Goal: Task Accomplishment & Management: Manage account settings

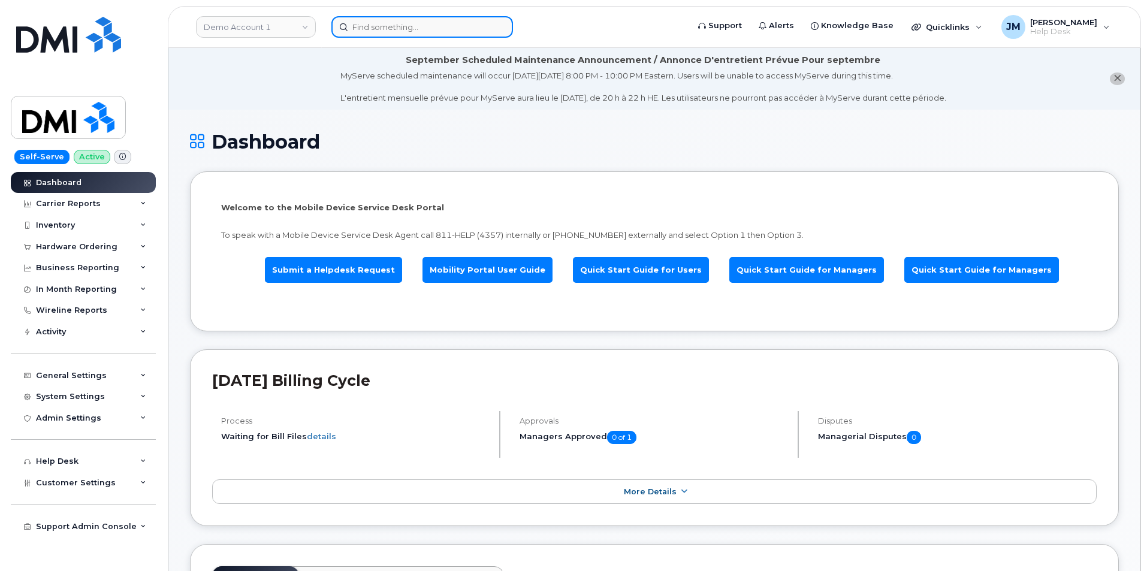
click at [385, 32] on input at bounding box center [422, 27] width 182 height 22
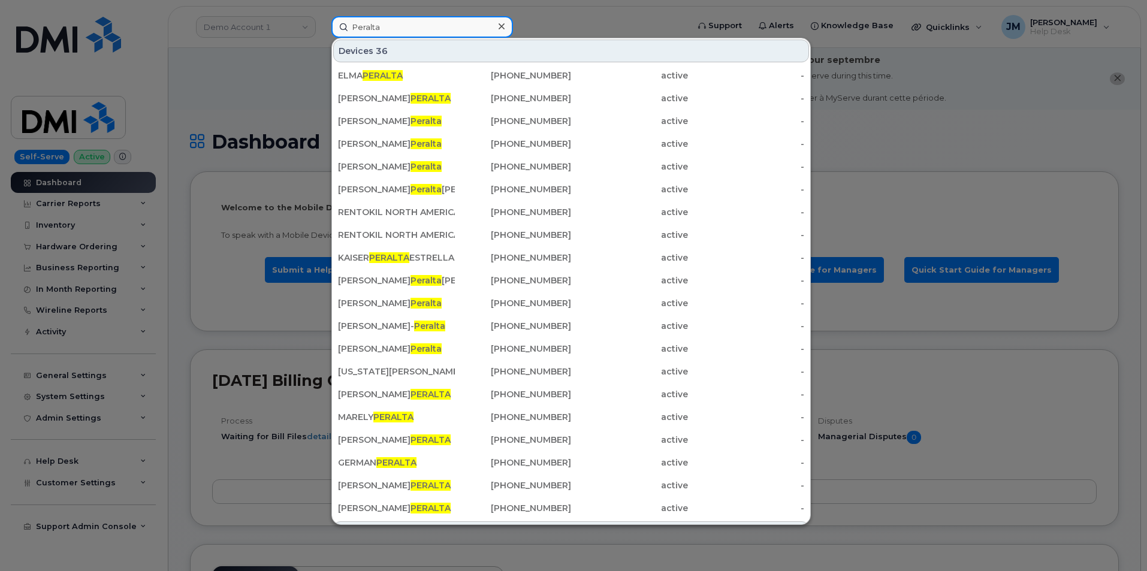
click at [352, 26] on input "Peralta" at bounding box center [422, 27] width 182 height 22
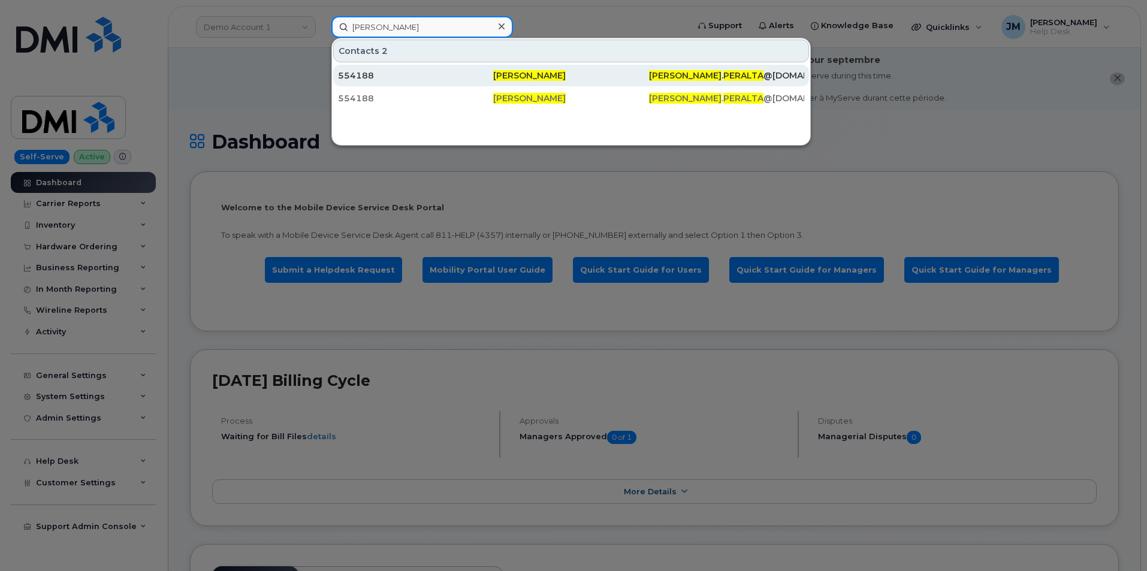
type input "Steven Peralta"
click at [528, 72] on span "Steven Peralta" at bounding box center [529, 75] width 72 height 11
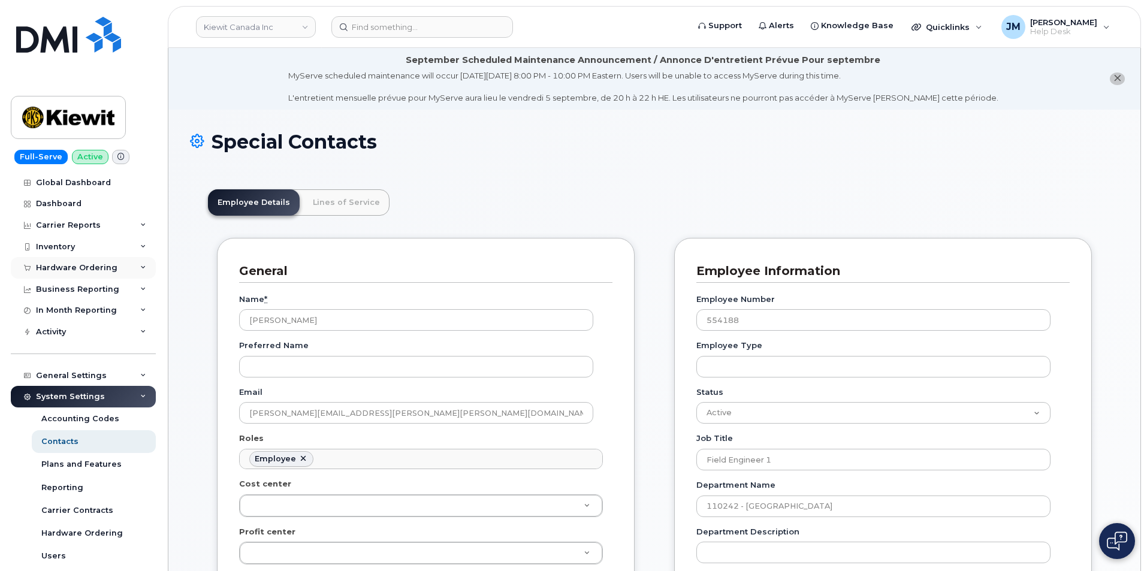
click at [75, 265] on div "Hardware Ordering" at bounding box center [76, 268] width 81 height 10
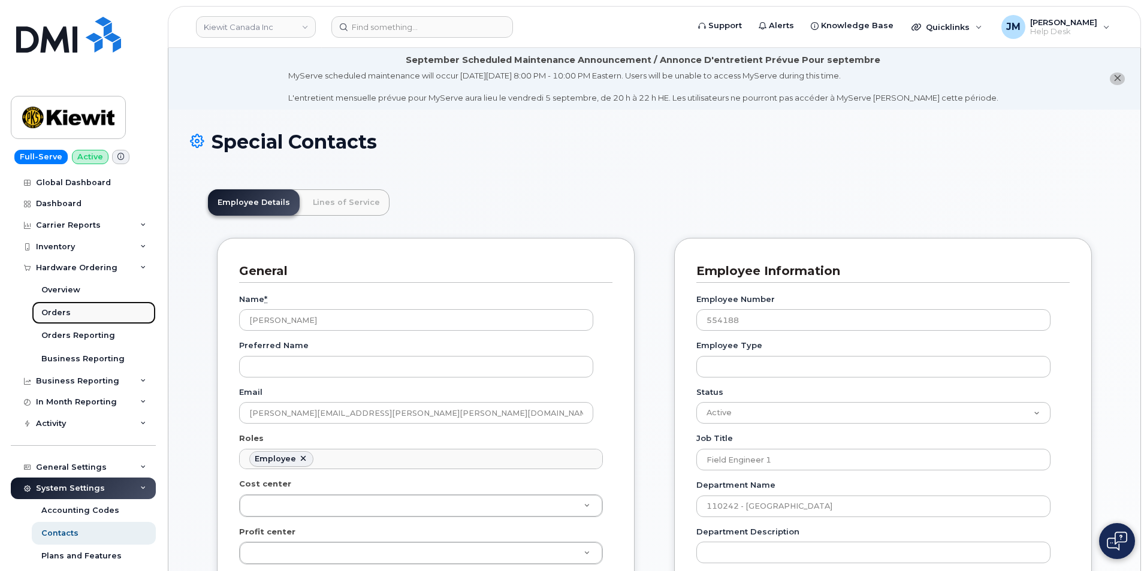
click at [59, 310] on div "Orders" at bounding box center [55, 312] width 29 height 11
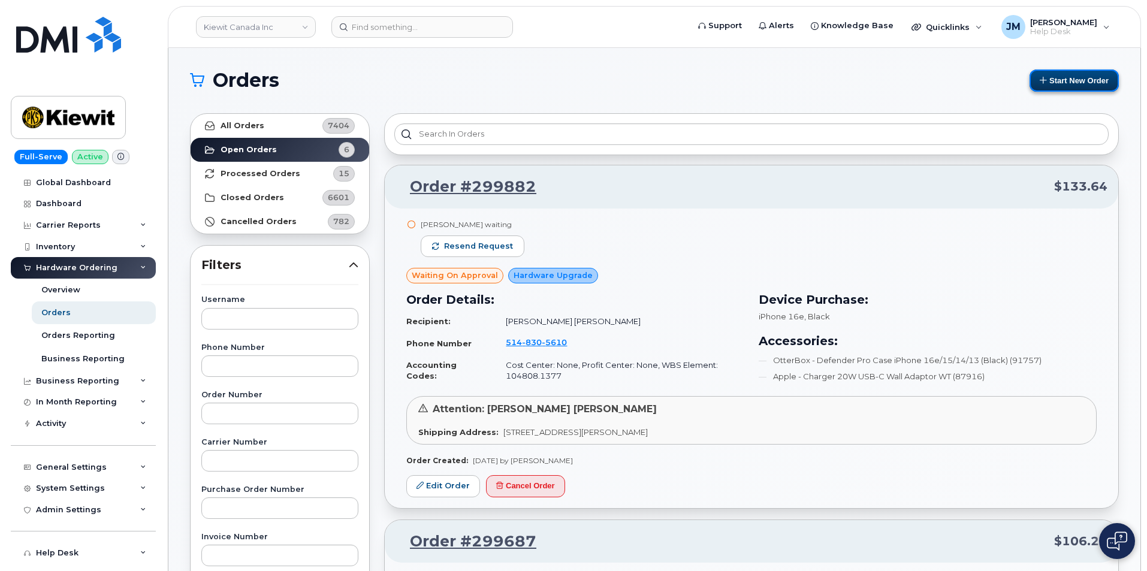
click at [1081, 75] on button "Start New Order" at bounding box center [1073, 80] width 89 height 22
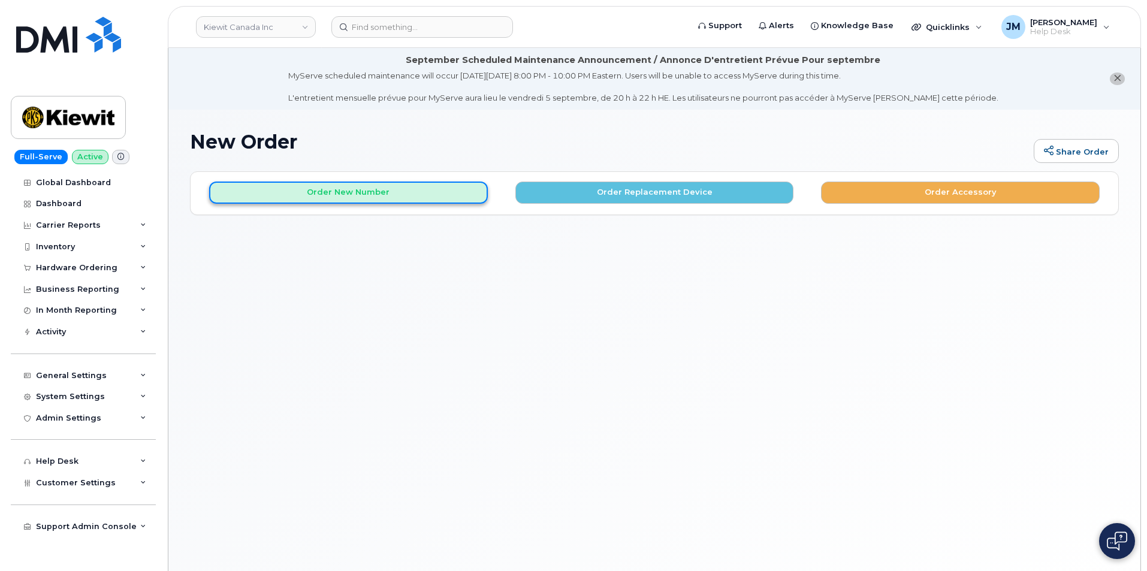
click at [355, 193] on button "Order New Number" at bounding box center [348, 193] width 279 height 22
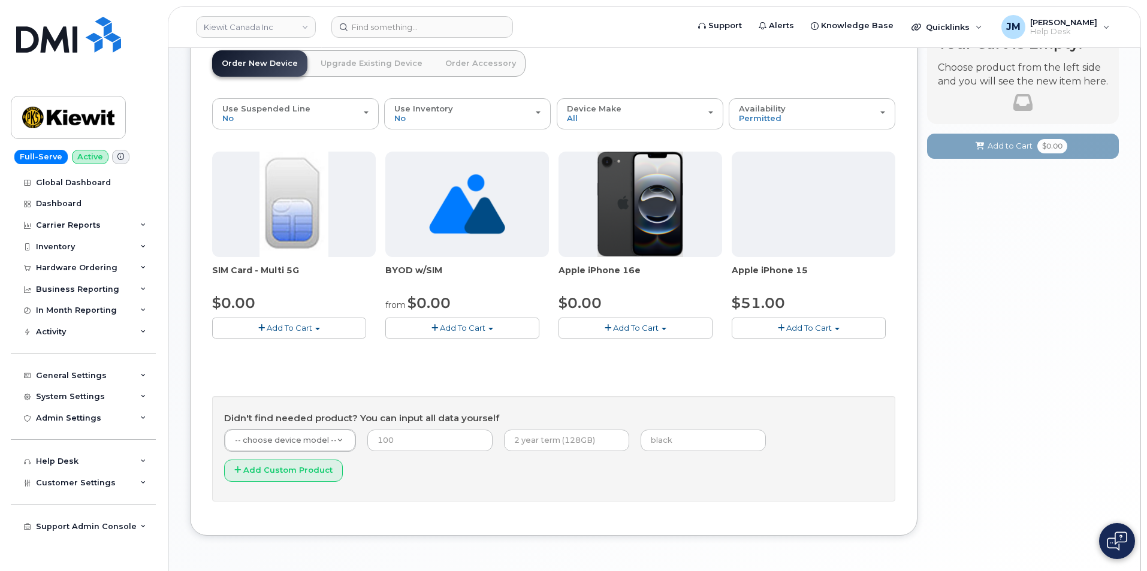
scroll to position [156, 0]
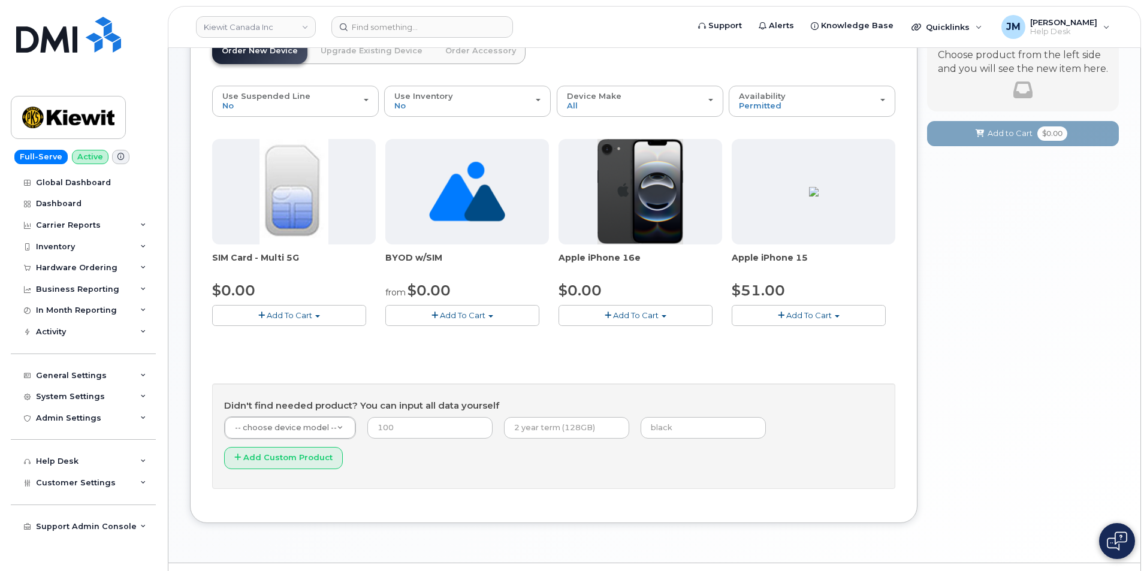
click at [634, 313] on span "Add To Cart" at bounding box center [636, 315] width 46 height 10
click at [628, 337] on link "$0.00 - 3 Year Activation (128GB)" at bounding box center [638, 337] width 155 height 15
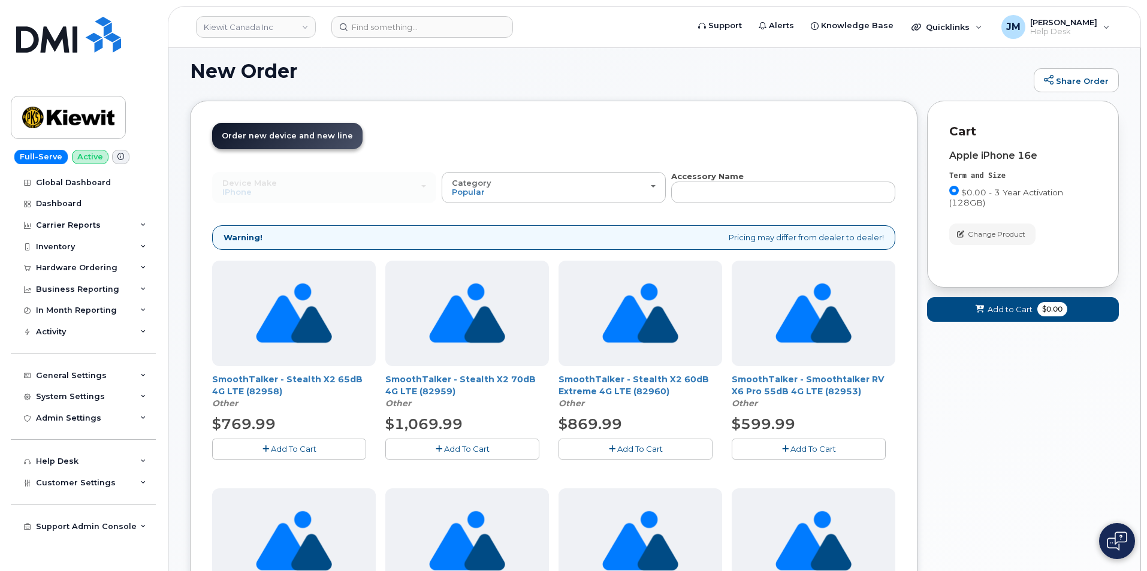
scroll to position [41, 0]
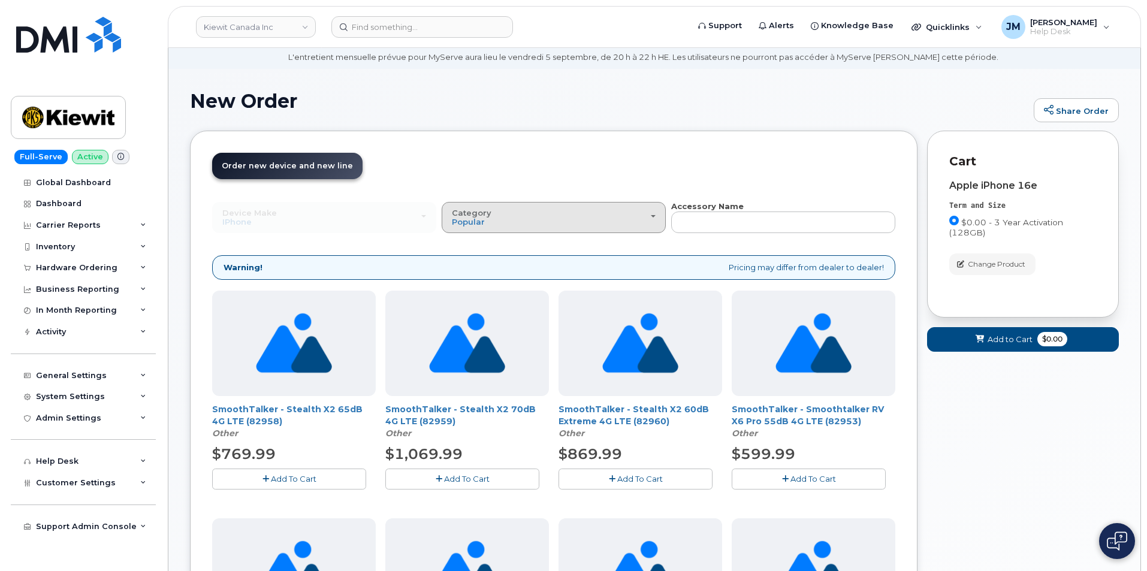
click at [652, 219] on div "Category Popular" at bounding box center [554, 217] width 204 height 19
click at [464, 268] on label "Case" at bounding box center [462, 270] width 35 height 14
click at [0, 0] on input "Case" at bounding box center [0, 0] width 0 height 0
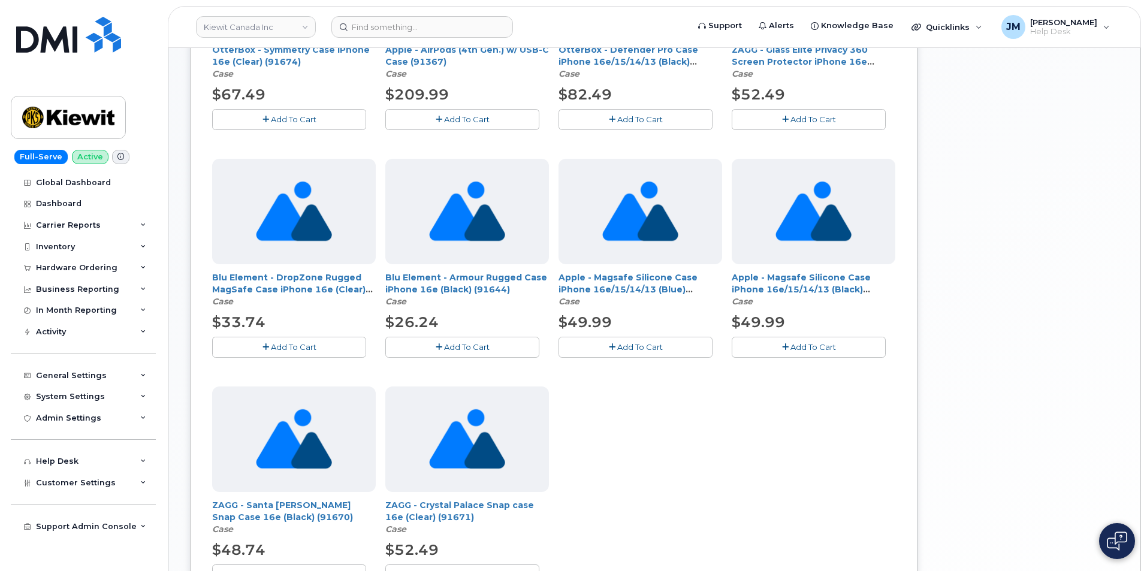
scroll to position [340, 0]
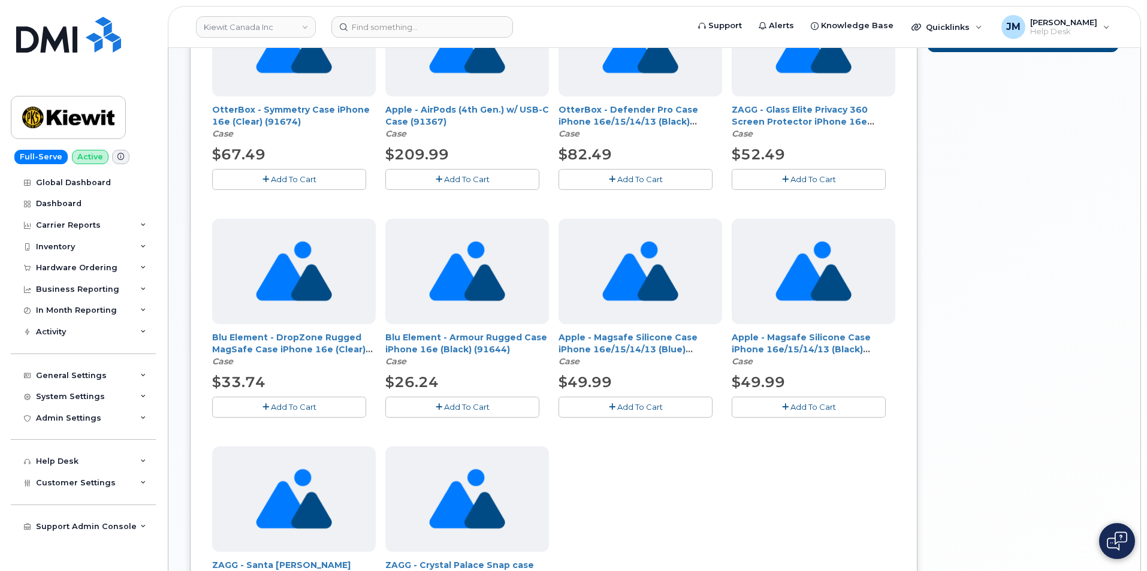
click at [277, 177] on span "Add To Cart" at bounding box center [294, 179] width 46 height 10
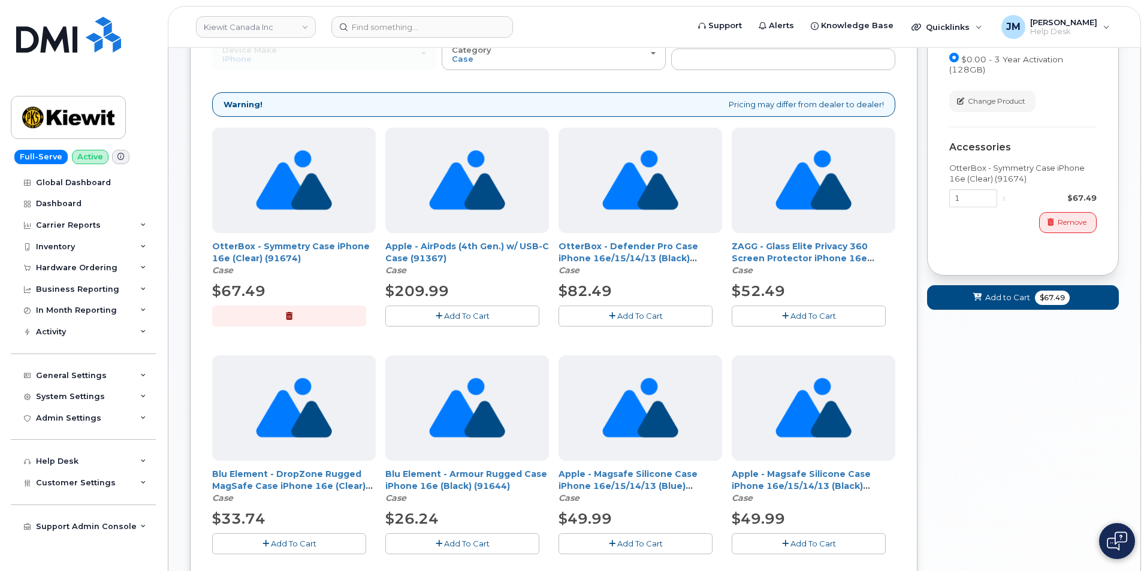
scroll to position [220, 0]
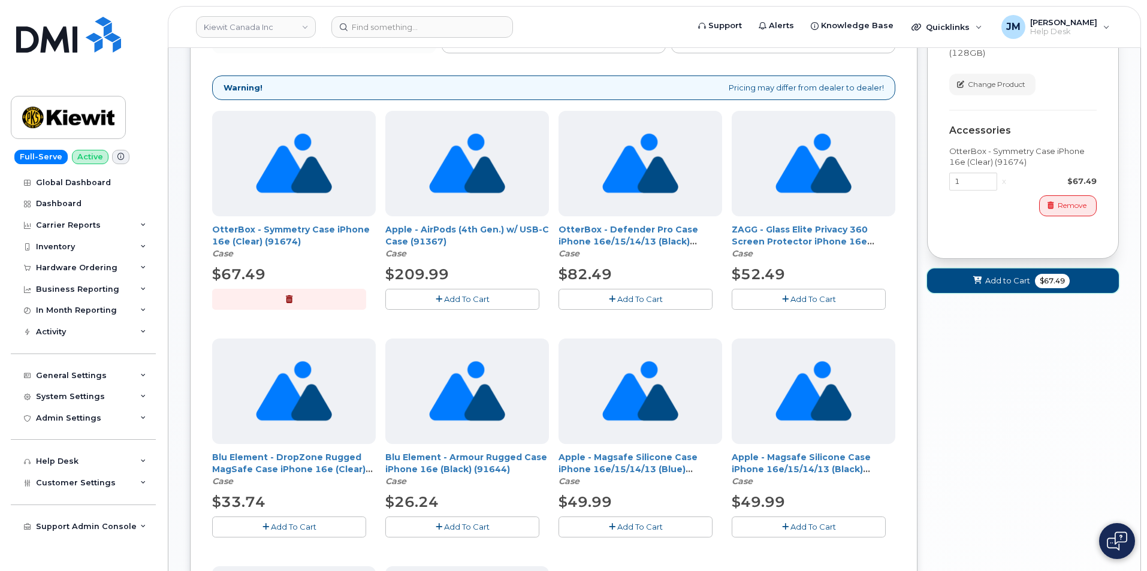
click at [1015, 281] on span "Add to Cart" at bounding box center [1007, 280] width 45 height 11
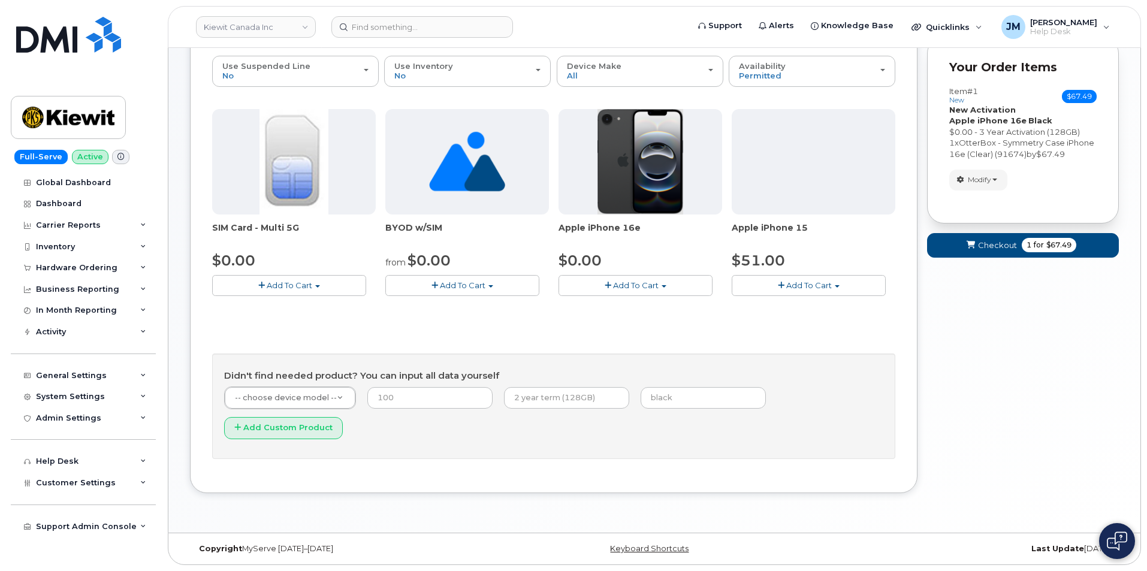
scroll to position [156, 0]
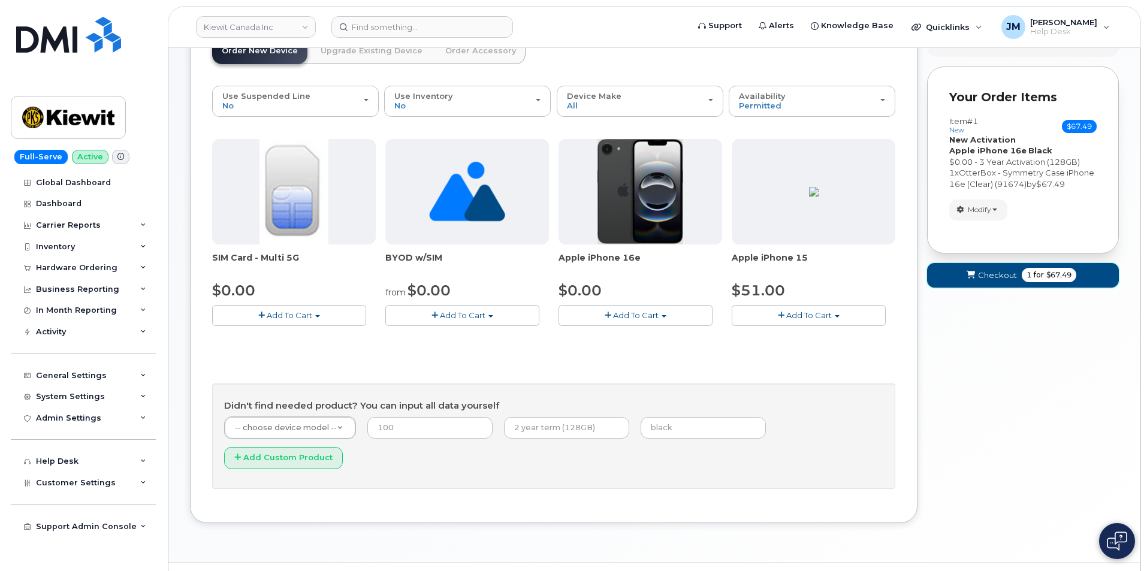
click at [1000, 273] on span "Checkout" at bounding box center [997, 275] width 39 height 11
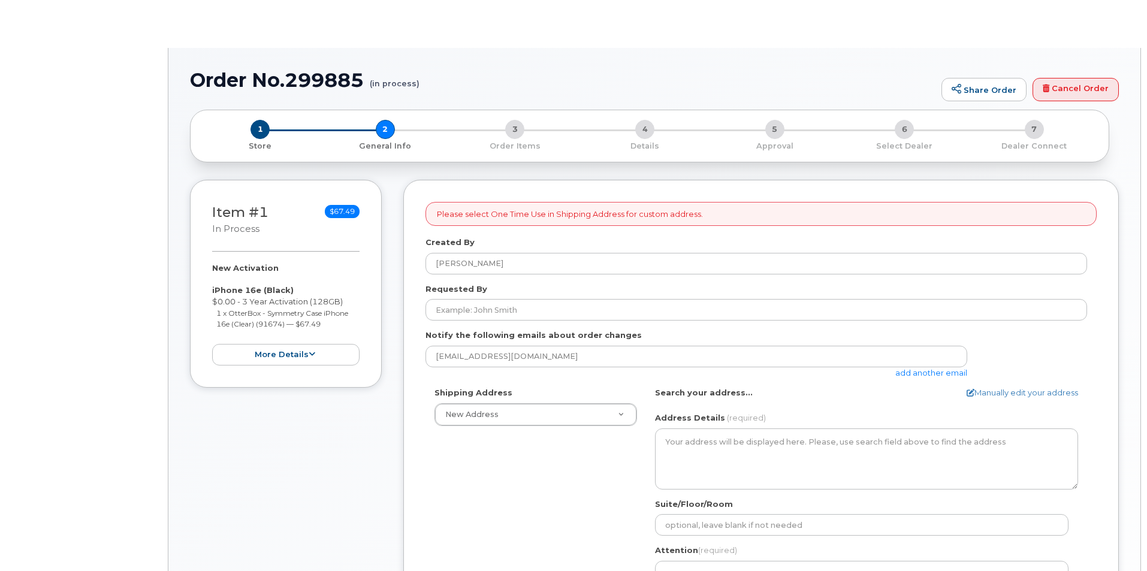
select select
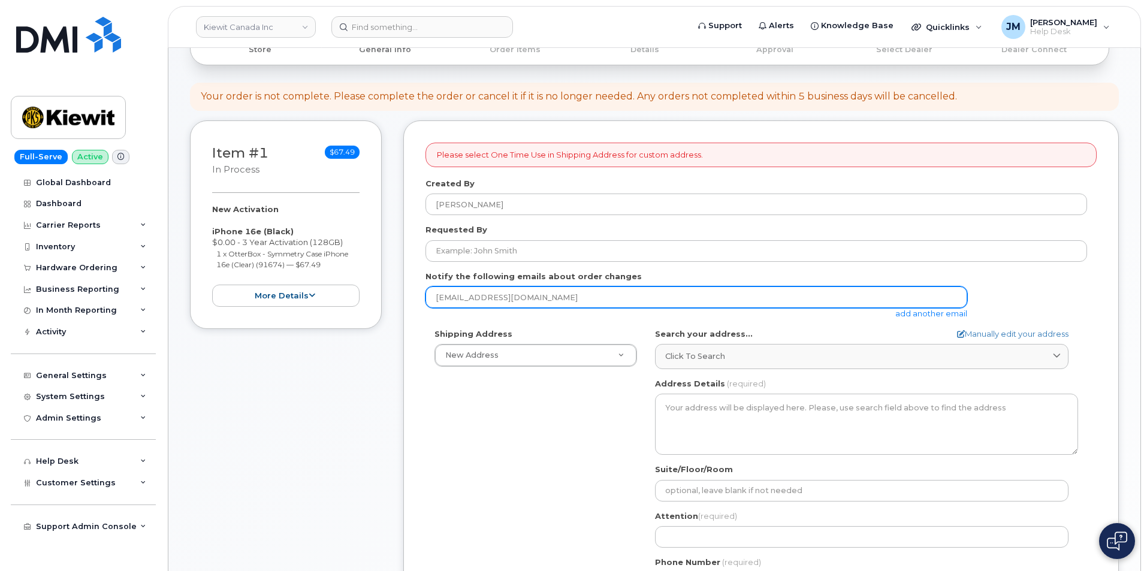
scroll to position [180, 0]
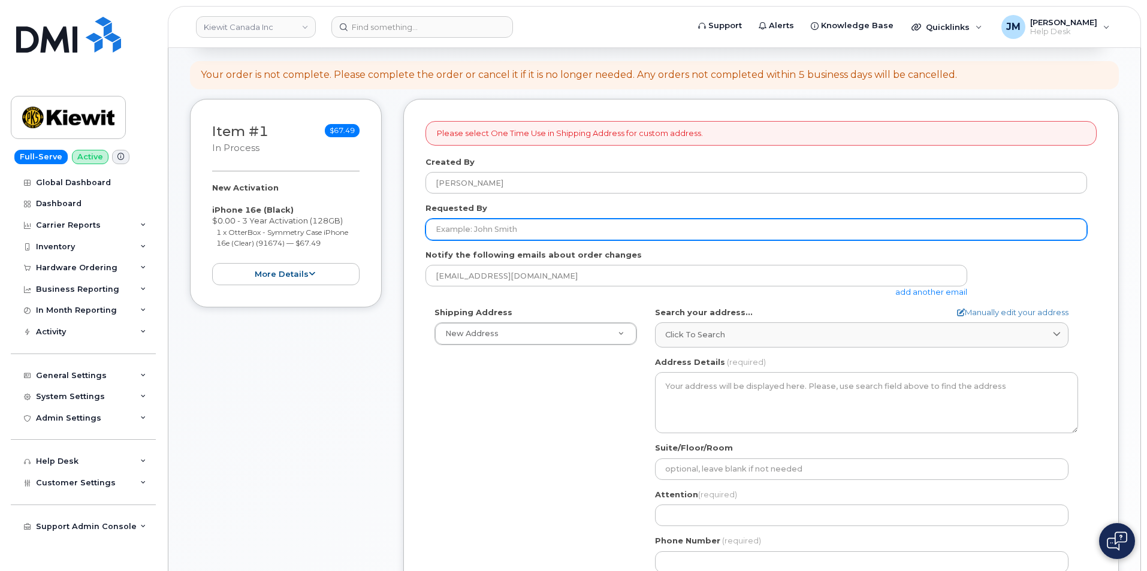
click at [469, 229] on input "Requested By" at bounding box center [755, 230] width 661 height 22
paste input "Steven Peralta"
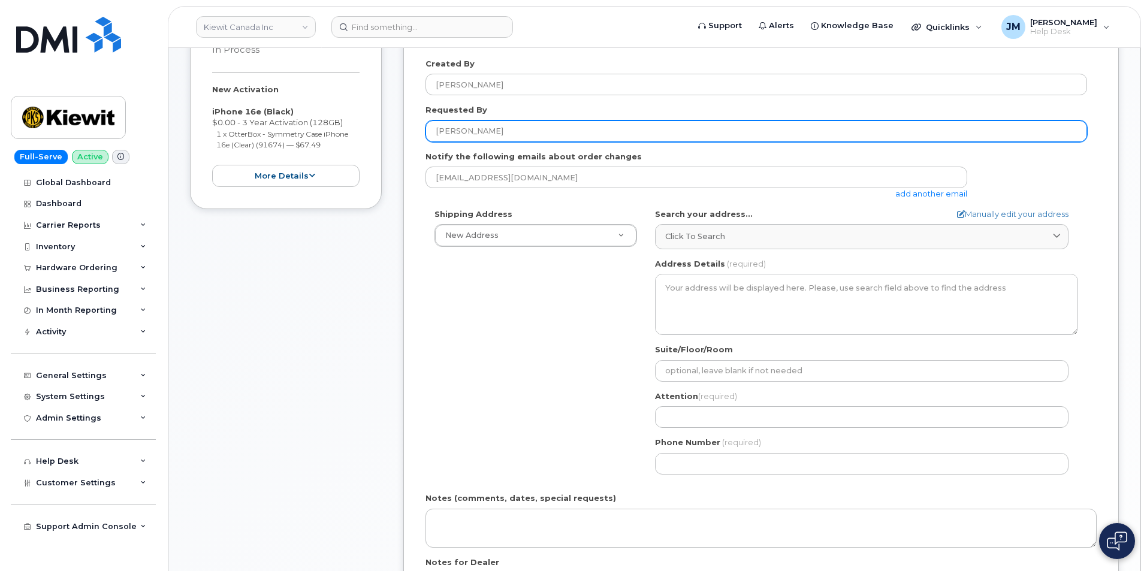
scroll to position [300, 0]
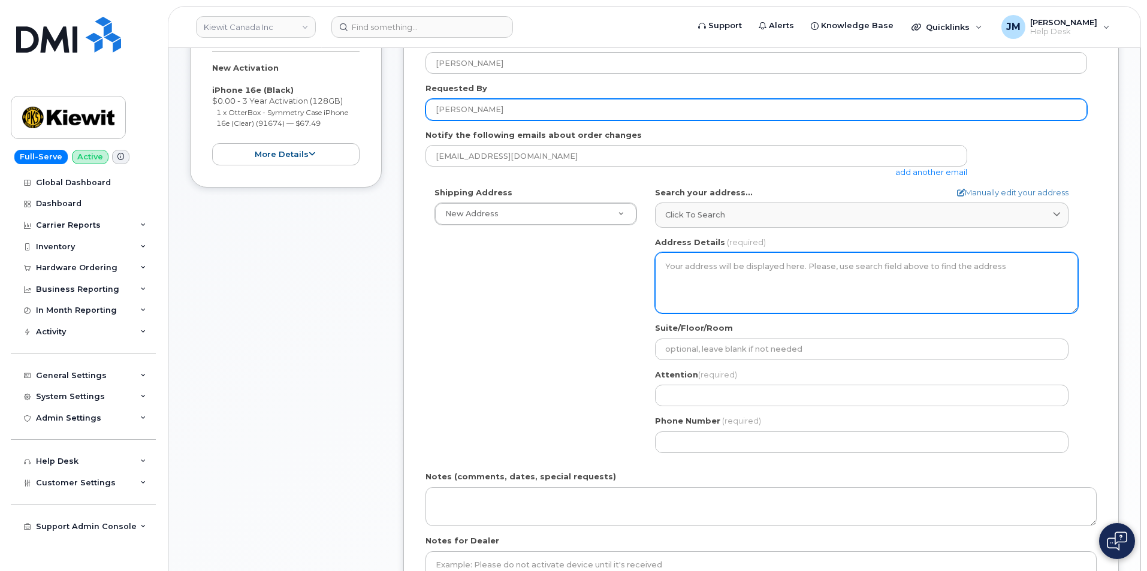
type input "Steven Peralta"
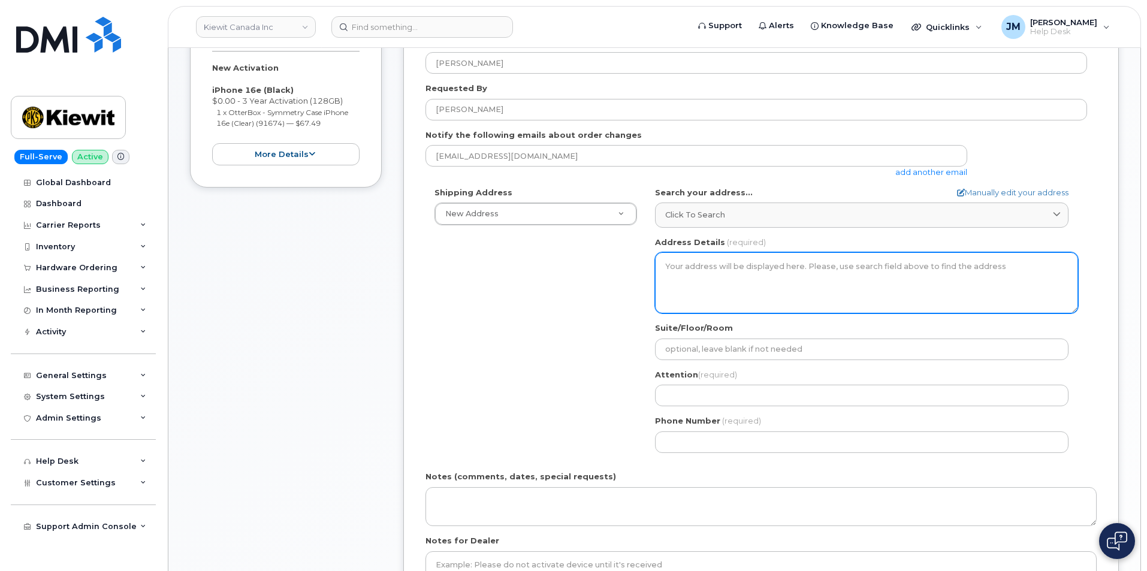
click at [749, 261] on textarea "Address Details" at bounding box center [866, 282] width 423 height 61
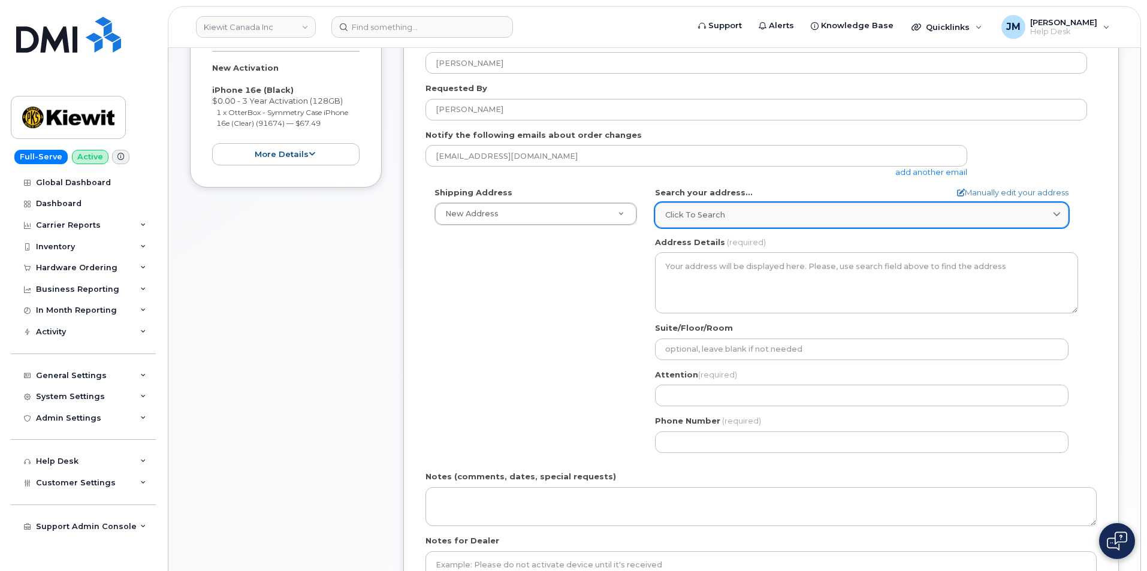
click at [767, 214] on div "Click to search" at bounding box center [861, 214] width 393 height 11
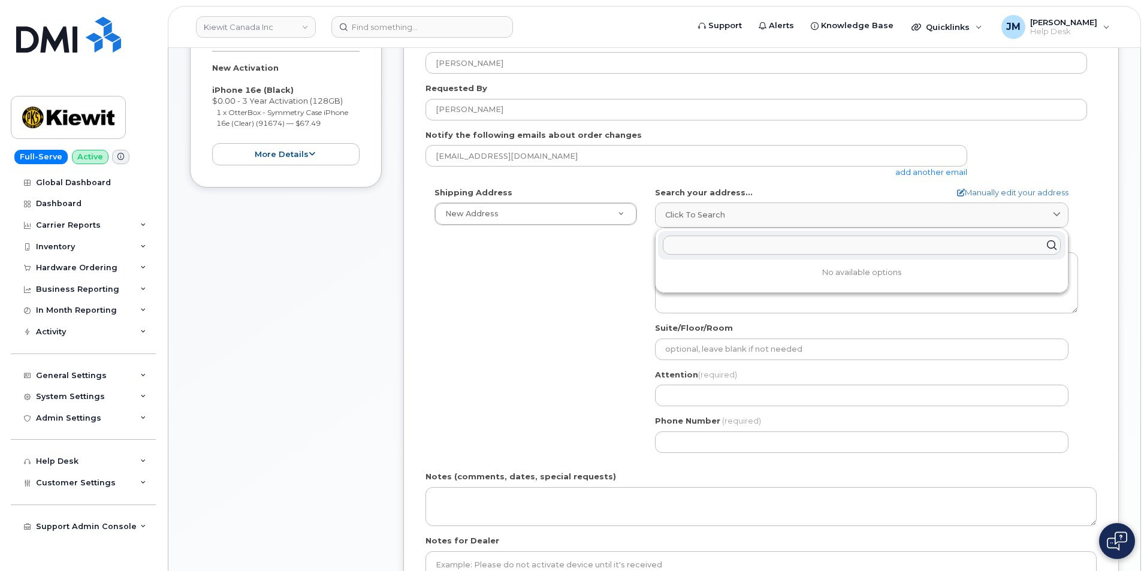
click at [688, 247] on input "text" at bounding box center [862, 244] width 398 height 19
click at [732, 245] on input "text" at bounding box center [862, 244] width 398 height 19
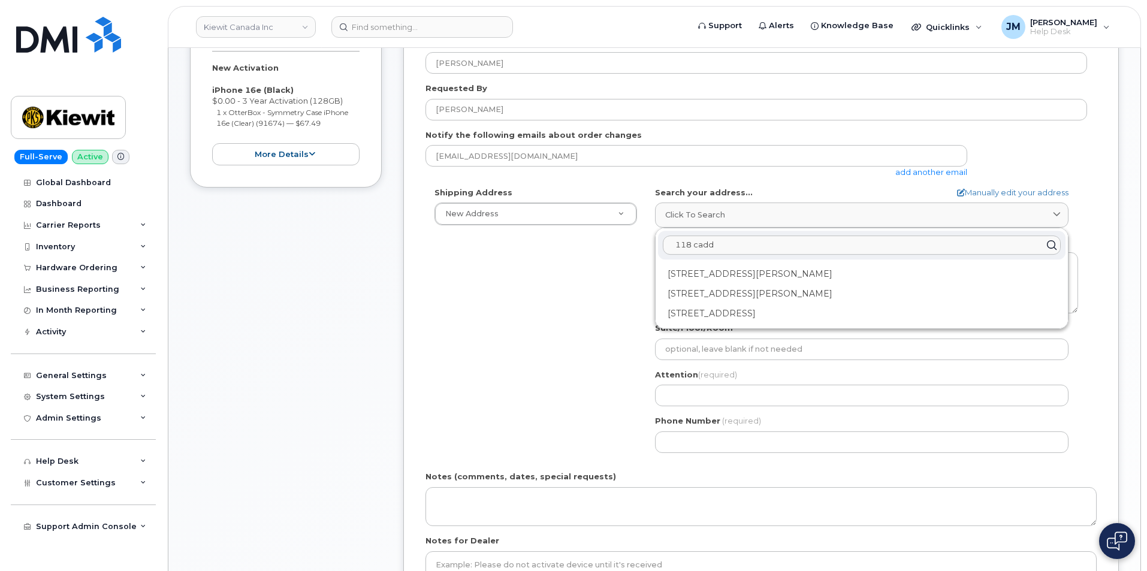
click at [734, 247] on input "118 cadd" at bounding box center [862, 244] width 398 height 19
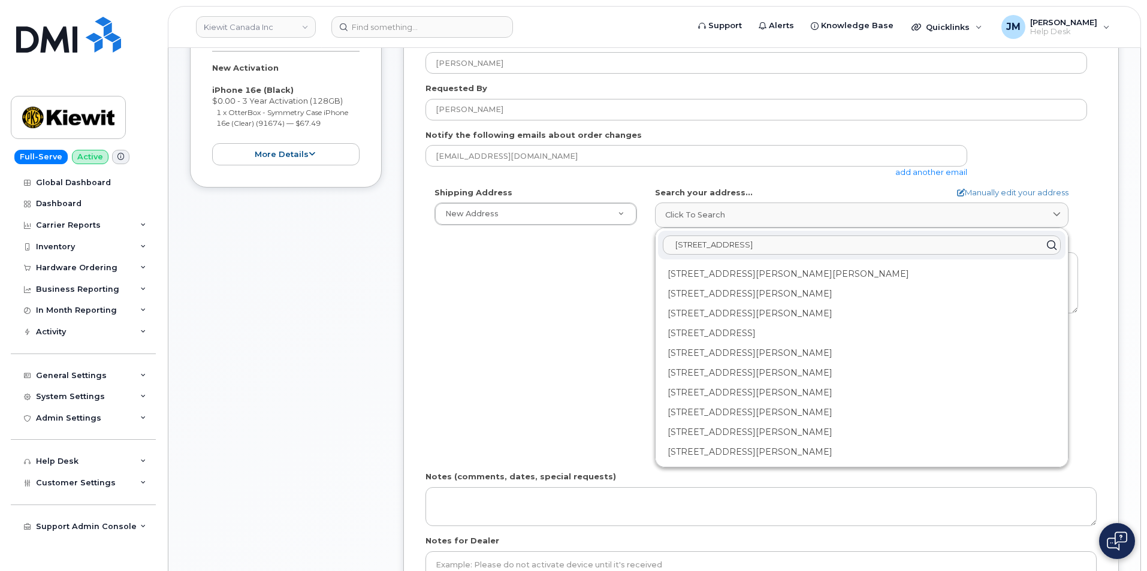
type input "118 caddo Dr, Abiline, TX 79602"
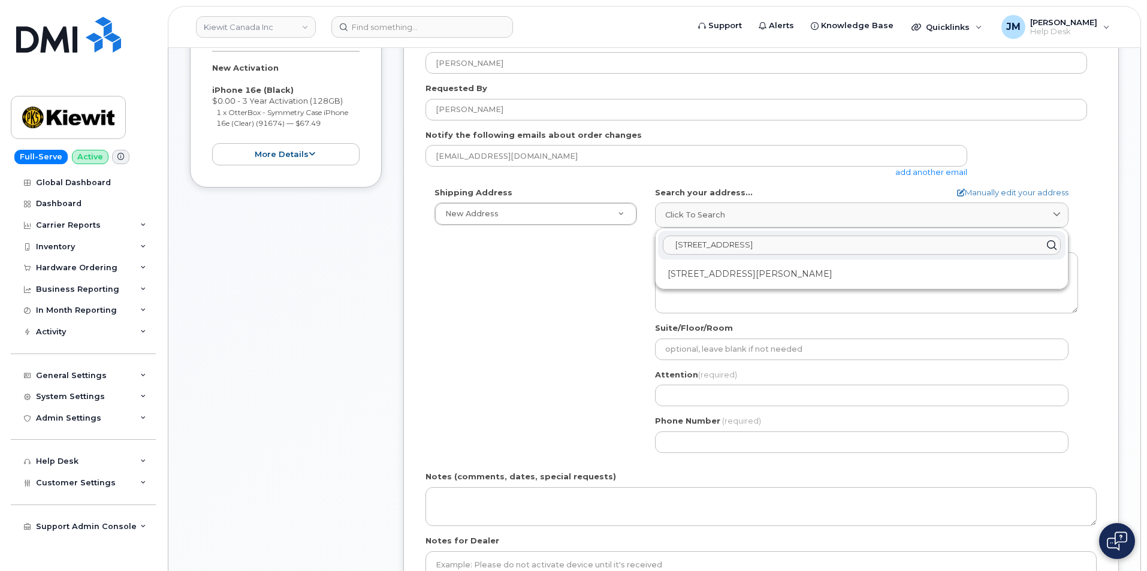
drag, startPoint x: 829, startPoint y: 240, endPoint x: 669, endPoint y: 247, distance: 160.7
click at [669, 247] on input "118 caddo Dr, Abiline, TX 79602" at bounding box center [862, 244] width 398 height 19
click at [988, 192] on link "Manually edit your address" at bounding box center [1012, 192] width 111 height 11
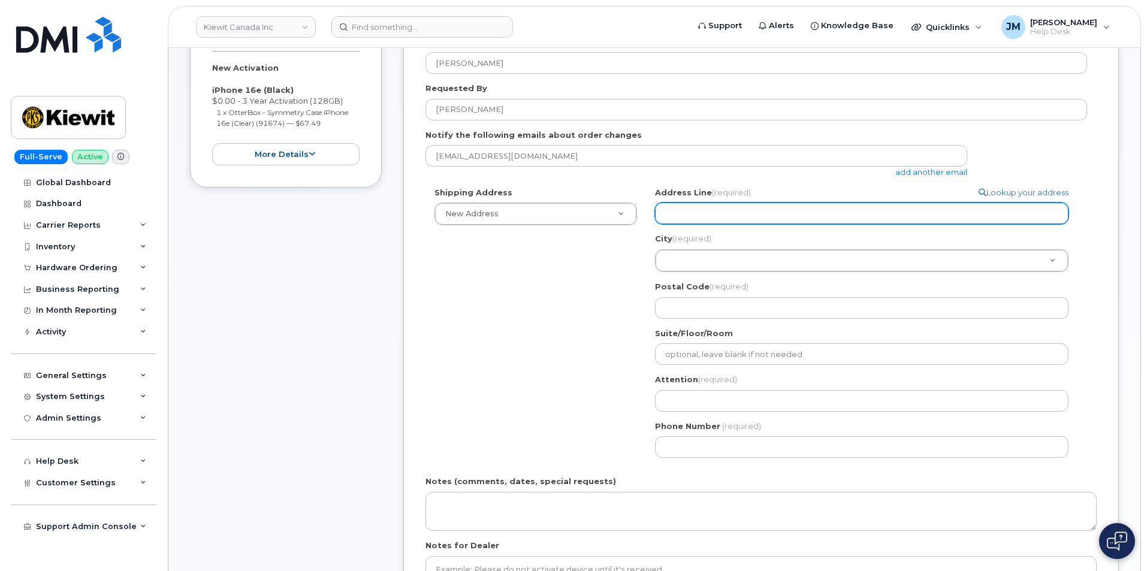
click at [696, 219] on input "Address Line (required)" at bounding box center [861, 213] width 413 height 22
paste input "118 caddo Dr, Abiline, TX 79602"
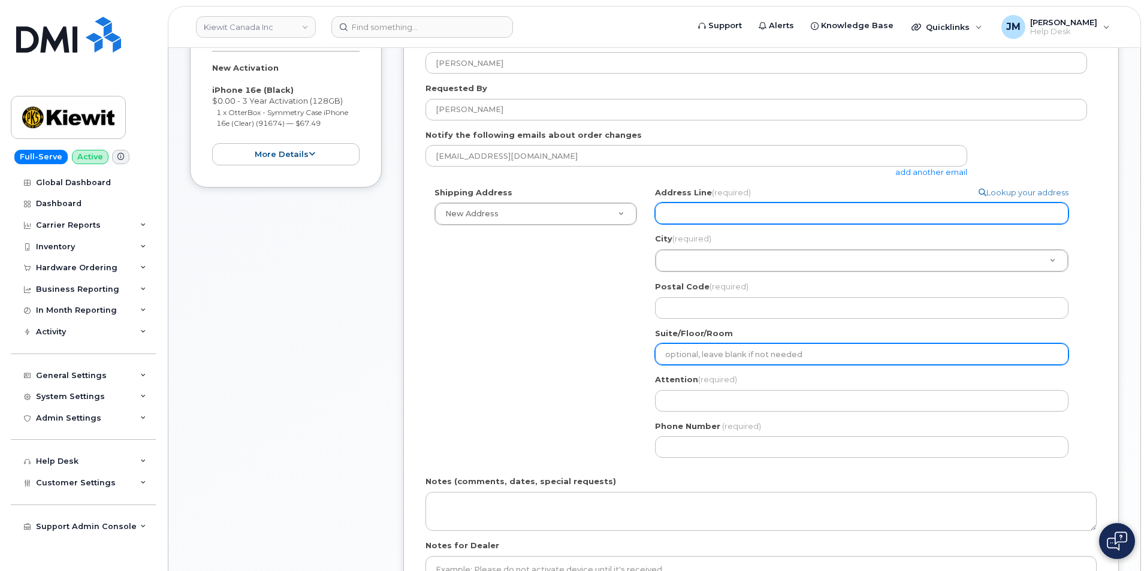
select select
type input "118 caddo Dr, Abiline, TX 79602"
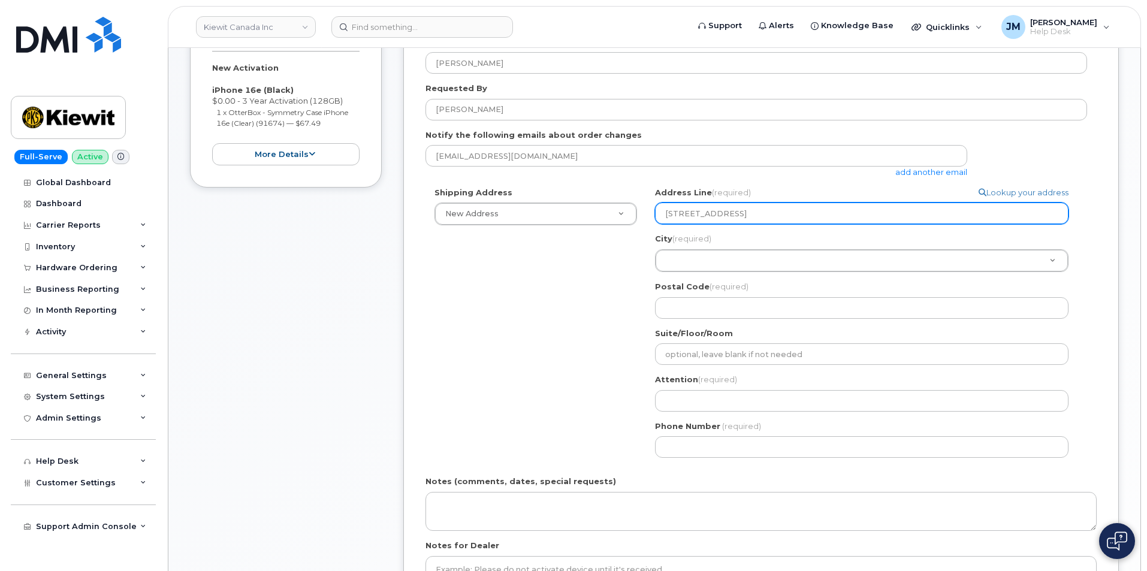
drag, startPoint x: 722, startPoint y: 214, endPoint x: 802, endPoint y: 217, distance: 79.7
click at [802, 217] on input "118 caddo Dr, Abiline, TX 79602" at bounding box center [861, 213] width 413 height 22
select select
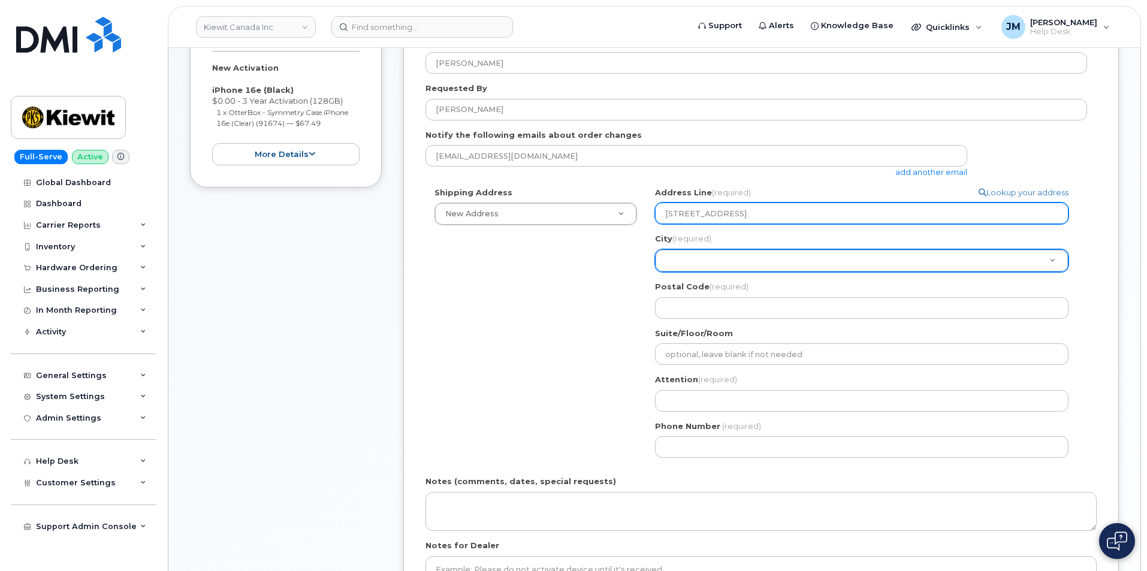
type input "118 caddo Dr,"
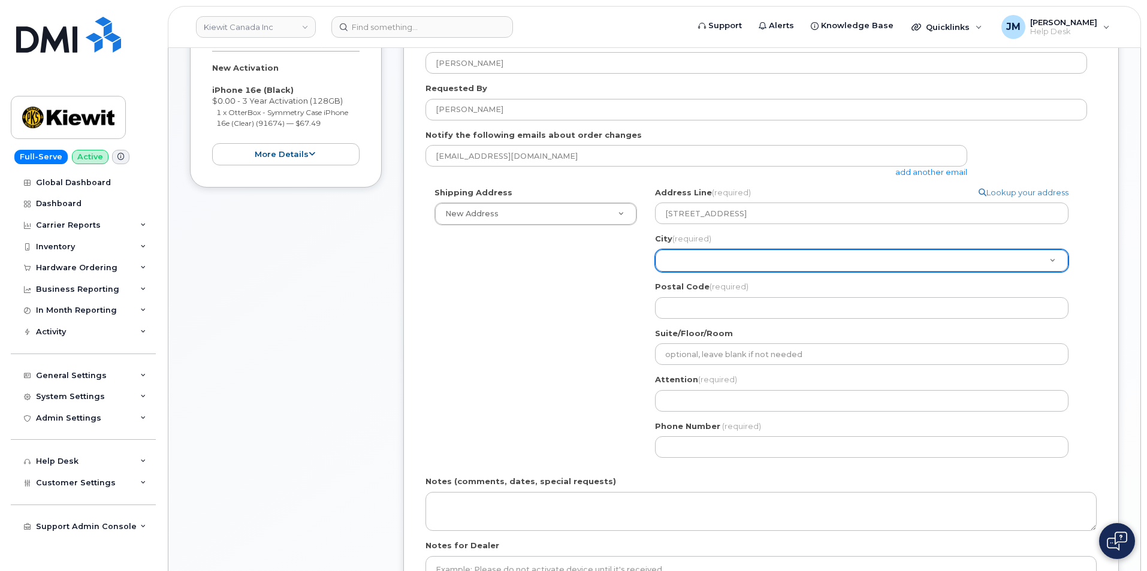
drag, startPoint x: 699, startPoint y: 262, endPoint x: 675, endPoint y: 256, distance: 24.6
click at [706, 289] on input "City (required)" at bounding box center [861, 288] width 388 height 17
type input "A"
click at [706, 292] on input "City (required)" at bounding box center [861, 288] width 388 height 17
type input "Abiline"
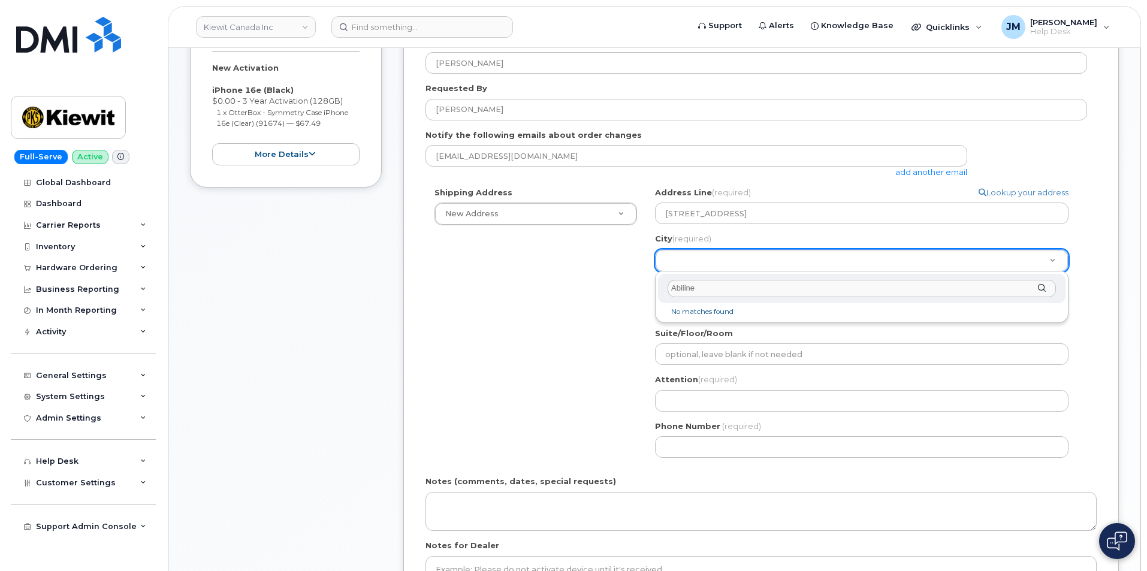
click at [725, 315] on li "No matches found" at bounding box center [861, 312] width 403 height 13
click at [1042, 286] on div "City (required) Abiline" at bounding box center [861, 288] width 407 height 29
click at [732, 285] on input "Abiline" at bounding box center [861, 288] width 388 height 17
click at [694, 278] on div "City (required) Abiline" at bounding box center [861, 288] width 407 height 29
click at [686, 285] on input "Abiline" at bounding box center [861, 288] width 388 height 17
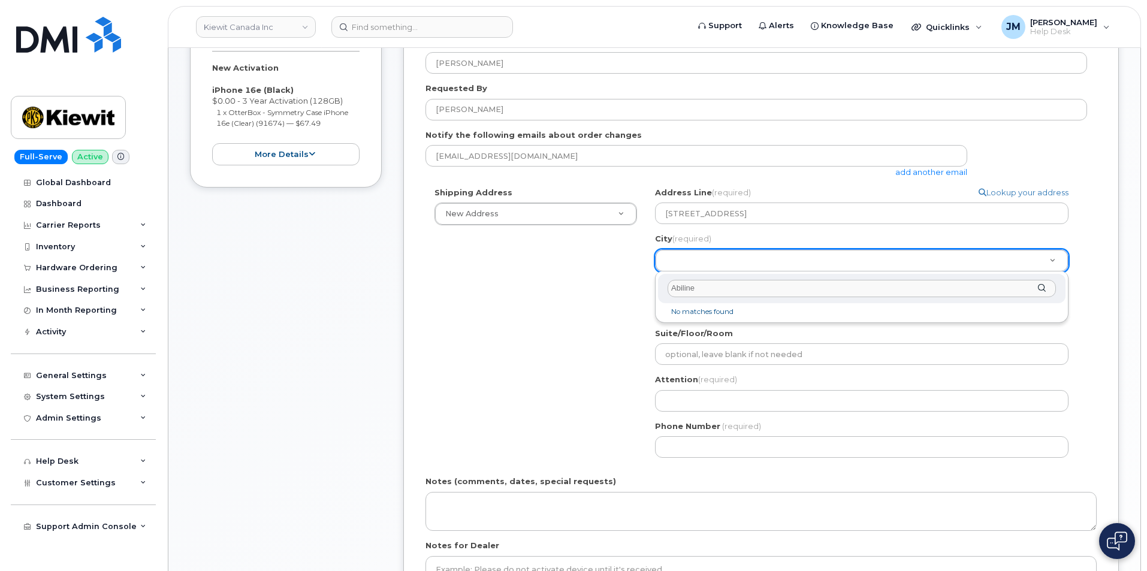
click at [685, 285] on input "Abiline" at bounding box center [861, 288] width 388 height 17
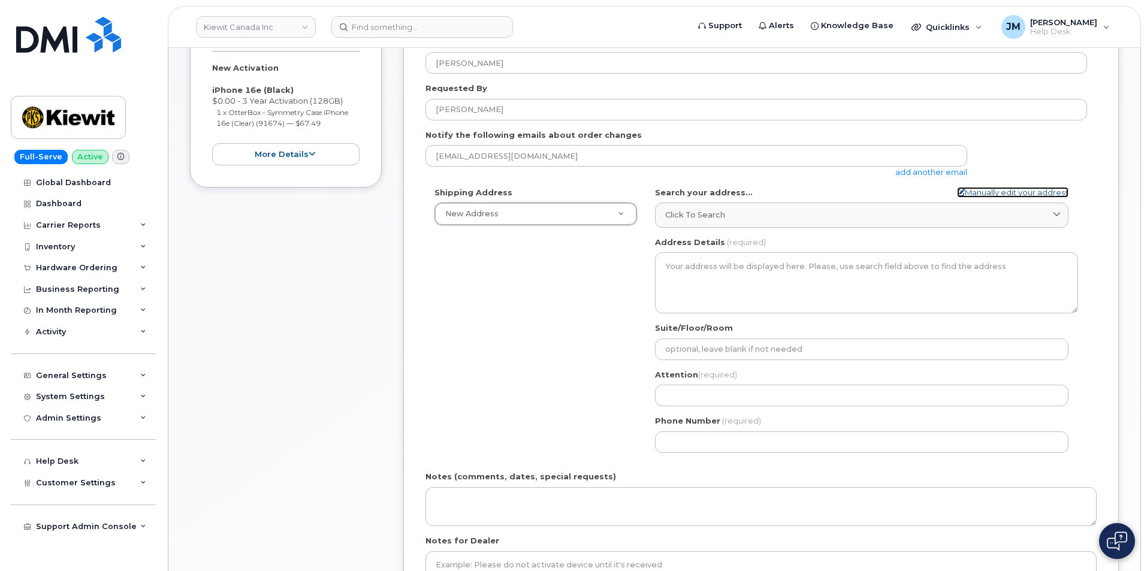
click at [975, 191] on link "Manually edit your address" at bounding box center [1012, 192] width 111 height 11
select select
type input "118 caddo Dr,"
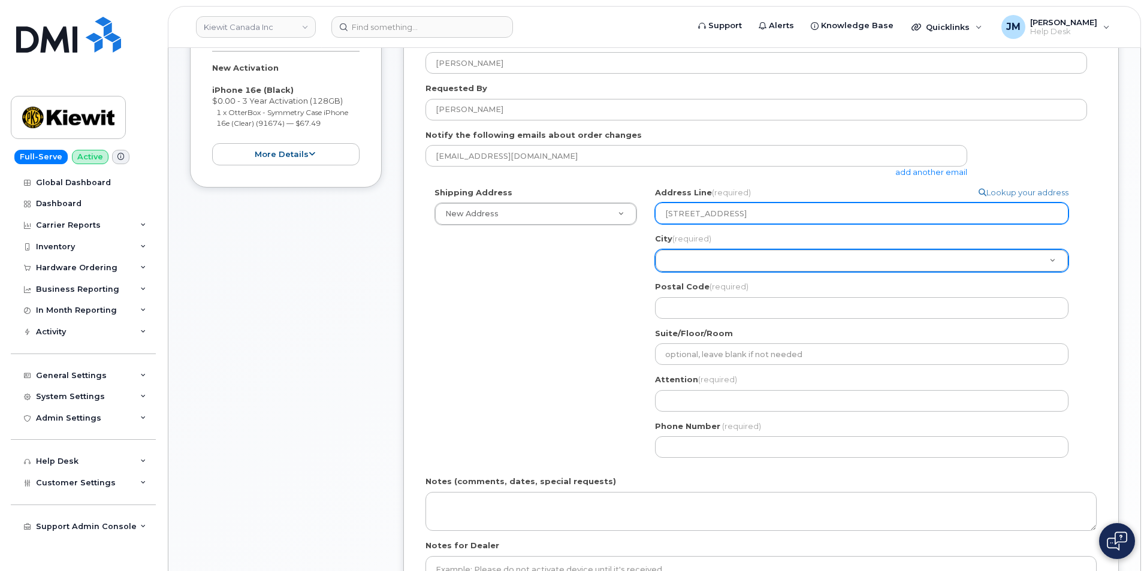
click at [735, 220] on input "118 caddo Dr," at bounding box center [861, 213] width 413 height 22
drag, startPoint x: 737, startPoint y: 213, endPoint x: 634, endPoint y: 210, distance: 103.1
click at [634, 210] on div "Shipping Address New Address New Address 15316 Sequoia Dr 204-9191 University C…" at bounding box center [755, 327] width 661 height 280
select select
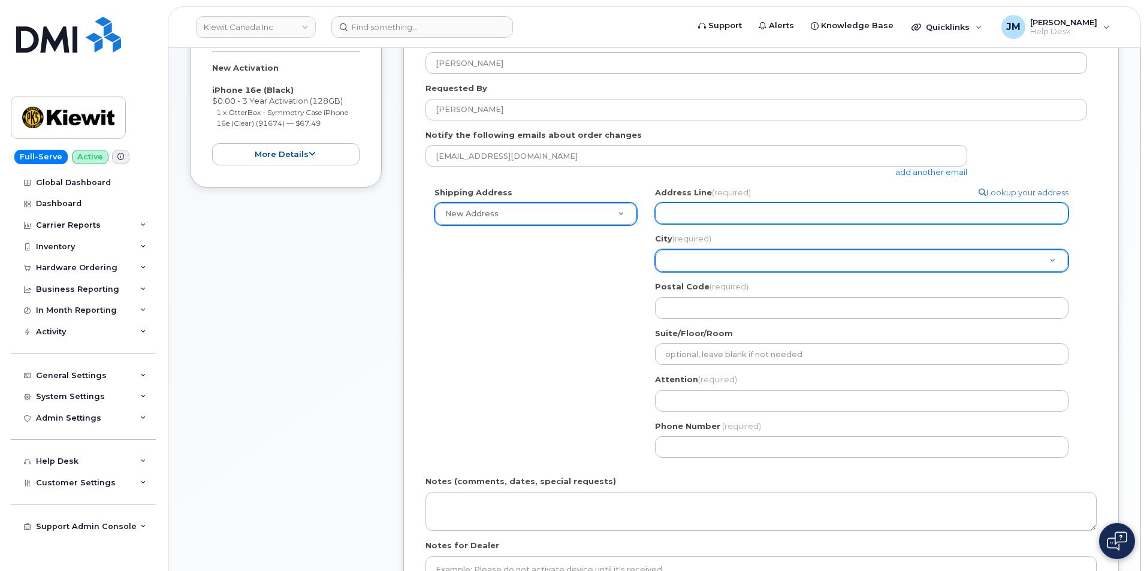
type input "1"
select select
type input "11"
select select
type input "118"
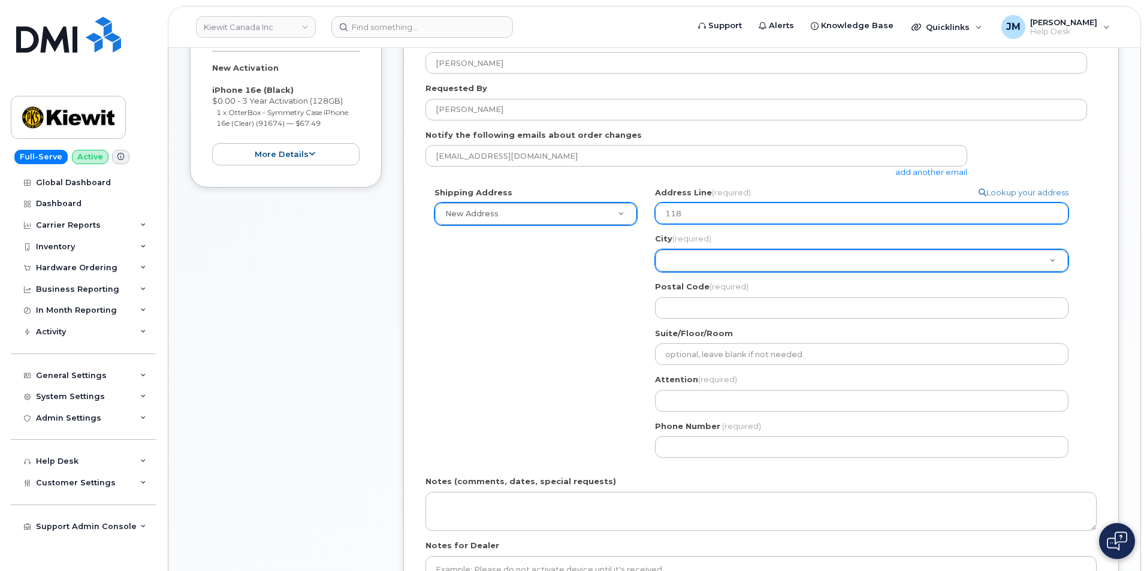
select select
type input "118 C"
select select
type input "118 Ca"
select select
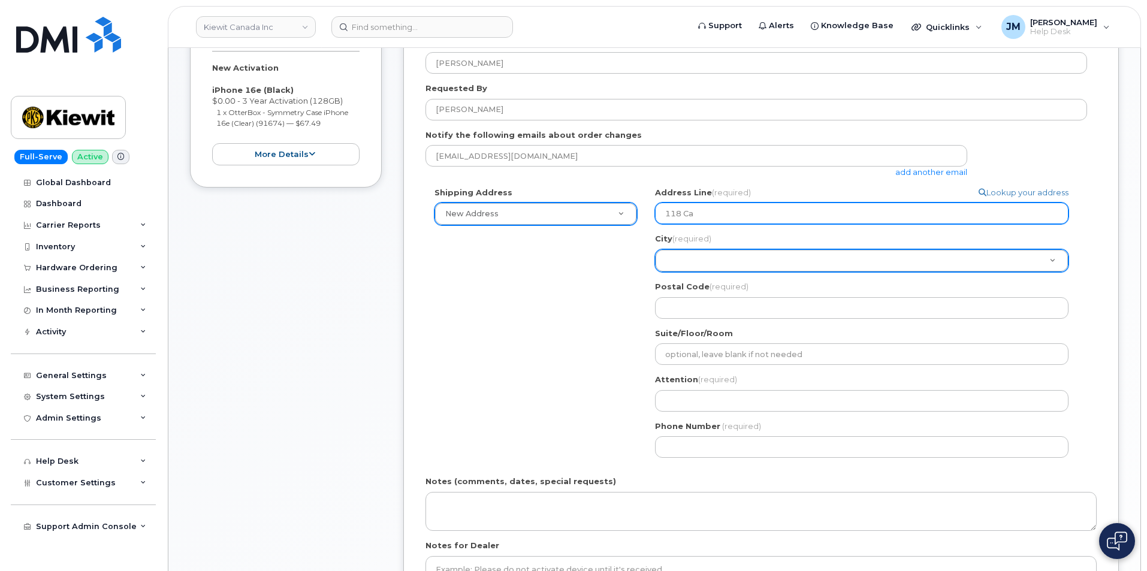
type input "118 Cad"
select select
type input "118 Cadd"
select select
type input "118 Caddo"
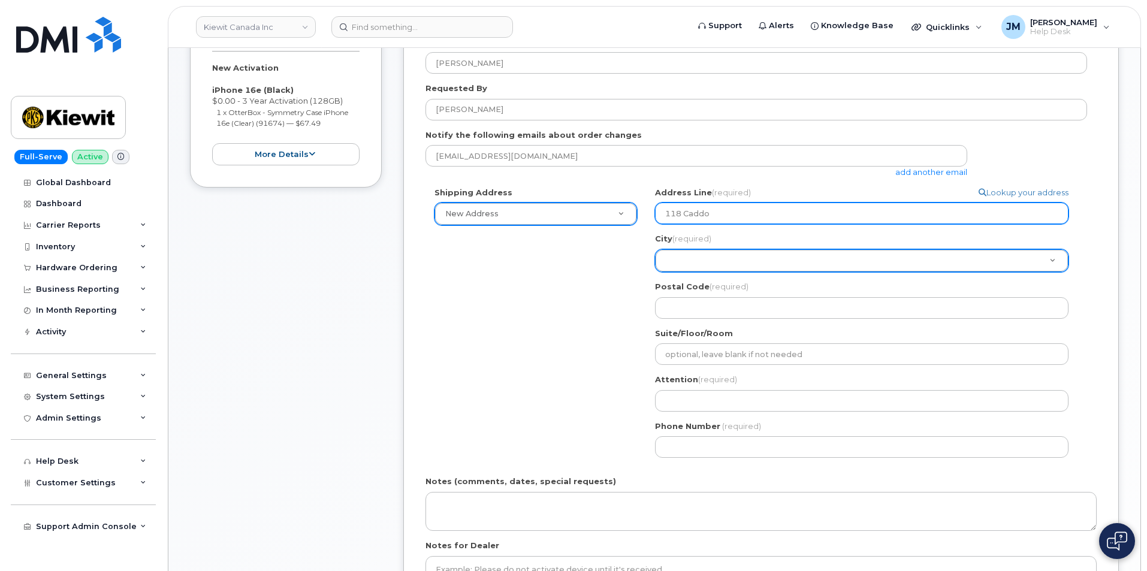
select select
type input "118 Caddo D"
select select
type input "118 Caddo Dr"
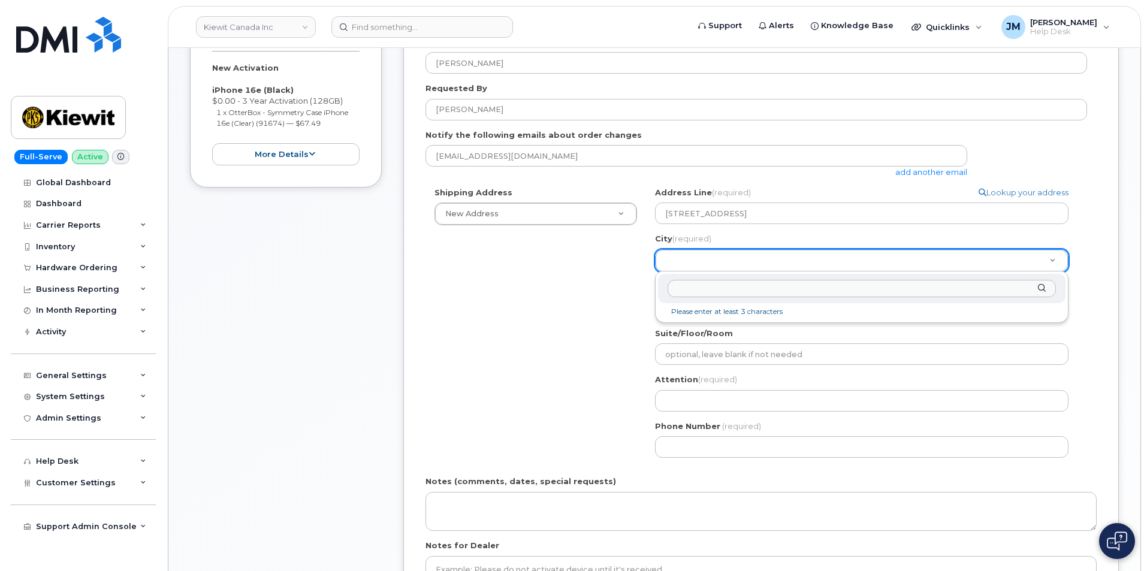
click at [713, 289] on input "City (required)" at bounding box center [861, 288] width 388 height 17
type input "Abi"
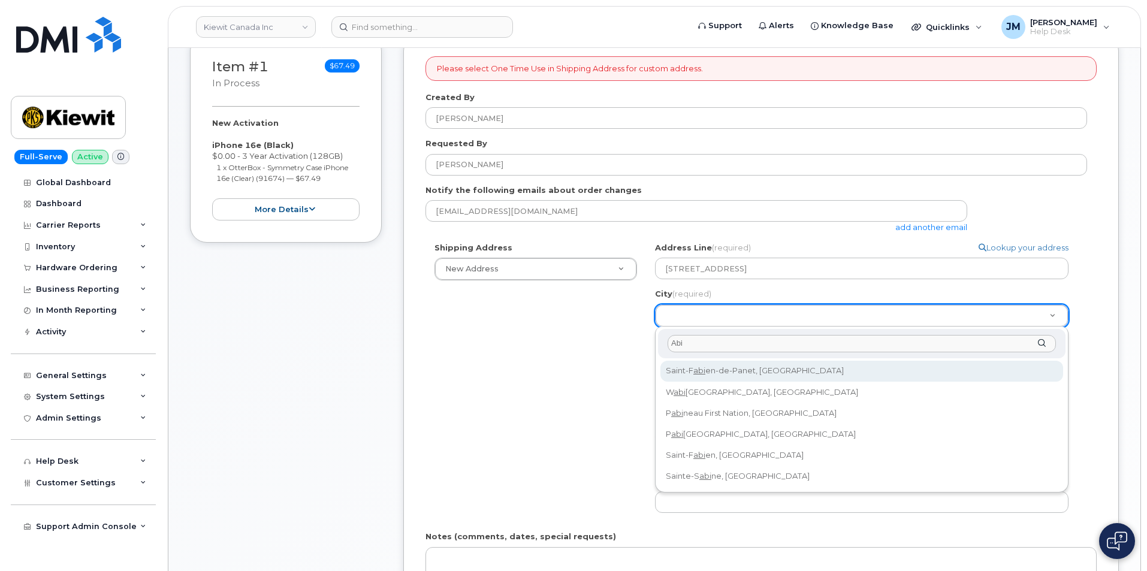
scroll to position [180, 0]
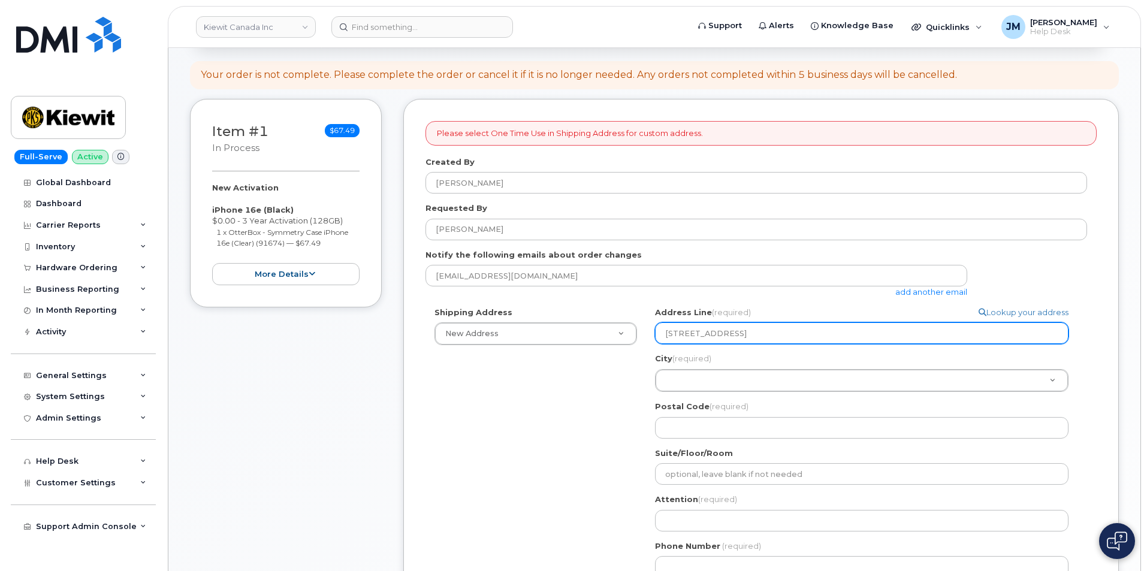
click at [744, 334] on input "118 Caddo Dr" at bounding box center [861, 333] width 413 height 22
select select
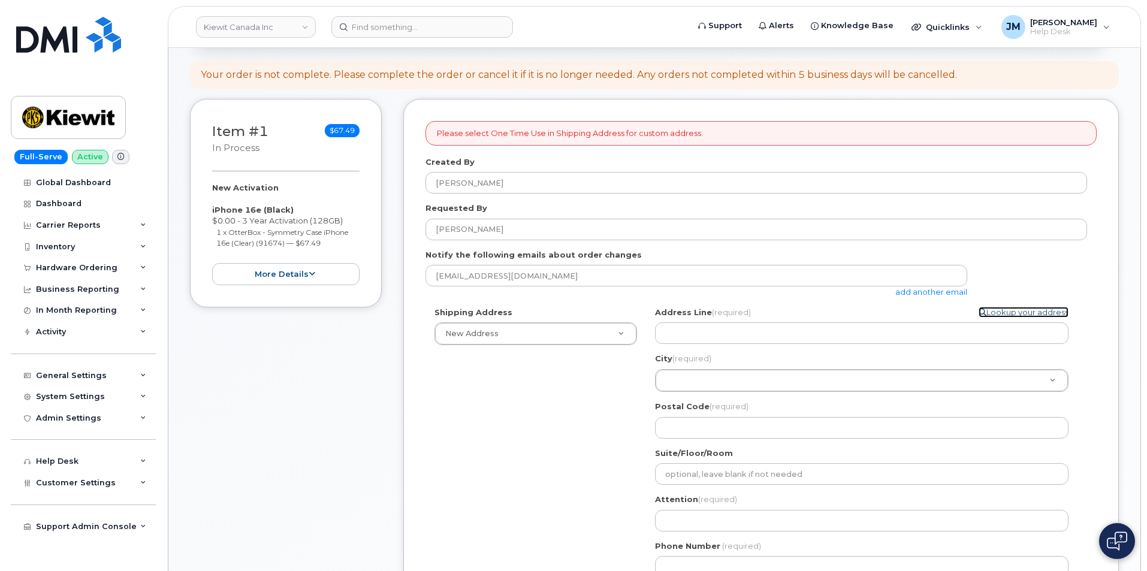
click at [988, 310] on link "Lookup your address" at bounding box center [1023, 312] width 90 height 11
select select
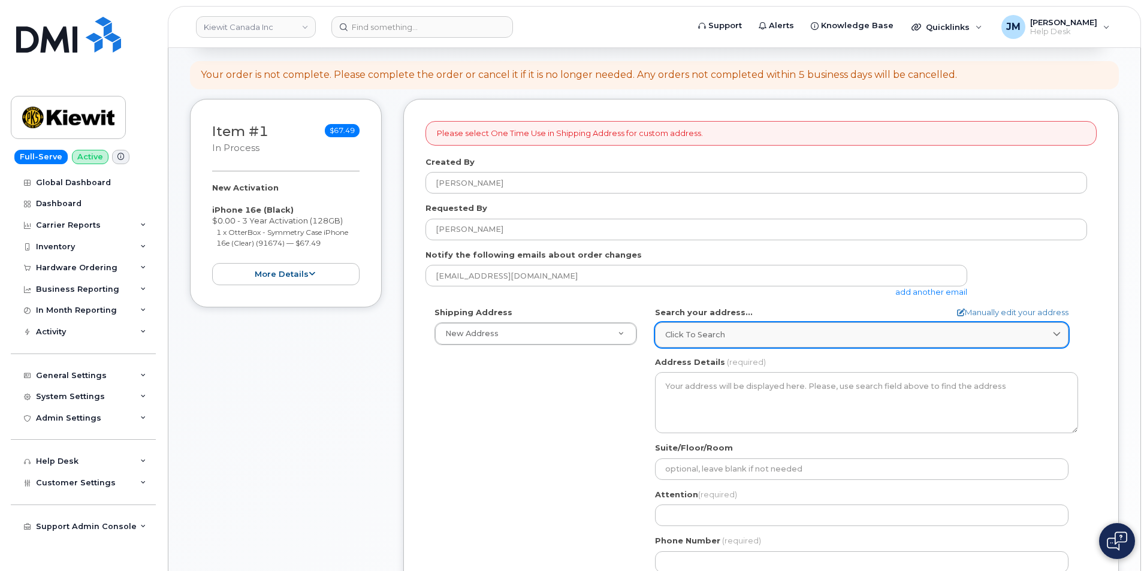
click at [1052, 334] on span at bounding box center [1056, 334] width 11 height 11
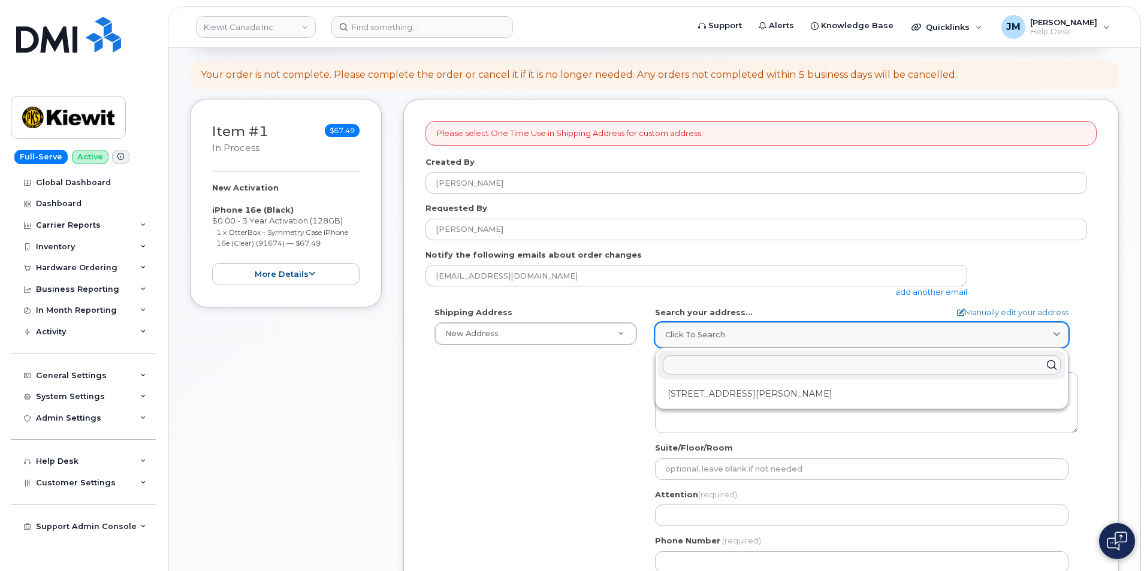
click at [700, 329] on span "Click to search" at bounding box center [695, 334] width 60 height 11
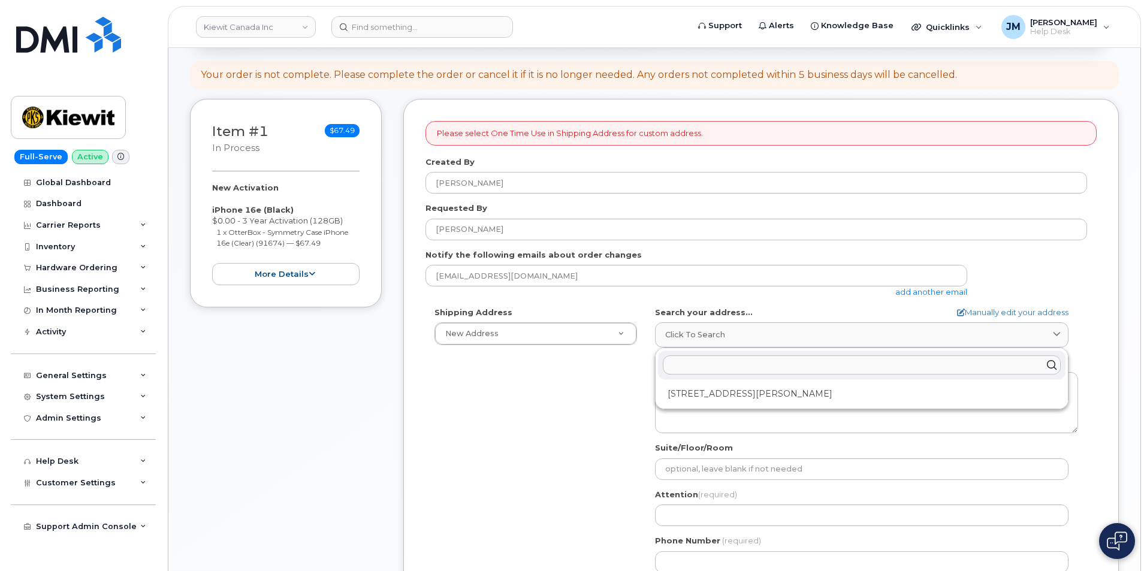
click at [687, 358] on input "text" at bounding box center [862, 364] width 398 height 19
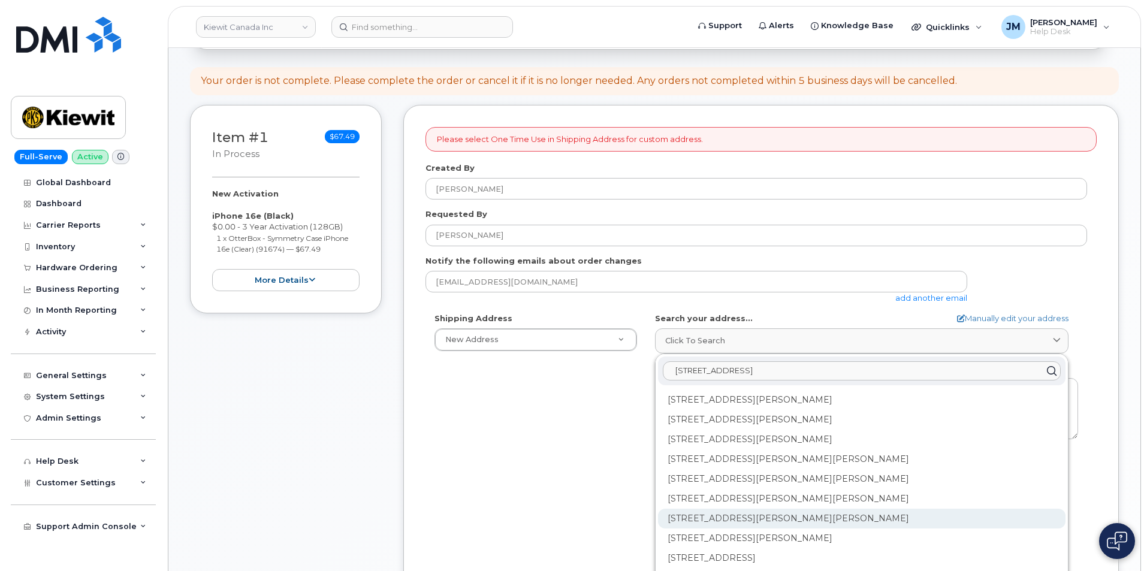
scroll to position [359, 0]
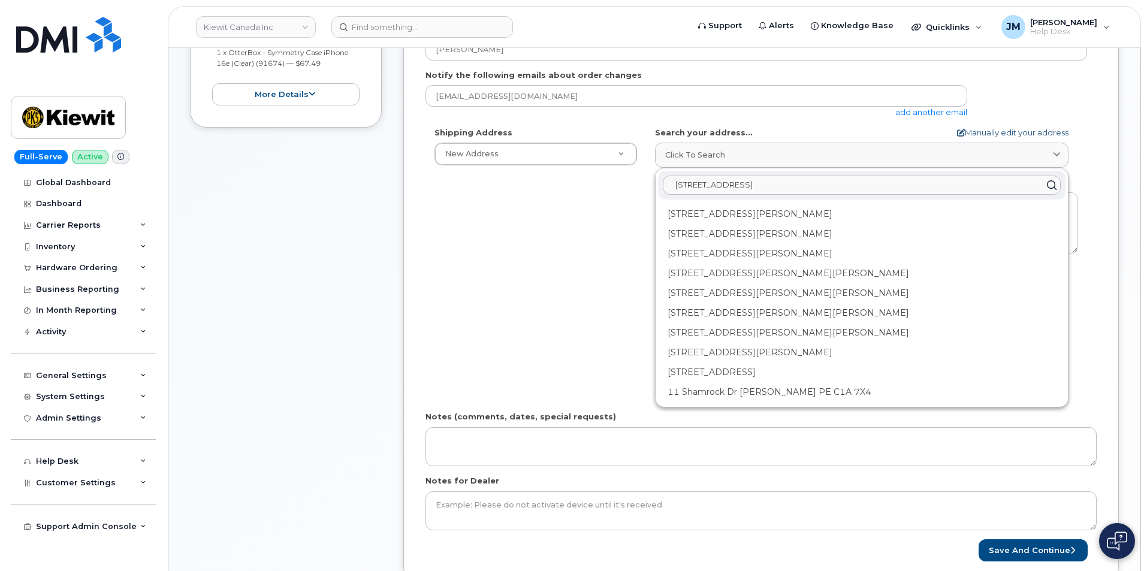
type input "118 Caddo Dr Abiline TX 7"
click at [990, 131] on link "Manually edit your address" at bounding box center [1012, 132] width 111 height 11
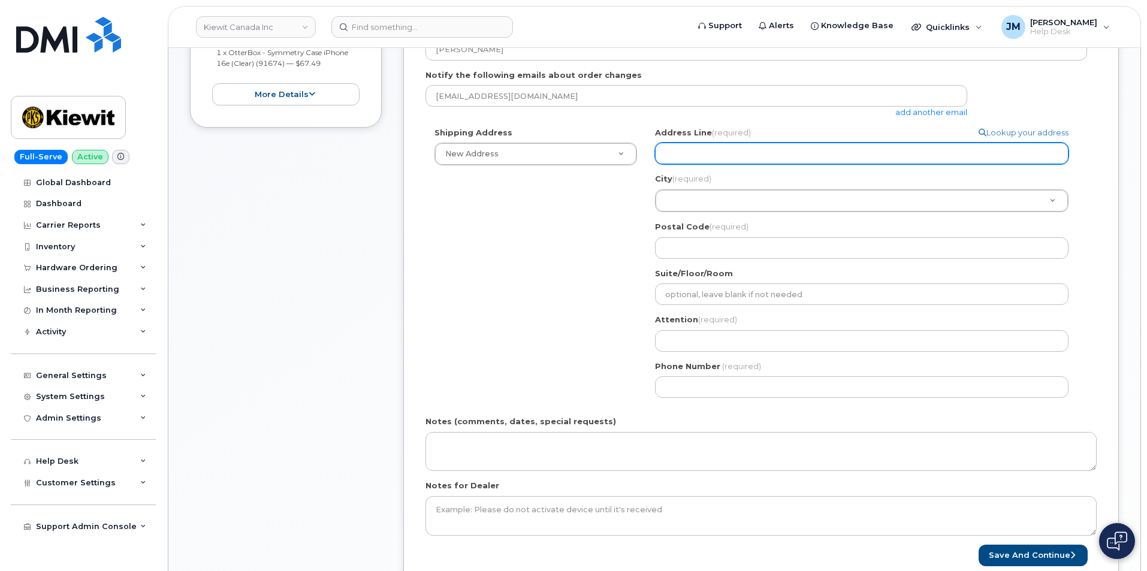
click at [751, 147] on input "Address Line (required)" at bounding box center [861, 154] width 413 height 22
click at [698, 153] on input "Address Line (required)" at bounding box center [861, 154] width 413 height 22
click at [699, 150] on input "Address Line (required)" at bounding box center [861, 154] width 413 height 22
click at [1026, 154] on input "Address Line (required)" at bounding box center [861, 154] width 413 height 22
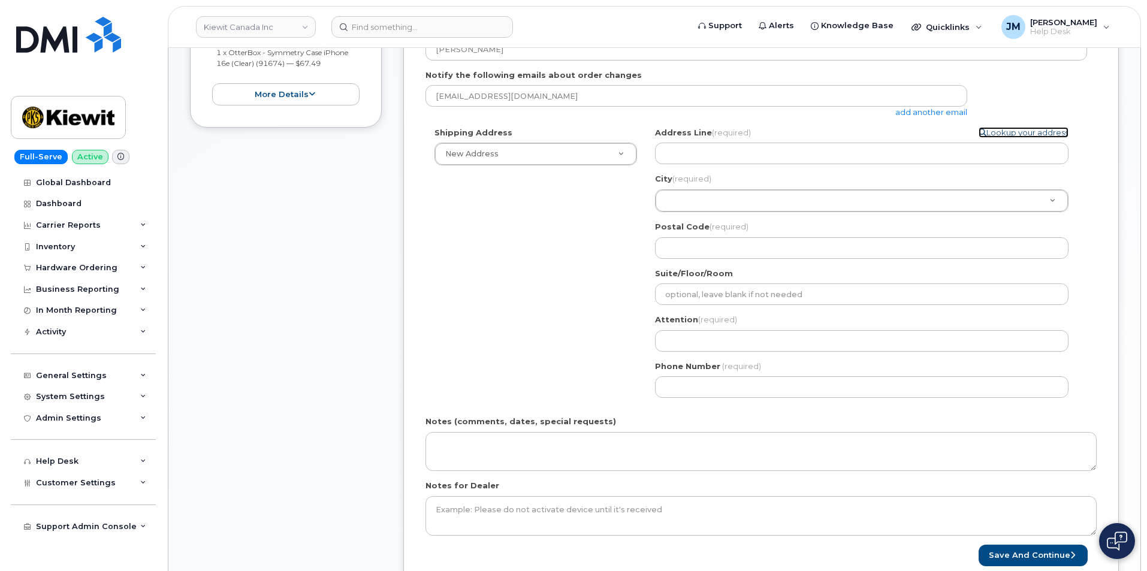
click at [1008, 130] on link "Lookup your address" at bounding box center [1023, 132] width 90 height 11
select select
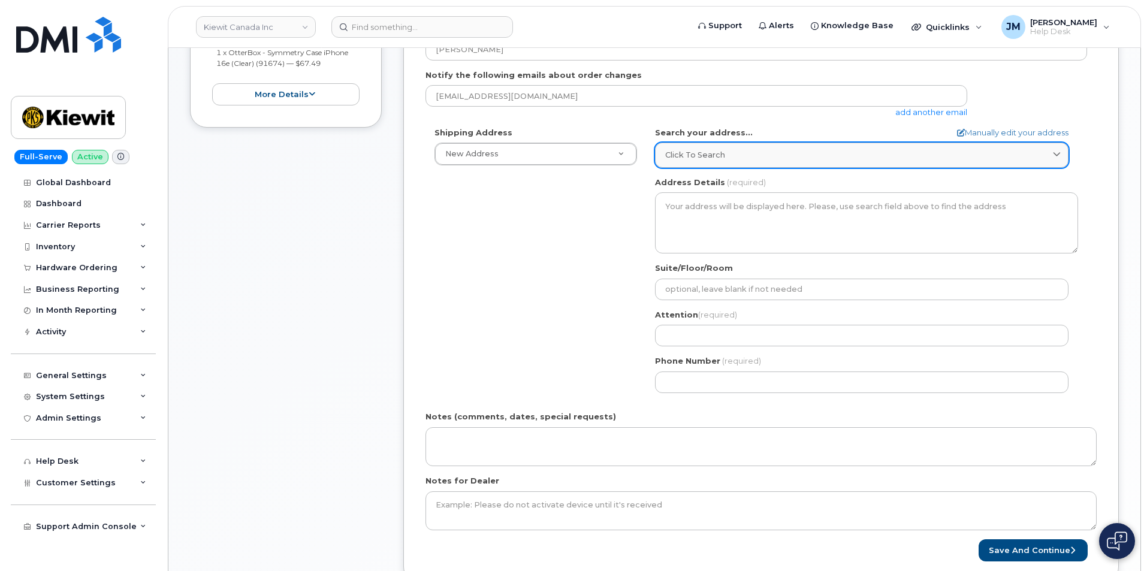
click at [722, 147] on link "Click to search" at bounding box center [861, 155] width 413 height 25
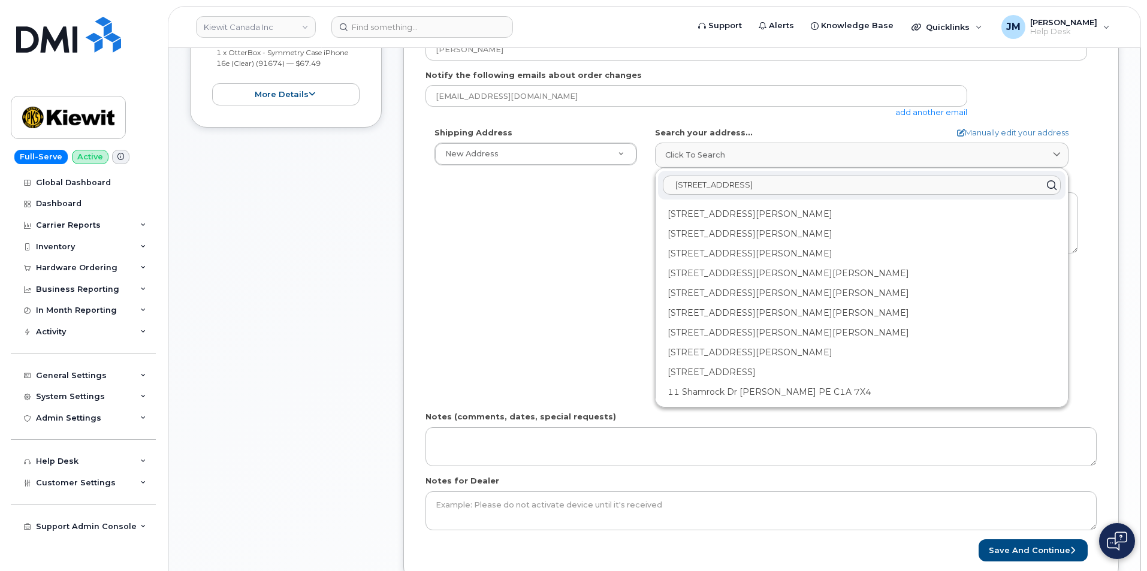
drag, startPoint x: 800, startPoint y: 187, endPoint x: 589, endPoint y: 187, distance: 210.9
click at [589, 187] on div "Shipping Address New Address New Address 15316 Sequoia Dr 204-9191 University C…" at bounding box center [755, 264] width 661 height 275
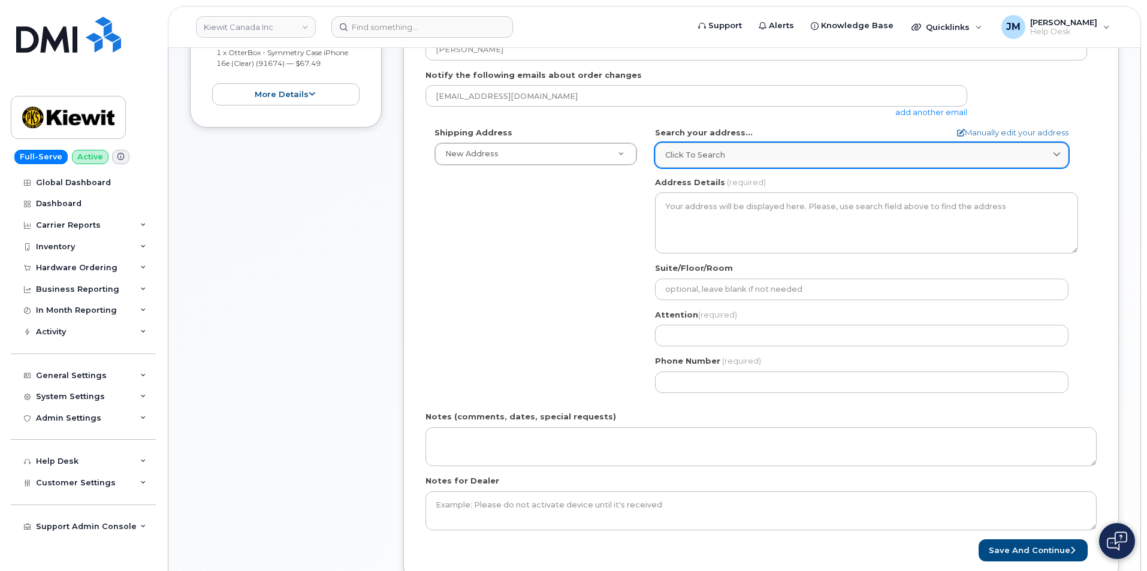
click at [695, 158] on span "Click to search" at bounding box center [695, 154] width 60 height 11
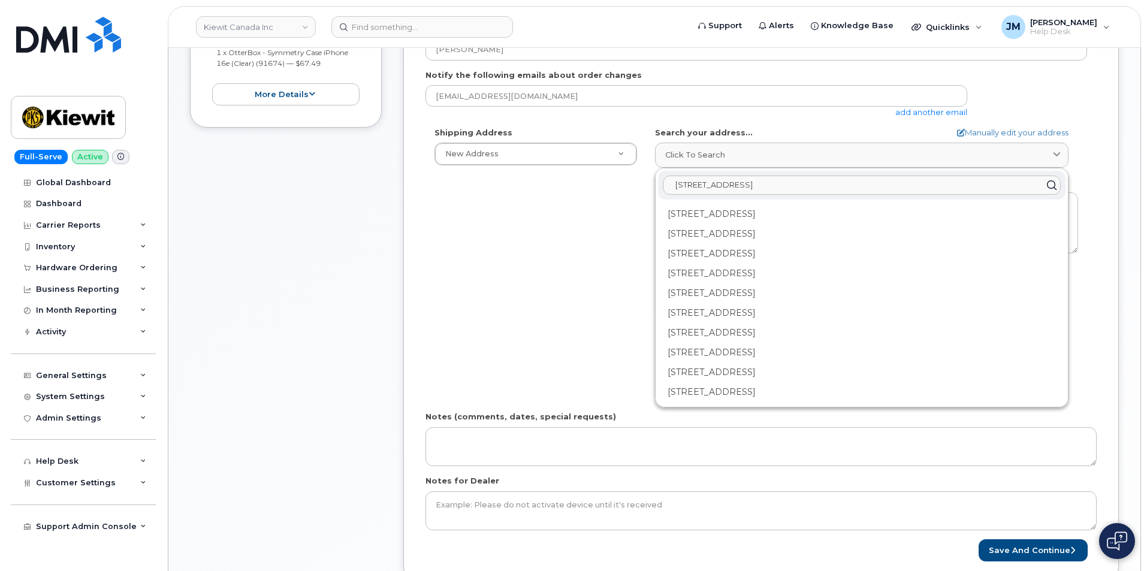
type input "9225 Stanwin Ave Arleta CA 91331"
drag, startPoint x: 818, startPoint y: 182, endPoint x: 663, endPoint y: 213, distance: 158.3
click at [613, 207] on div "Shipping Address New Address New Address 15316 Sequoia Dr 204-9191 University C…" at bounding box center [755, 264] width 661 height 275
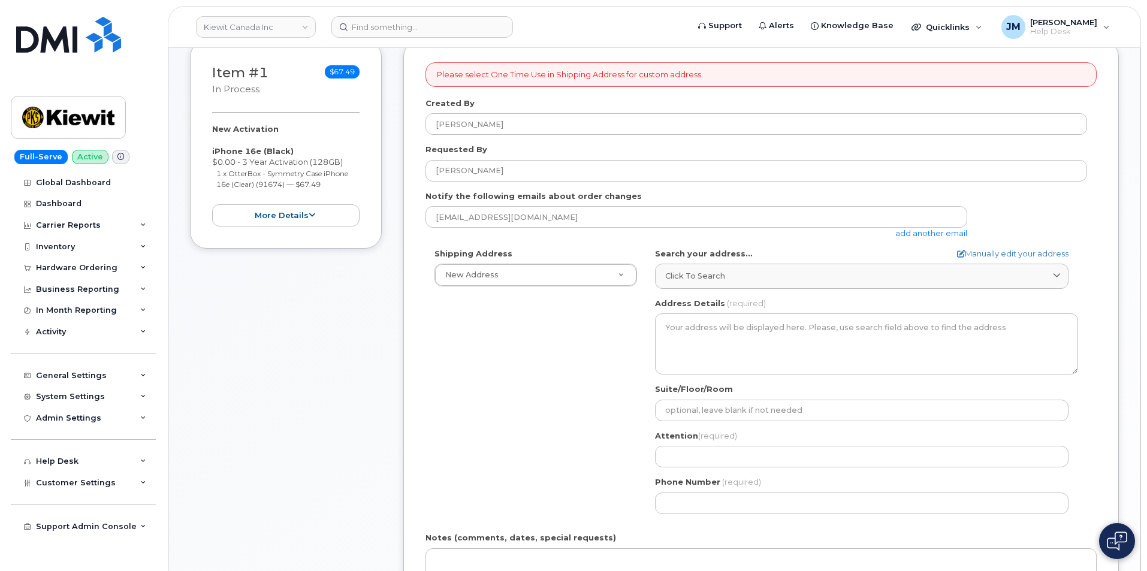
scroll to position [240, 0]
click at [869, 242] on form "Please select One Time Use in Shipping Address for custom address. Created By J…" at bounding box center [760, 371] width 671 height 620
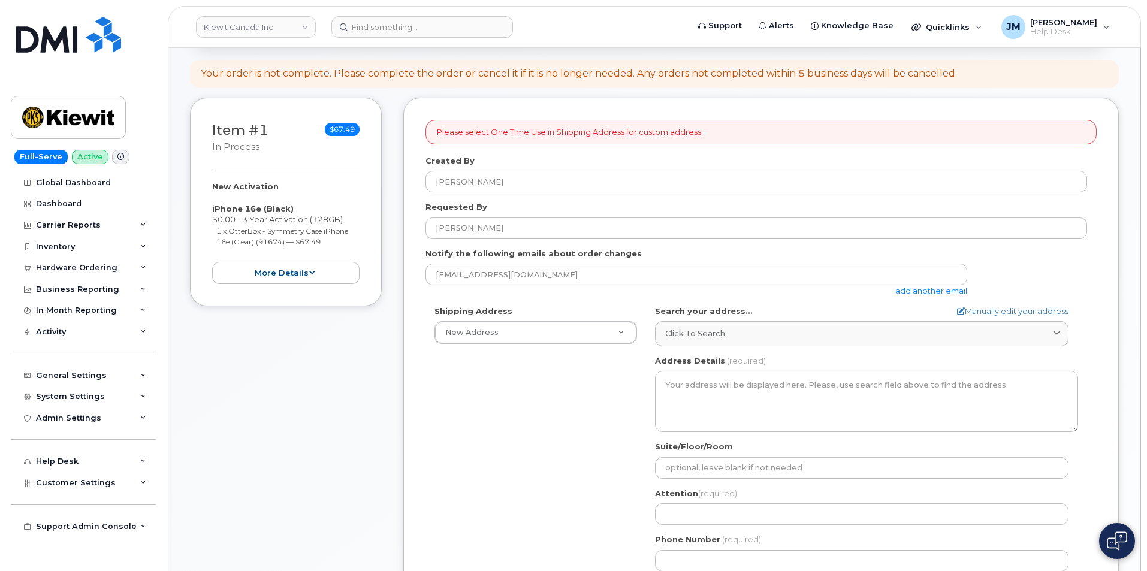
scroll to position [180, 0]
click at [982, 310] on link "Manually edit your address" at bounding box center [1012, 312] width 111 height 11
select select
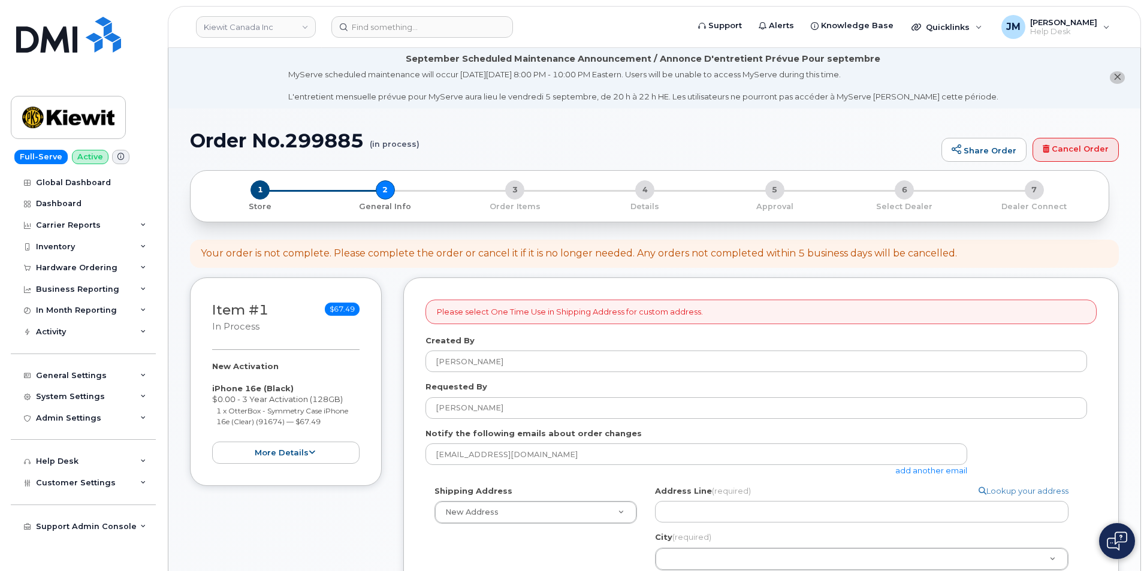
scroll to position [0, 0]
drag, startPoint x: 430, startPoint y: 148, endPoint x: 250, endPoint y: 150, distance: 179.7
click at [271, 154] on div "Order No.299885 (in process) Share Order Cancel Order" at bounding box center [654, 151] width 929 height 40
drag, startPoint x: 191, startPoint y: 139, endPoint x: 416, endPoint y: 144, distance: 225.3
click at [416, 144] on h1 "Order No.299885 (in process)" at bounding box center [562, 141] width 745 height 21
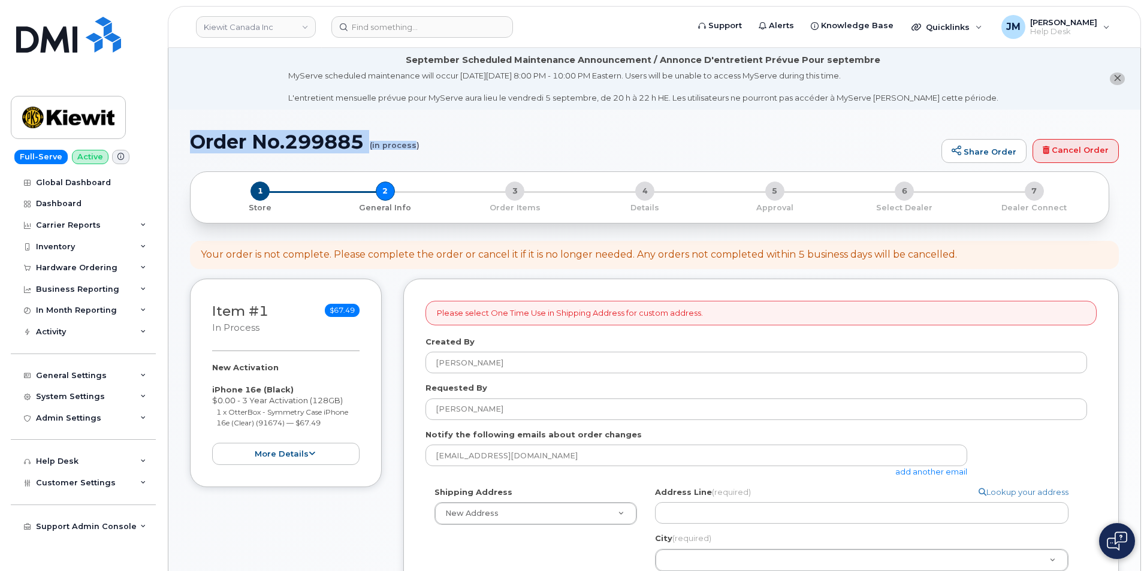
copy h1 "Order No.299885 (in process"
click at [428, 147] on h1 "Order No.299885 (in process)" at bounding box center [562, 141] width 745 height 21
drag, startPoint x: 428, startPoint y: 147, endPoint x: 285, endPoint y: 148, distance: 143.2
click at [370, 149] on h1 "Order No.299885 (in process)" at bounding box center [562, 141] width 745 height 21
drag, startPoint x: 191, startPoint y: 139, endPoint x: 417, endPoint y: 143, distance: 225.9
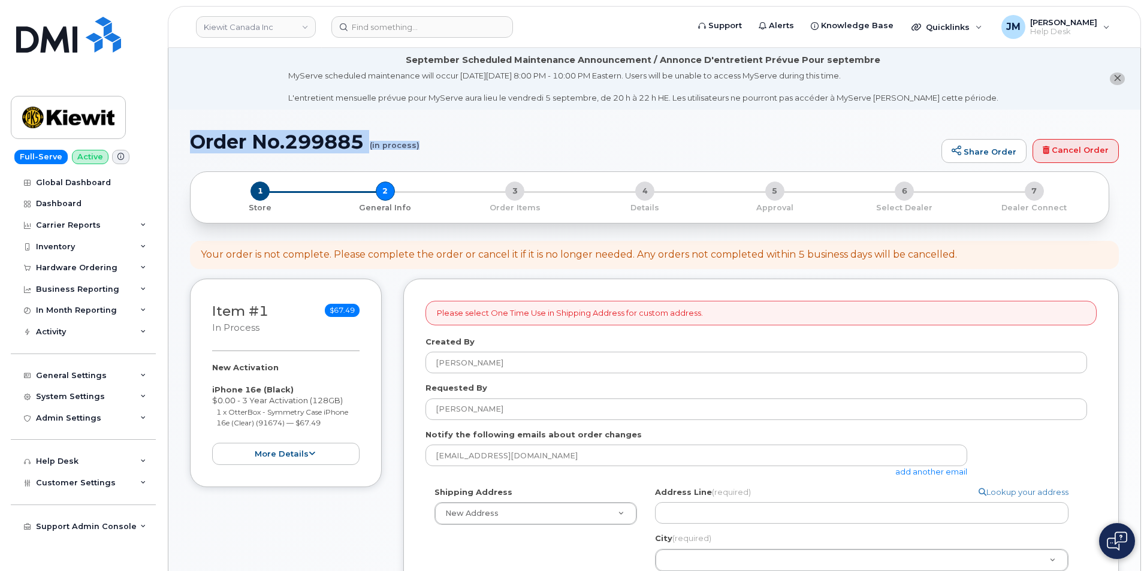
click at [417, 143] on h1 "Order No.299885 (in process)" at bounding box center [562, 141] width 745 height 21
copy h1 "Order No.299885 (in process)"
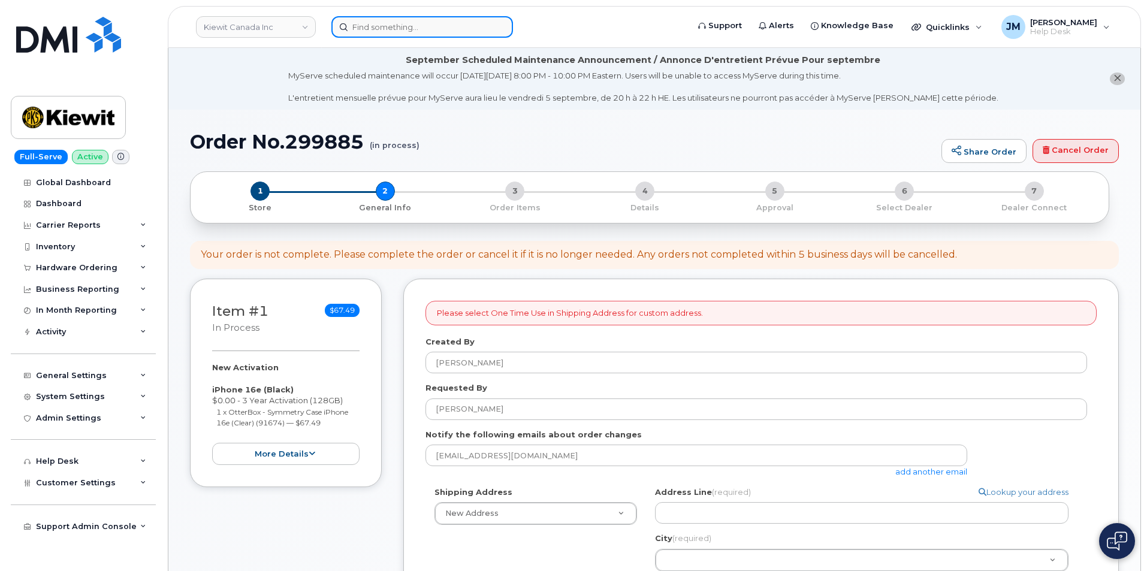
click at [408, 23] on input at bounding box center [422, 27] width 182 height 22
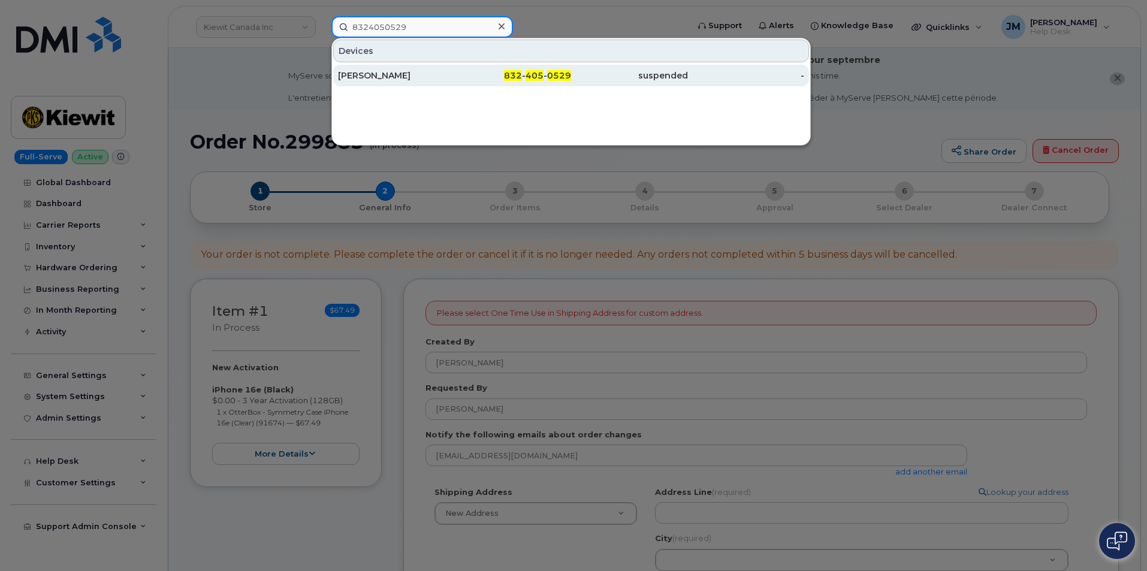
type input "8324050529"
click at [401, 68] on div "[PERSON_NAME]" at bounding box center [396, 76] width 117 height 22
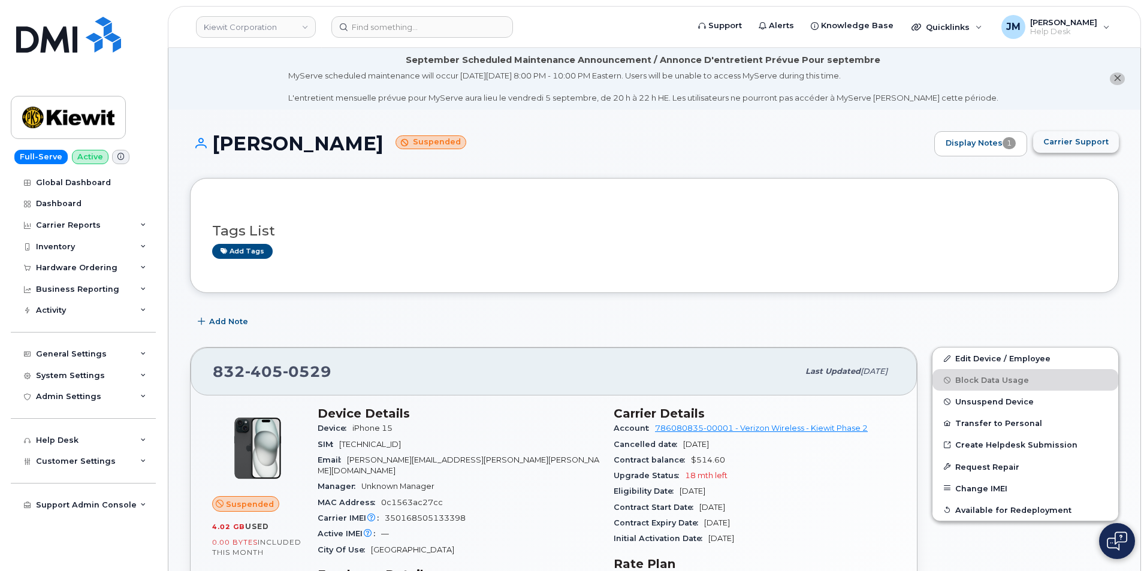
click at [1088, 140] on span "Carrier Support" at bounding box center [1075, 141] width 65 height 11
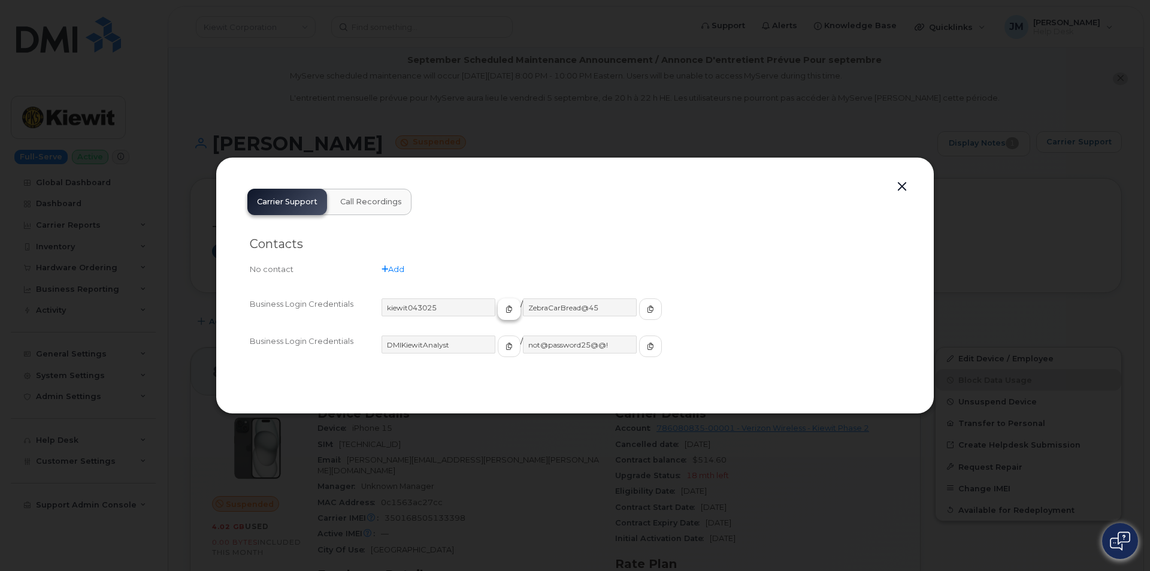
click at [506, 307] on icon "button" at bounding box center [509, 309] width 7 height 7
click at [647, 309] on icon "button" at bounding box center [650, 309] width 7 height 7
click at [902, 185] on button "button" at bounding box center [902, 187] width 18 height 17
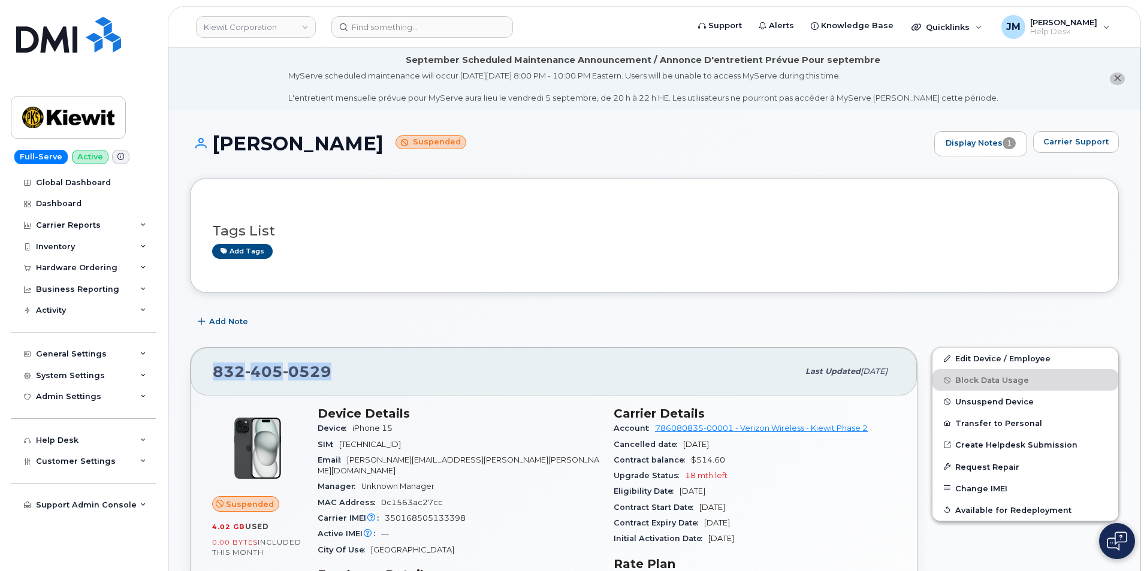
drag, startPoint x: 331, startPoint y: 370, endPoint x: 240, endPoint y: 371, distance: 90.5
click at [200, 370] on div "832 405 0529 Last updated Sep 02, 2025" at bounding box center [554, 371] width 726 height 48
copy span "832 405 0529"
click at [1083, 138] on span "Carrier Support" at bounding box center [1075, 141] width 65 height 11
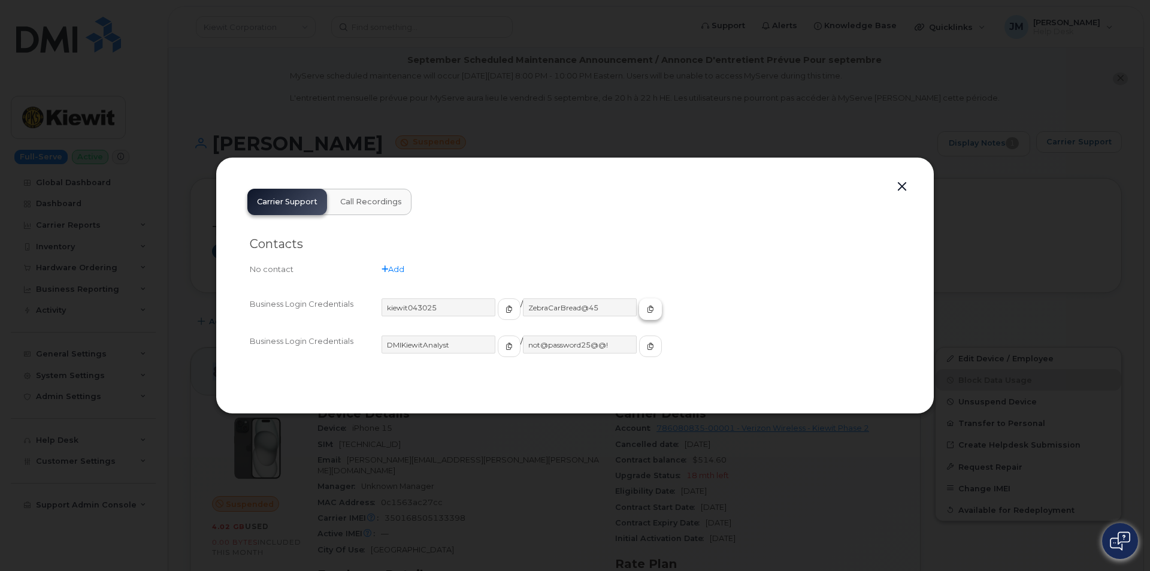
click at [639, 300] on button "button" at bounding box center [650, 309] width 23 height 22
click at [647, 307] on icon "button" at bounding box center [650, 309] width 7 height 7
click at [504, 308] on span "button" at bounding box center [509, 309] width 11 height 11
click at [647, 308] on icon "button" at bounding box center [650, 309] width 7 height 7
drag, startPoint x: 471, startPoint y: 61, endPoint x: 478, endPoint y: 56, distance: 8.6
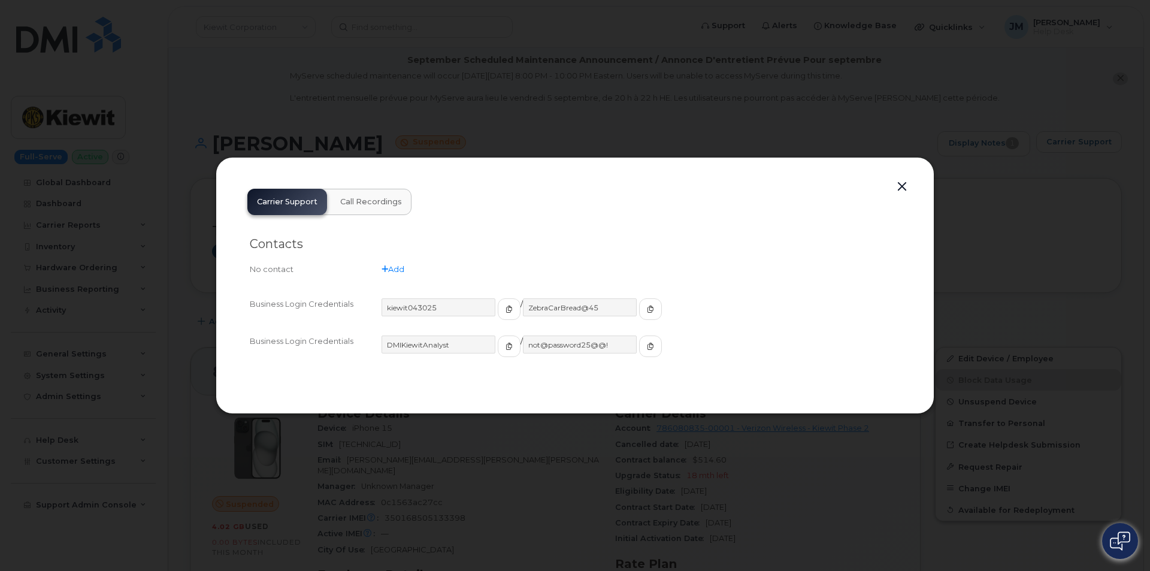
click at [477, 57] on div at bounding box center [575, 285] width 1150 height 571
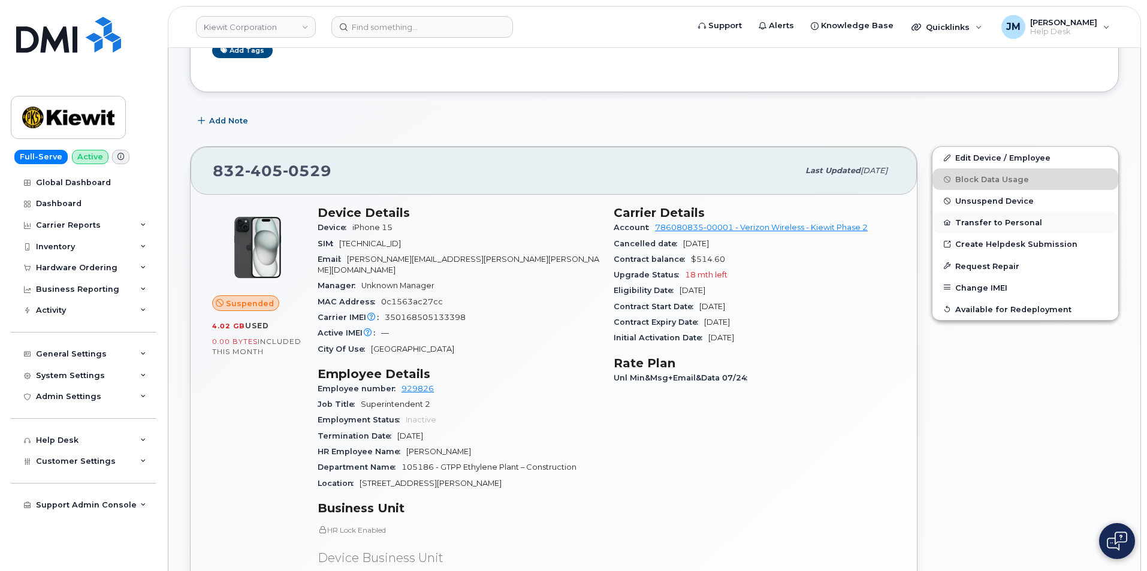
scroll to position [180, 0]
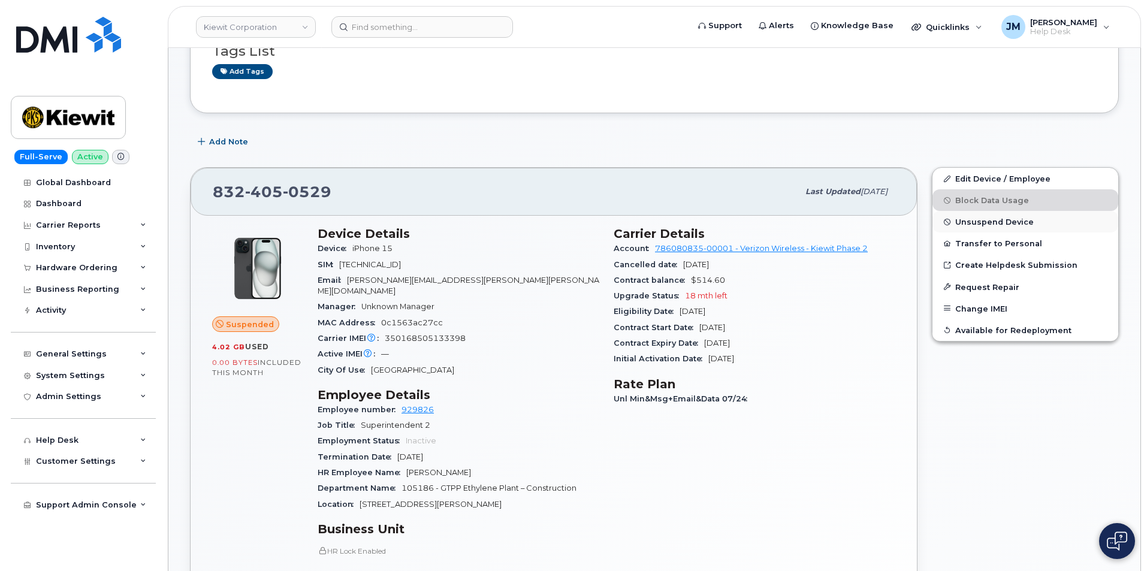
click at [1017, 220] on span "Unsuspend Device" at bounding box center [994, 221] width 78 height 9
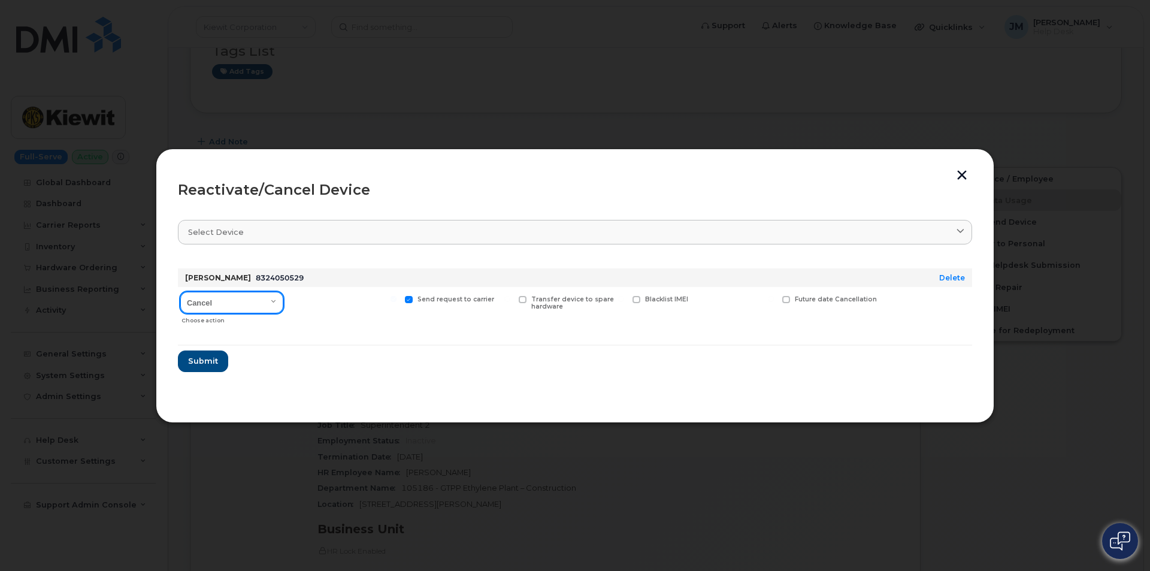
click at [276, 300] on select "Cancel Reactivate" at bounding box center [231, 303] width 103 height 22
select select "[object Object]"
click at [180, 292] on select "Cancel Reactivate" at bounding box center [231, 303] width 103 height 22
click at [208, 358] on span "Submit" at bounding box center [203, 360] width 30 height 11
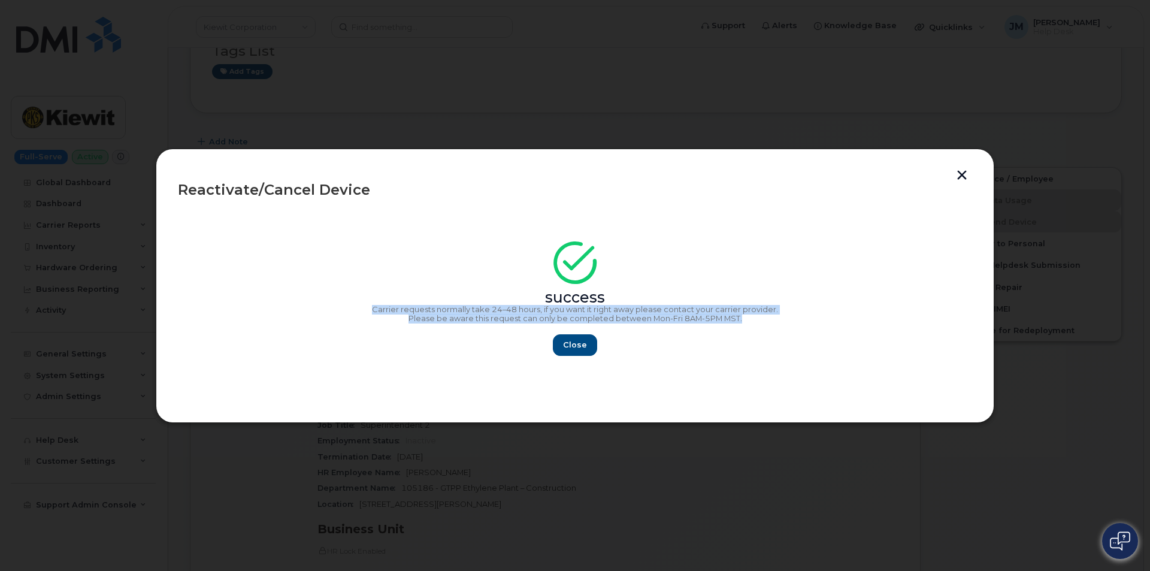
drag, startPoint x: 742, startPoint y: 320, endPoint x: 376, endPoint y: 307, distance: 366.9
click at [376, 307] on div "success Carrier requests normally take 24–48 hours, if you want it right away p…" at bounding box center [575, 302] width 794 height 107
copy div "Carrier requests normally take 24–48 hours, if you want it right away please co…"
click at [576, 343] on span "Close" at bounding box center [575, 344] width 24 height 11
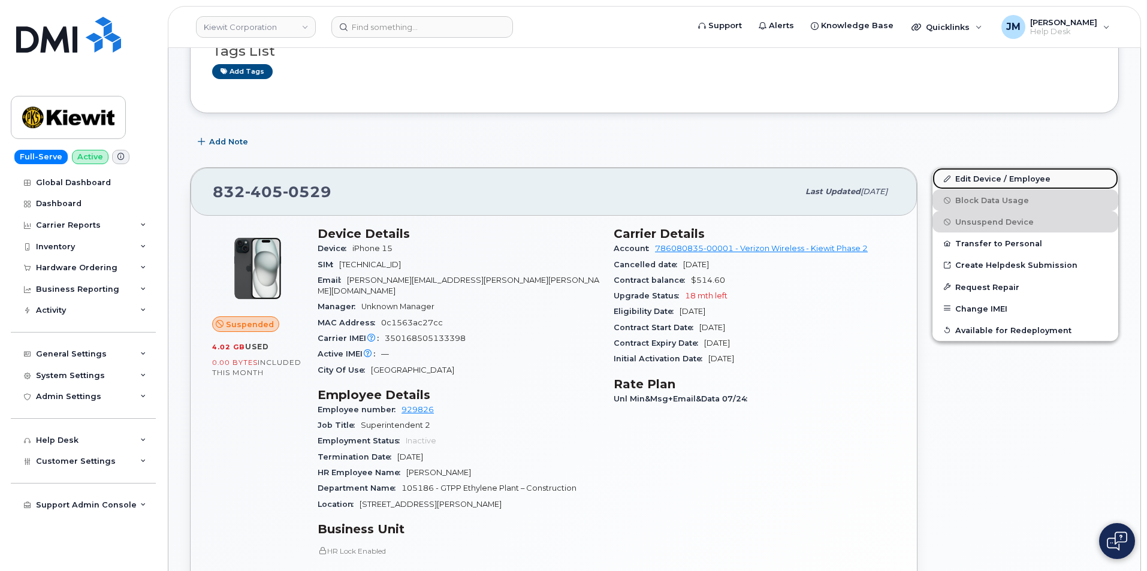
click at [970, 175] on link "Edit Device / Employee" at bounding box center [1025, 179] width 186 height 22
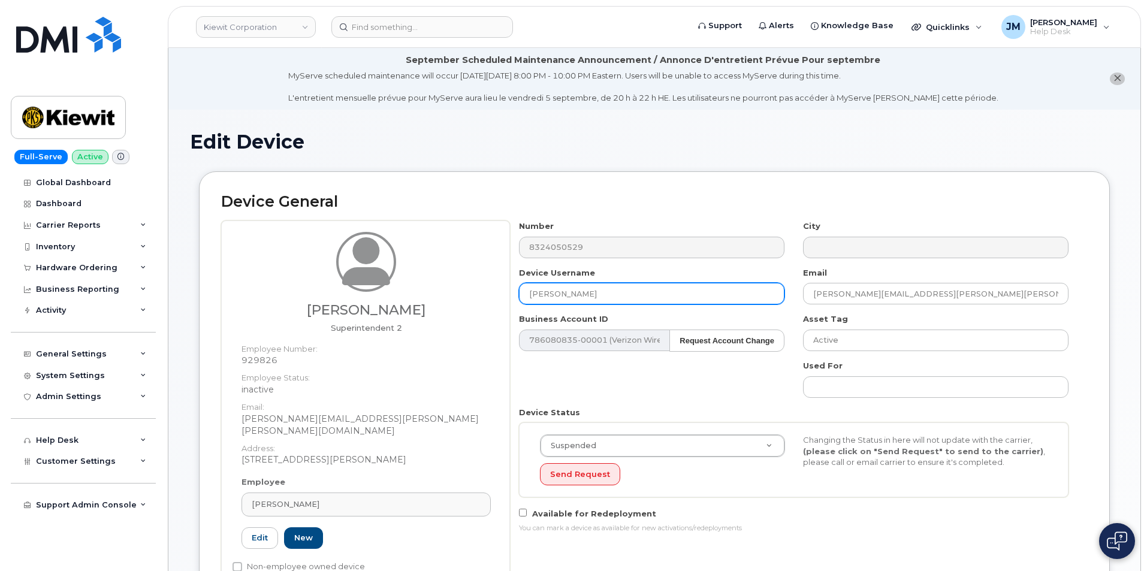
drag, startPoint x: 579, startPoint y: 292, endPoint x: 435, endPoint y: 284, distance: 144.0
click at [435, 284] on div "[PERSON_NAME] Superintendent 2 Employee Number: 929826 Employee Status: inactiv…" at bounding box center [654, 407] width 866 height 374
drag, startPoint x: 615, startPoint y: 295, endPoint x: 570, endPoint y: 294, distance: 44.9
click at [570, 294] on input "Jonathan CARDONA" at bounding box center [651, 294] width 265 height 22
paste input "Moncada"
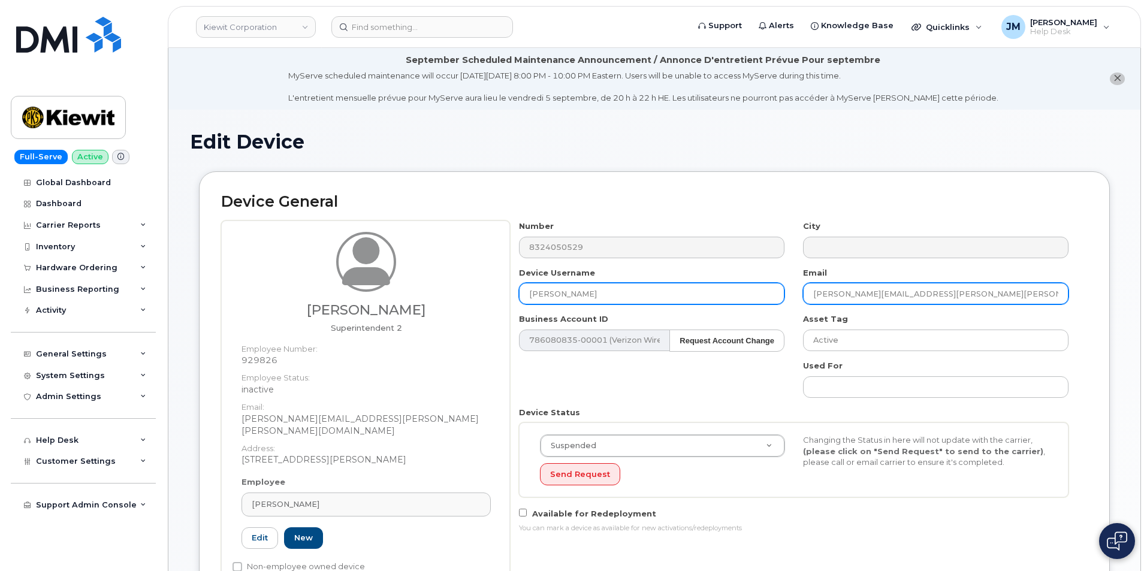
type input "Jonathan Moncada"
drag, startPoint x: 906, startPoint y: 295, endPoint x: 809, endPoint y: 292, distance: 96.5
click at [809, 292] on input "[PERSON_NAME][EMAIL_ADDRESS][PERSON_NAME][PERSON_NAME][DOMAIN_NAME]" at bounding box center [935, 294] width 265 height 22
paste input "Moncada"
click at [811, 293] on input "Moncada@KIEWIT.COM" at bounding box center [935, 294] width 265 height 22
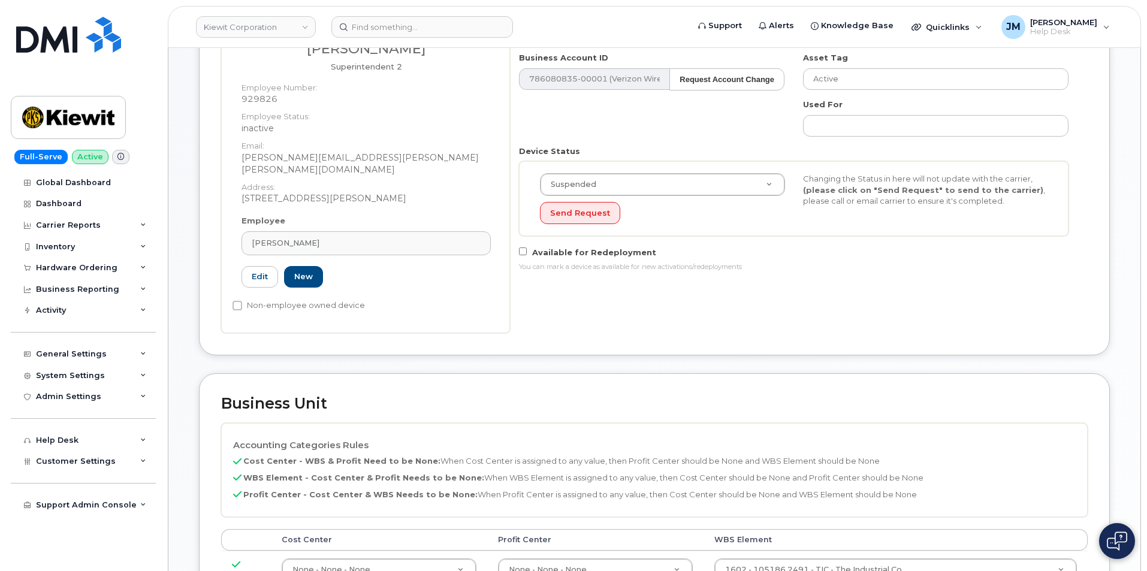
scroll to position [240, 0]
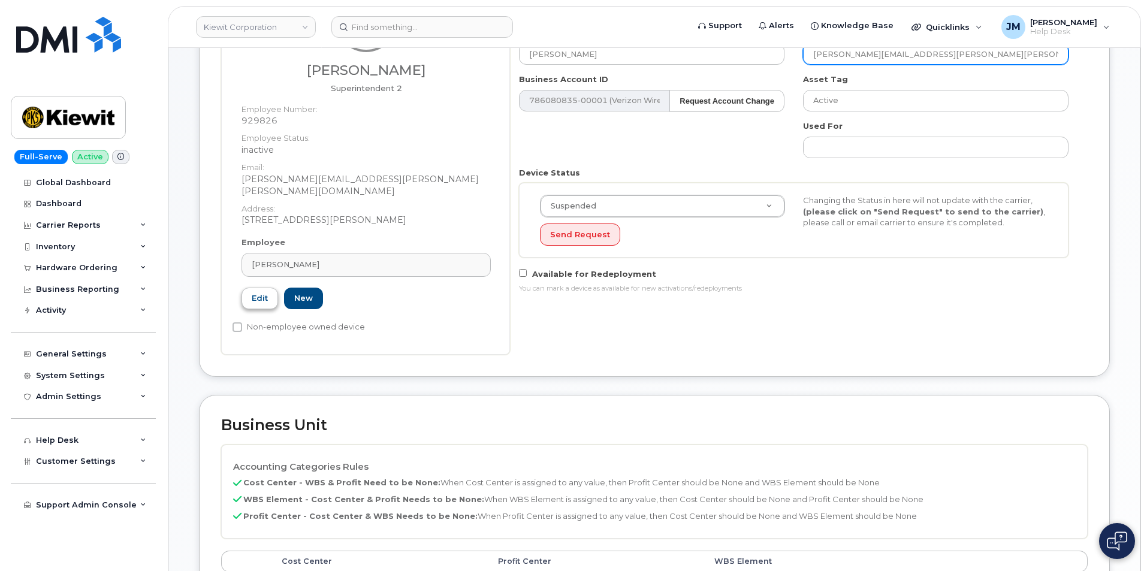
type input "Jonathan.Moncada@KIEWIT.COM"
click at [256, 288] on link "Edit" at bounding box center [259, 299] width 37 height 22
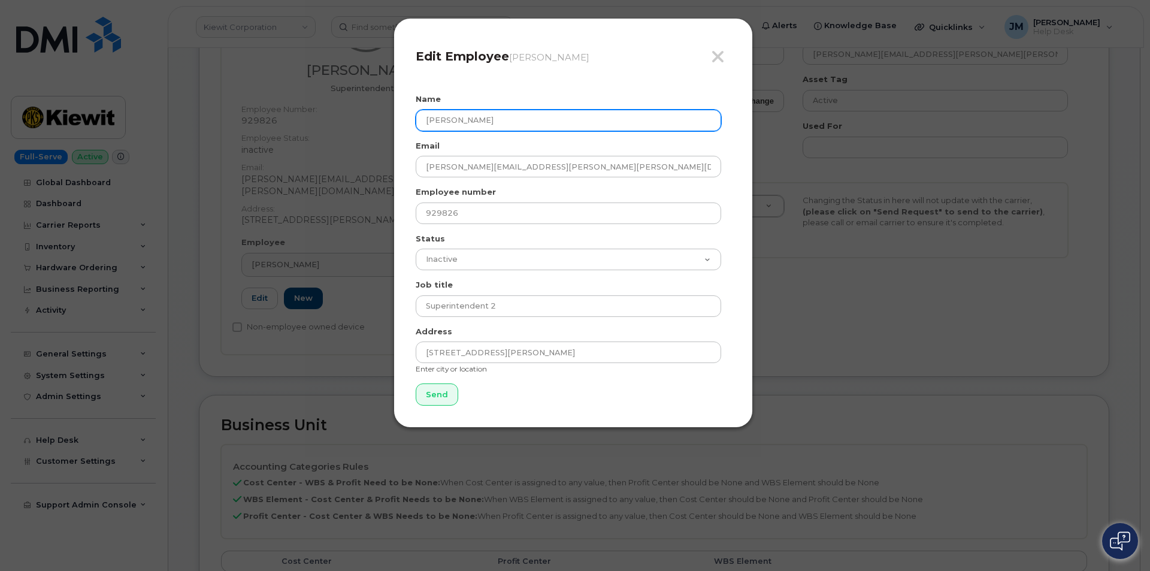
drag, startPoint x: 518, startPoint y: 122, endPoint x: 371, endPoint y: 116, distance: 146.9
click at [371, 116] on div "Close Edit Employee Crescencio Cardona Name Crescencio Cardona Email CRESCENCIO…" at bounding box center [575, 285] width 1150 height 571
paste input "Moncada"
drag, startPoint x: 536, startPoint y: 126, endPoint x: 370, endPoint y: 114, distance: 166.4
click at [370, 114] on div "Close Edit Employee Crescencio Cardona Name Jonathan Moncada Email CRESCENCIO.C…" at bounding box center [575, 285] width 1150 height 571
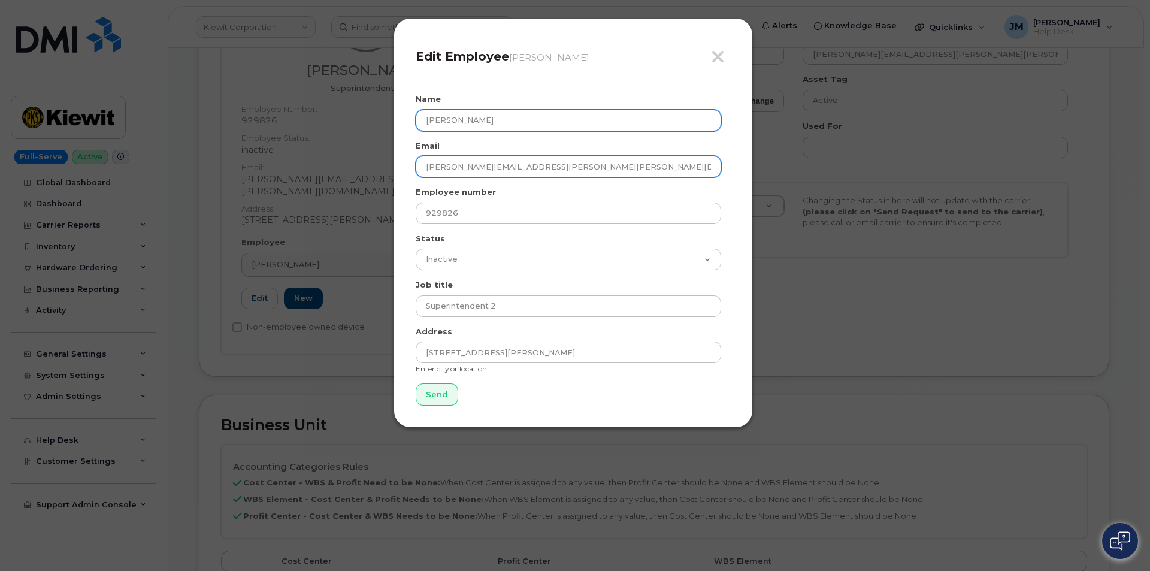
type input "Jonathan Moncada"
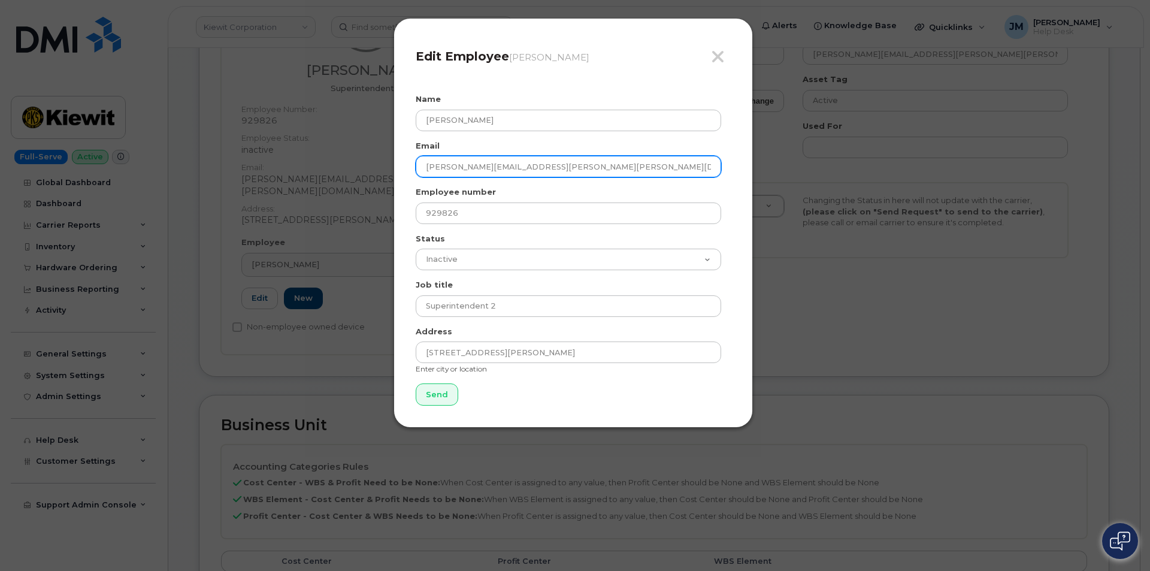
drag, startPoint x: 521, startPoint y: 164, endPoint x: 387, endPoint y: 159, distance: 133.7
click at [387, 159] on div "Close Edit Employee Crescencio Cardona Name Jonathan Moncada Email CRESCENCIO.C…" at bounding box center [575, 285] width 1150 height 571
paste input "Jonathan Moncada"
click at [467, 165] on input "Jonathan Moncada@KIEWIT.COM" at bounding box center [569, 167] width 306 height 22
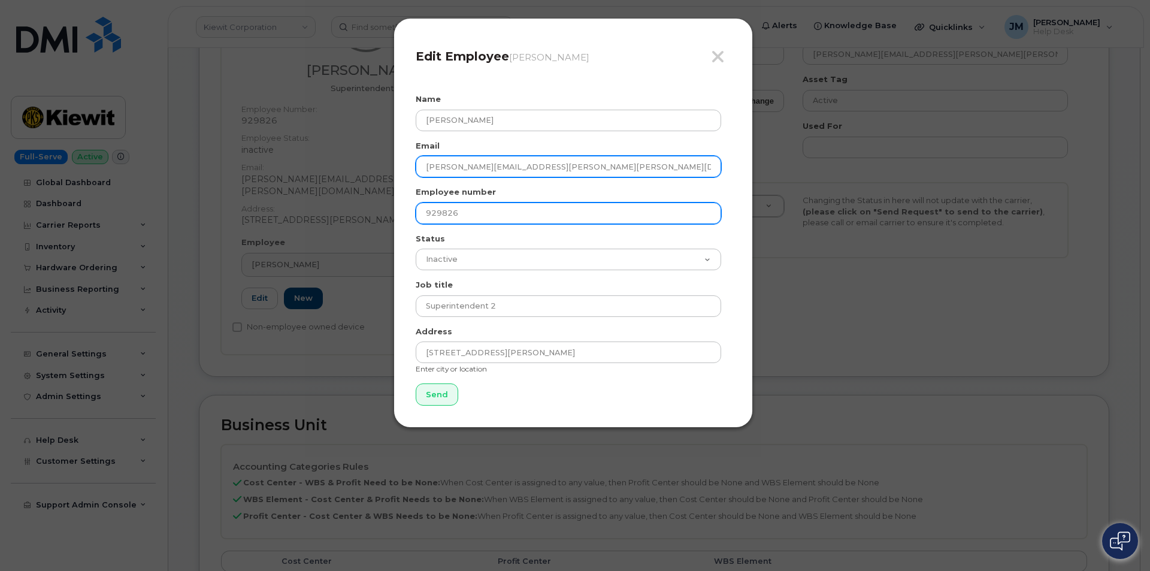
type input "Jonathan.Moncada@KIEWIT.COM"
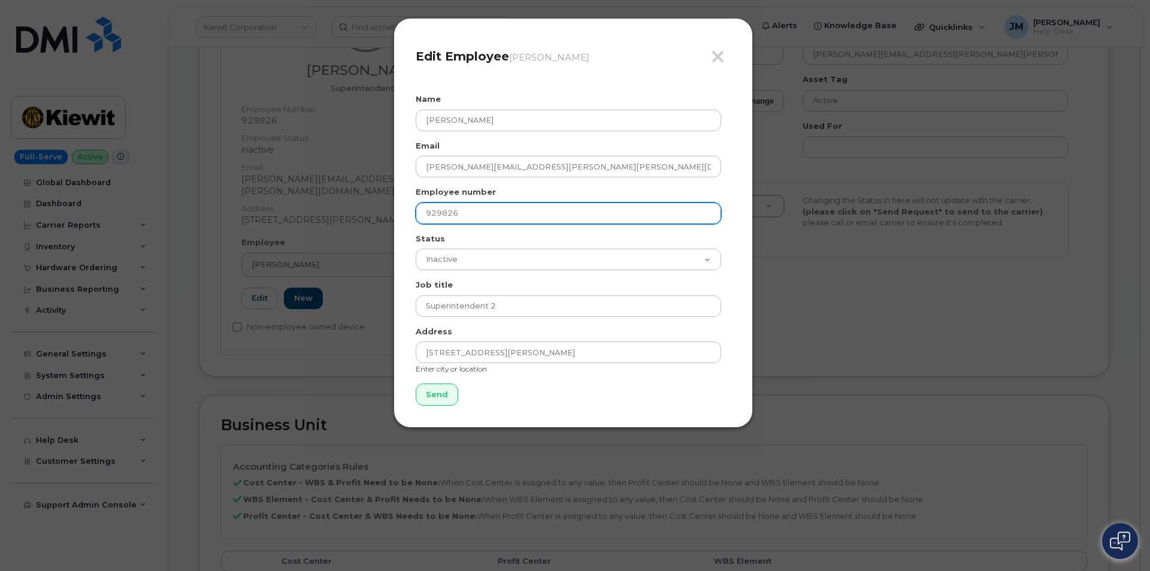
drag, startPoint x: 467, startPoint y: 214, endPoint x: 407, endPoint y: 213, distance: 59.3
click at [407, 213] on div "Close Edit Employee Crescencio Cardona Name Jonathan Moncada Email Jonathan.Mon…" at bounding box center [573, 223] width 359 height 410
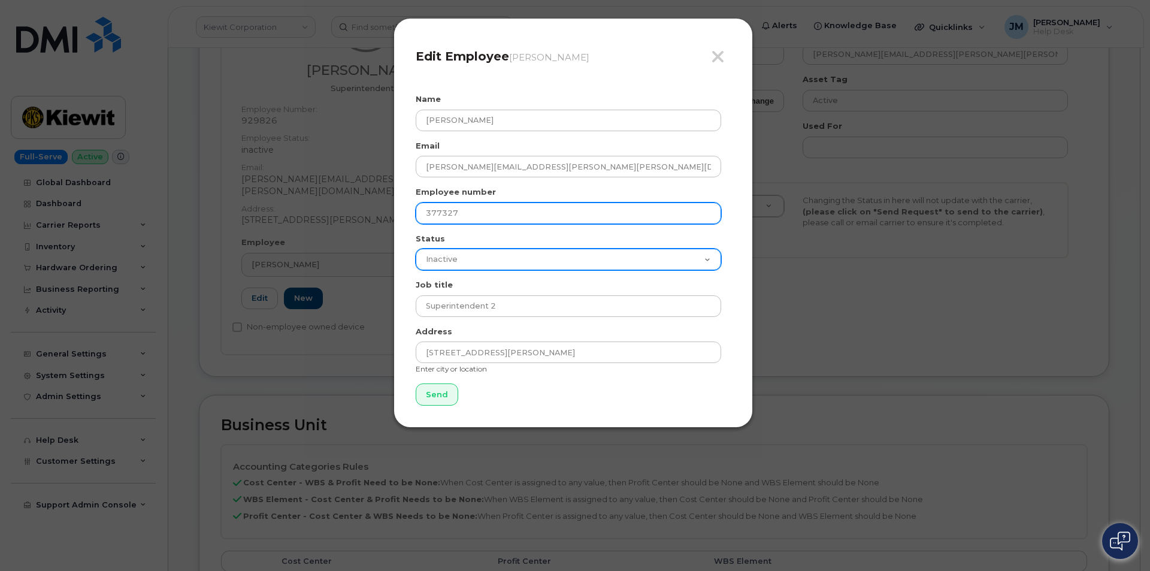
type input "377327"
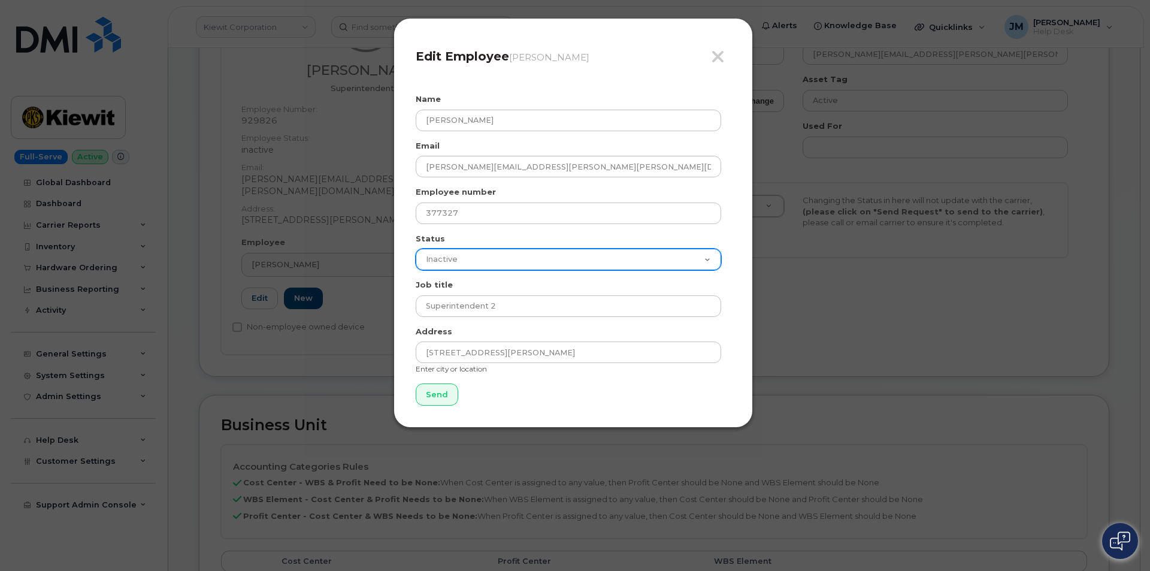
click at [706, 261] on select "Active On-Leave Long Term Short Term Maternity Leave Temp Layoff Inactive" at bounding box center [569, 260] width 306 height 22
select select "active"
click at [416, 249] on select "Active On-Leave Long Term Short Term Maternity Leave Temp Layoff Inactive" at bounding box center [569, 260] width 306 height 22
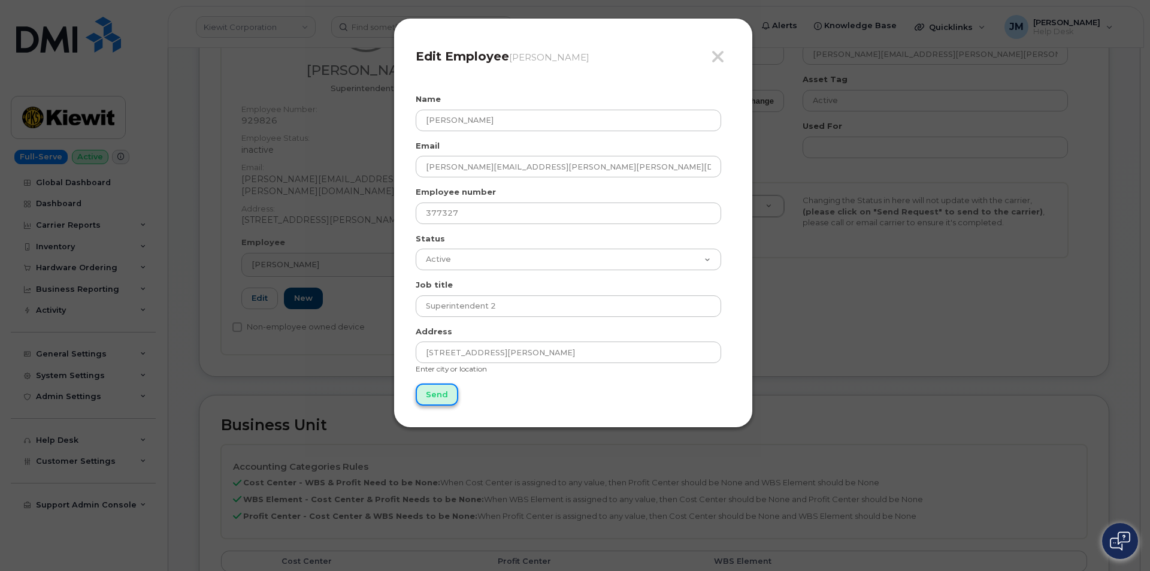
click at [433, 391] on input "Send" at bounding box center [437, 394] width 43 height 22
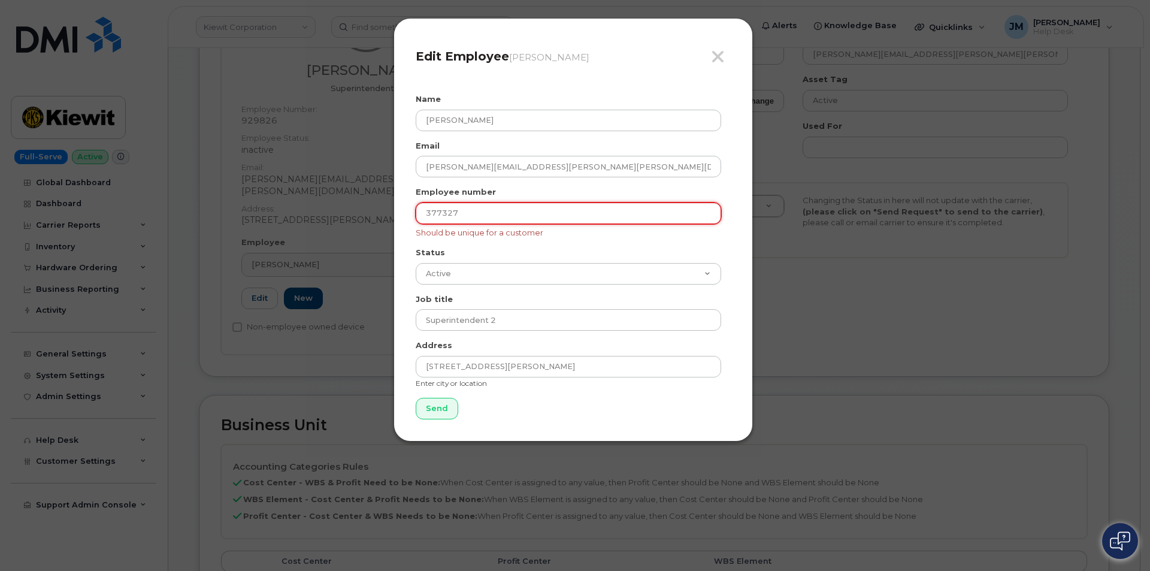
click at [445, 208] on input "377327" at bounding box center [569, 213] width 306 height 22
click at [543, 216] on input "377327" at bounding box center [569, 213] width 306 height 22
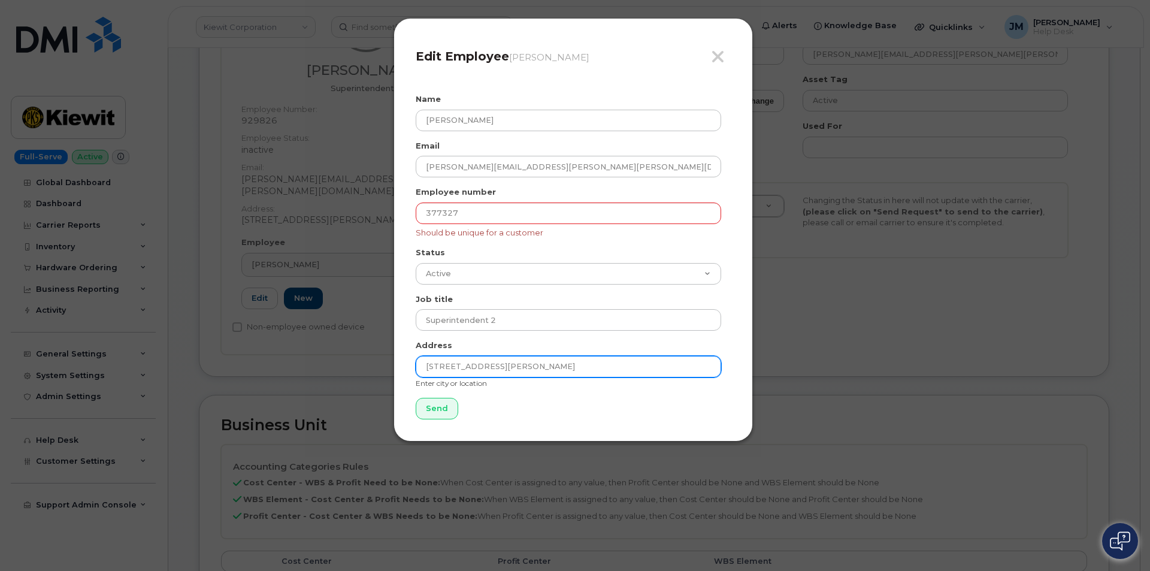
click at [468, 364] on input "[STREET_ADDRESS][PERSON_NAME]" at bounding box center [569, 367] width 306 height 22
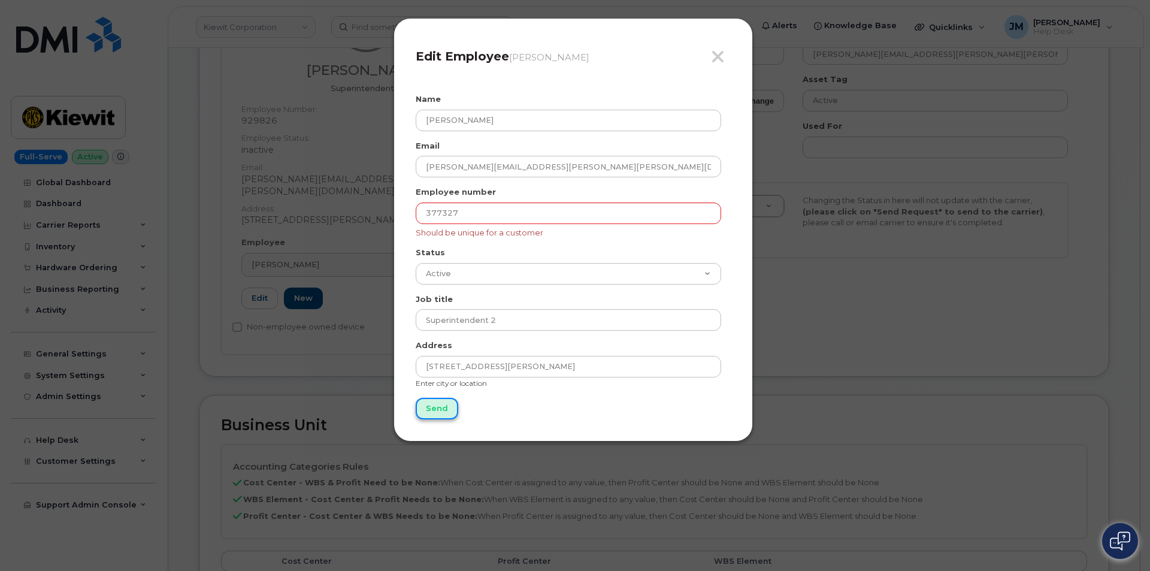
click at [434, 409] on input "Send" at bounding box center [437, 409] width 43 height 22
click at [477, 213] on input "377327" at bounding box center [569, 213] width 306 height 22
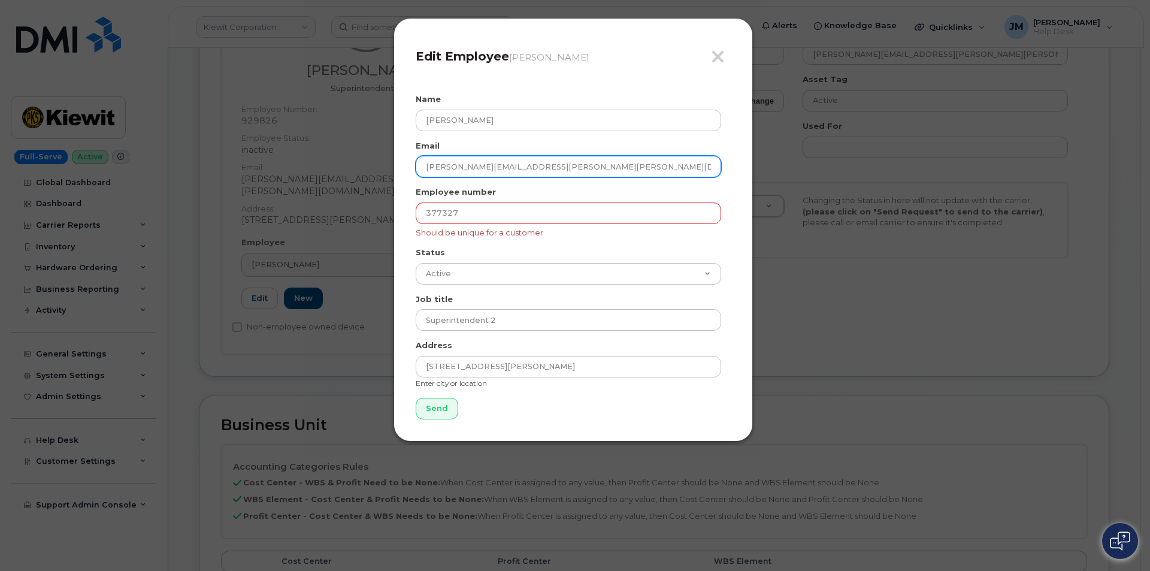
click at [507, 168] on input "Jonathan.Moncada@KIEWIT.COM" at bounding box center [569, 167] width 306 height 22
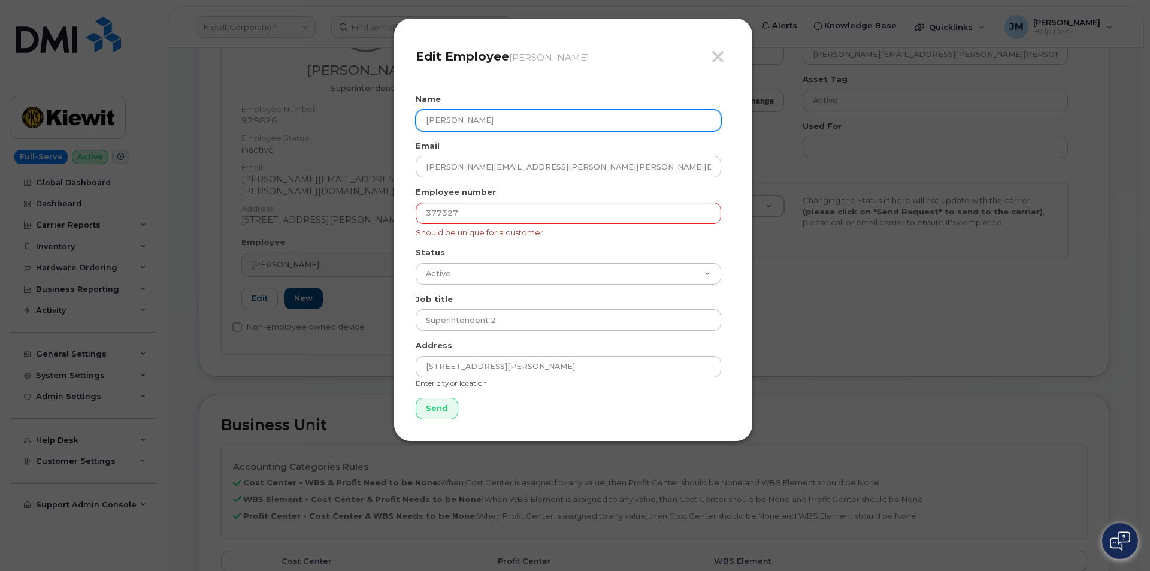
click at [506, 123] on input "Jonathan Moncada" at bounding box center [569, 121] width 306 height 22
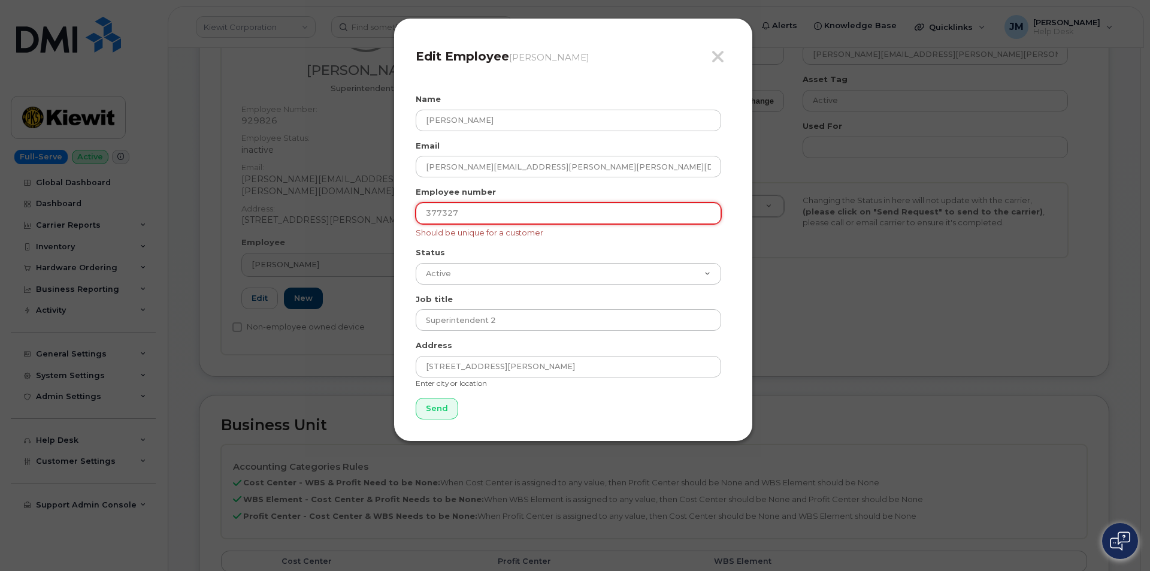
click at [536, 220] on input "377327" at bounding box center [569, 213] width 306 height 22
click at [465, 211] on input "377327" at bounding box center [569, 213] width 306 height 22
click at [437, 405] on input "Send" at bounding box center [437, 409] width 43 height 22
type input "Send"
drag, startPoint x: 473, startPoint y: 209, endPoint x: 408, endPoint y: 213, distance: 64.8
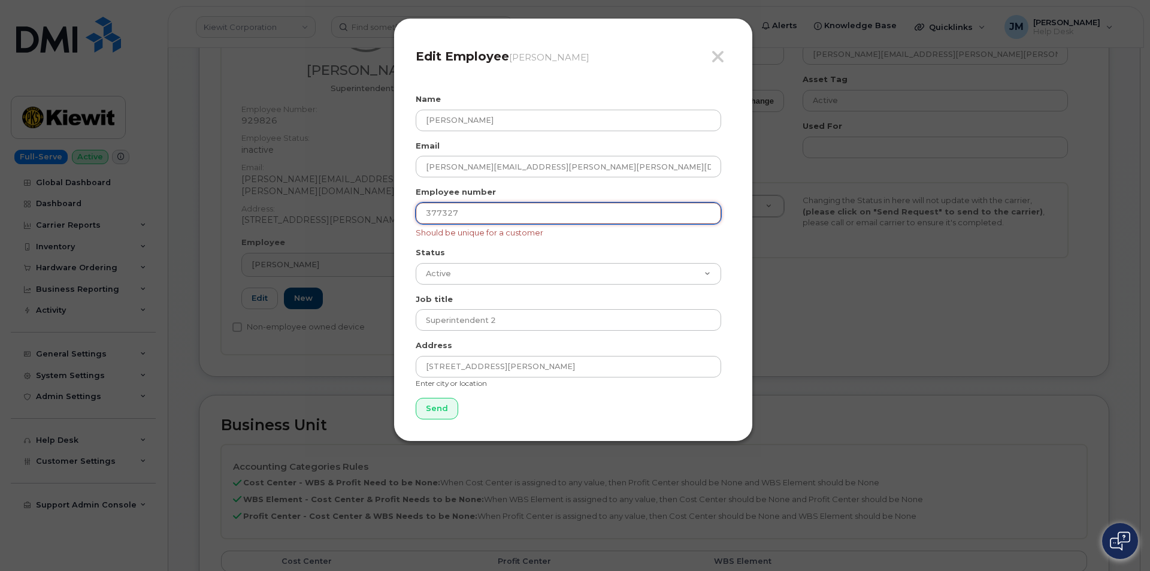
click at [409, 213] on div "Close Edit Employee Crescencio Cardona Name Jonathan Moncada Email Jonathan.Mon…" at bounding box center [573, 230] width 359 height 424
click at [451, 207] on input "text" at bounding box center [569, 213] width 306 height 22
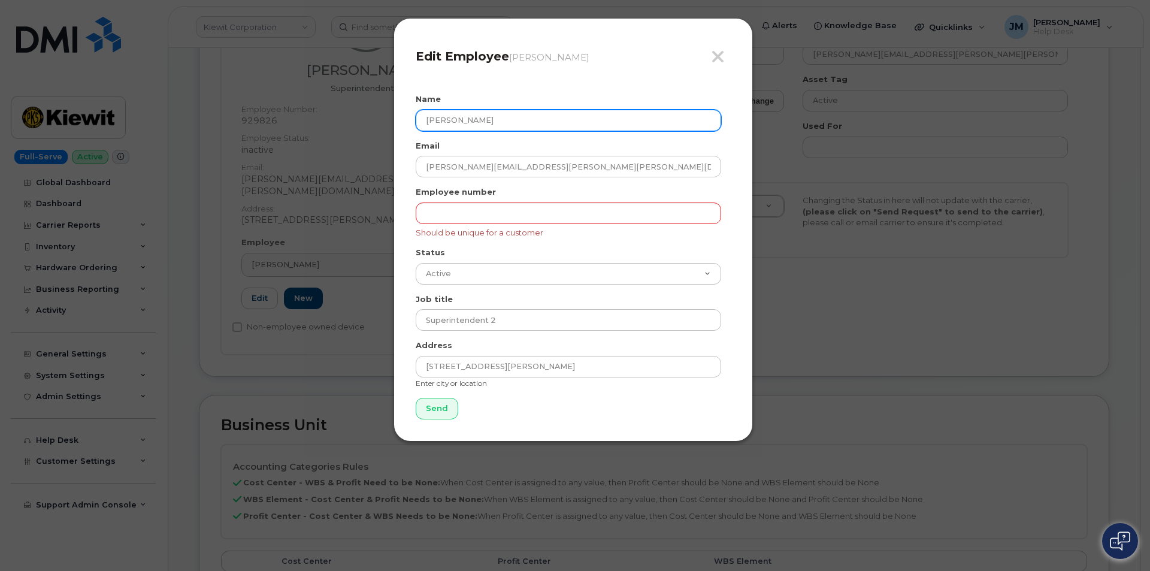
click at [452, 120] on input "Jonathan Moncada" at bounding box center [569, 121] width 306 height 22
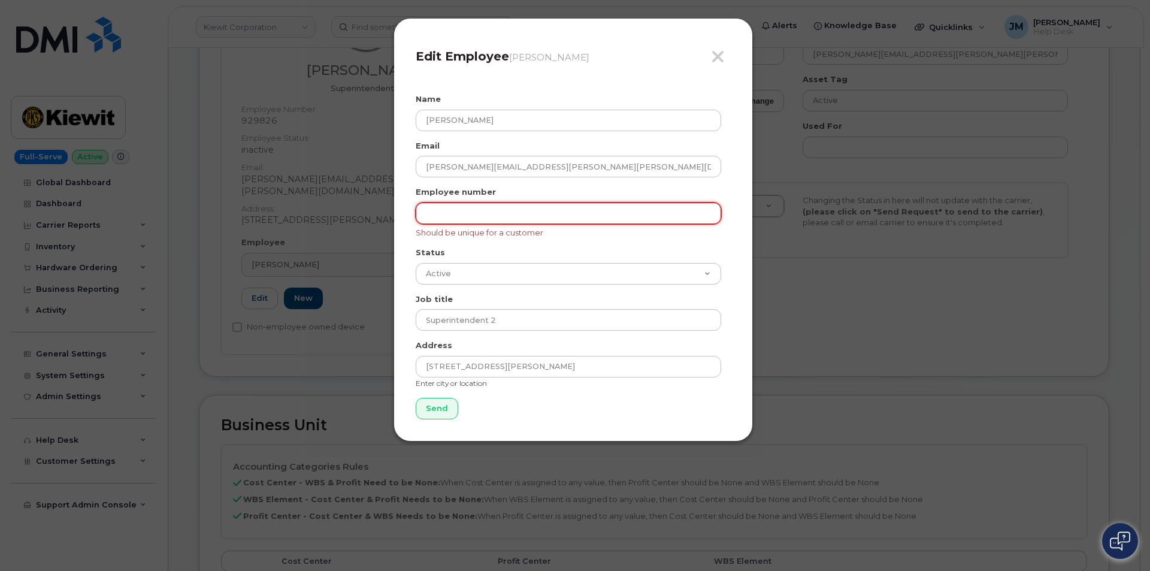
click at [446, 218] on input "text" at bounding box center [569, 213] width 306 height 22
type input "377327"
click at [431, 404] on input "Send" at bounding box center [437, 409] width 43 height 22
click at [435, 408] on input "Send" at bounding box center [437, 409] width 43 height 22
click at [435, 405] on form "Name Jonathan Moncada Email Jonathan.Moncada@KIEWIT.COM Employee number 377327 …" at bounding box center [573, 256] width 315 height 326
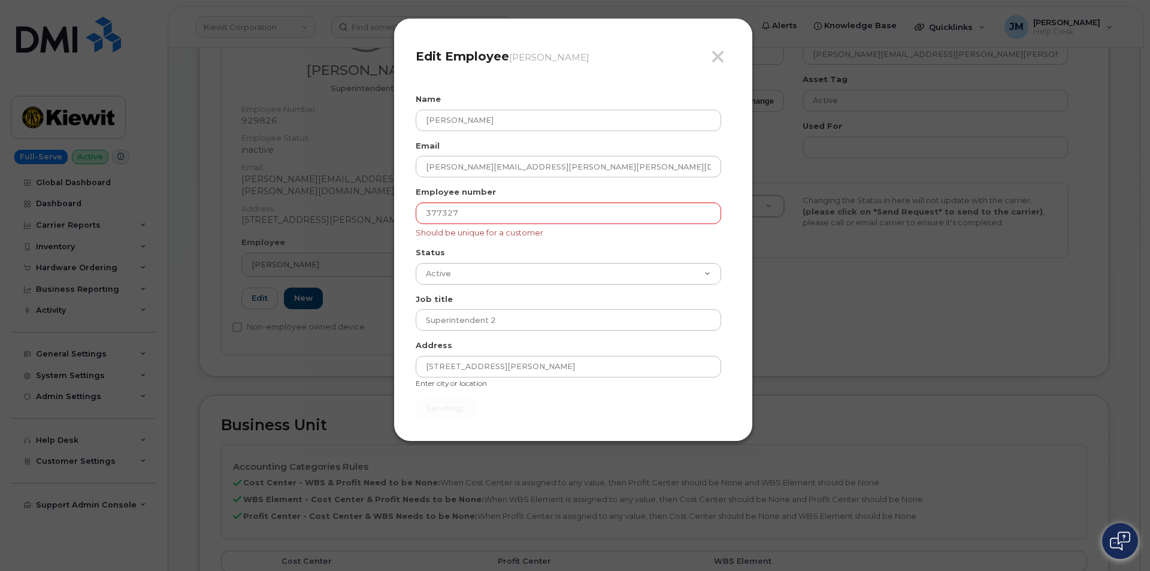
click at [434, 405] on form "Name Jonathan Moncada Email Jonathan.Moncada@KIEWIT.COM Employee number 377327 …" at bounding box center [573, 256] width 315 height 326
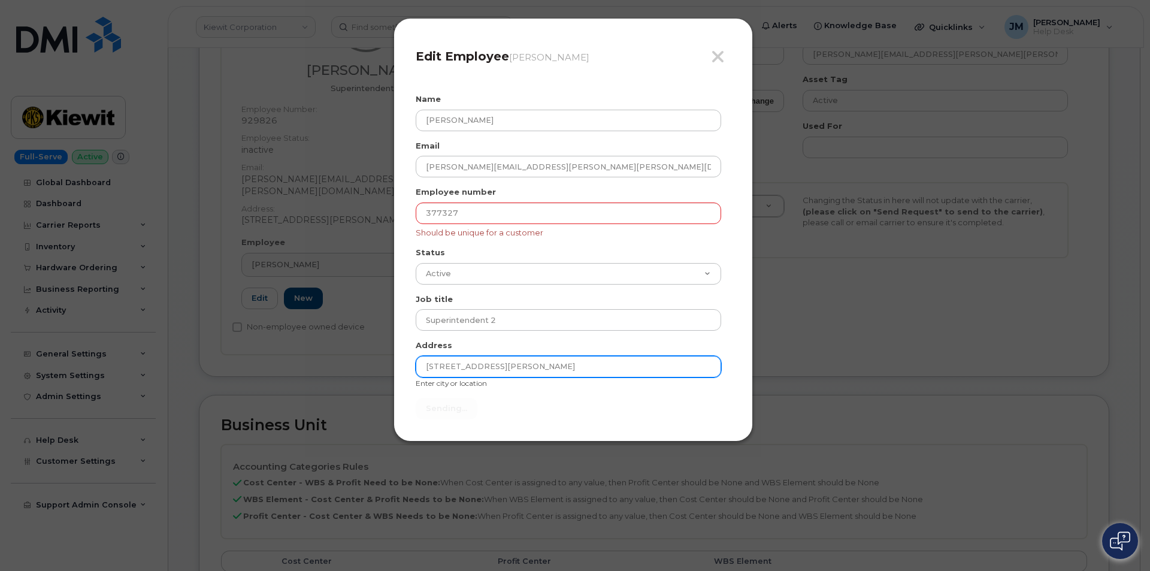
type input "Send"
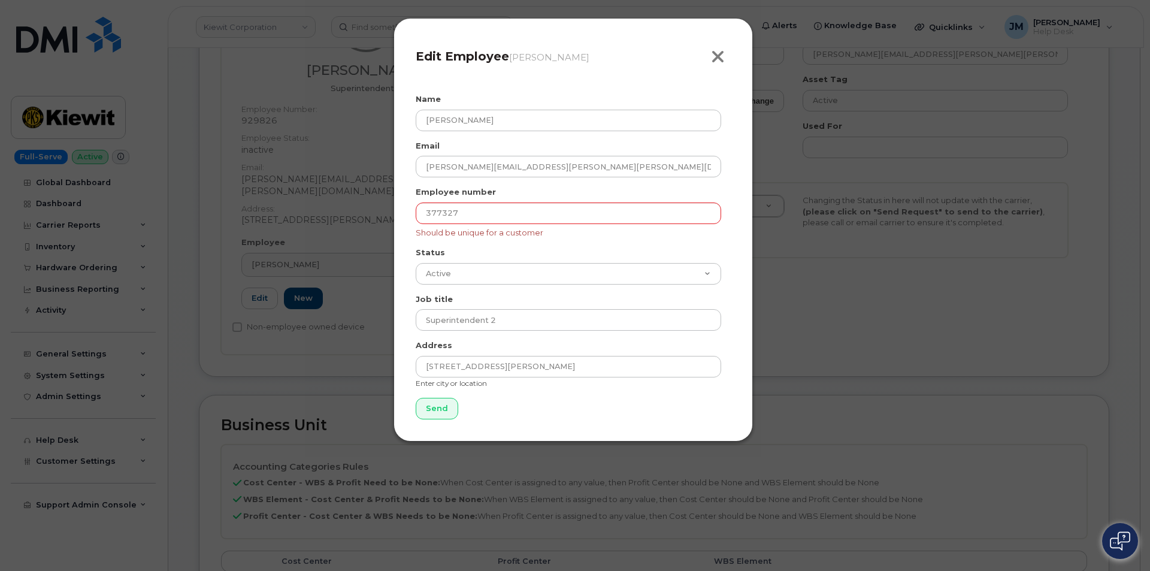
click at [718, 58] on icon "button" at bounding box center [718, 57] width 14 height 18
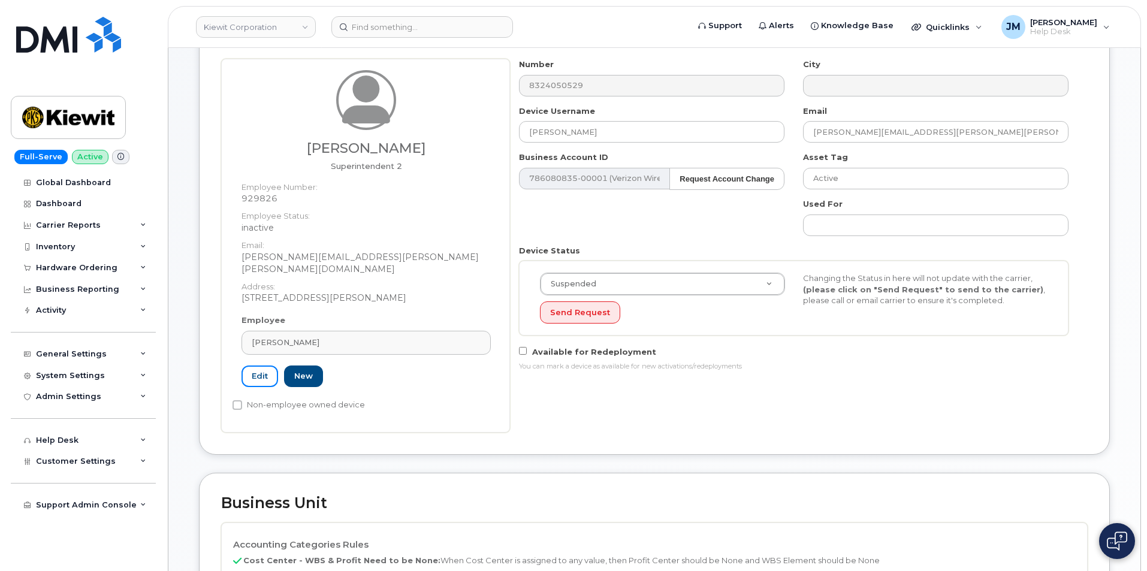
scroll to position [180, 0]
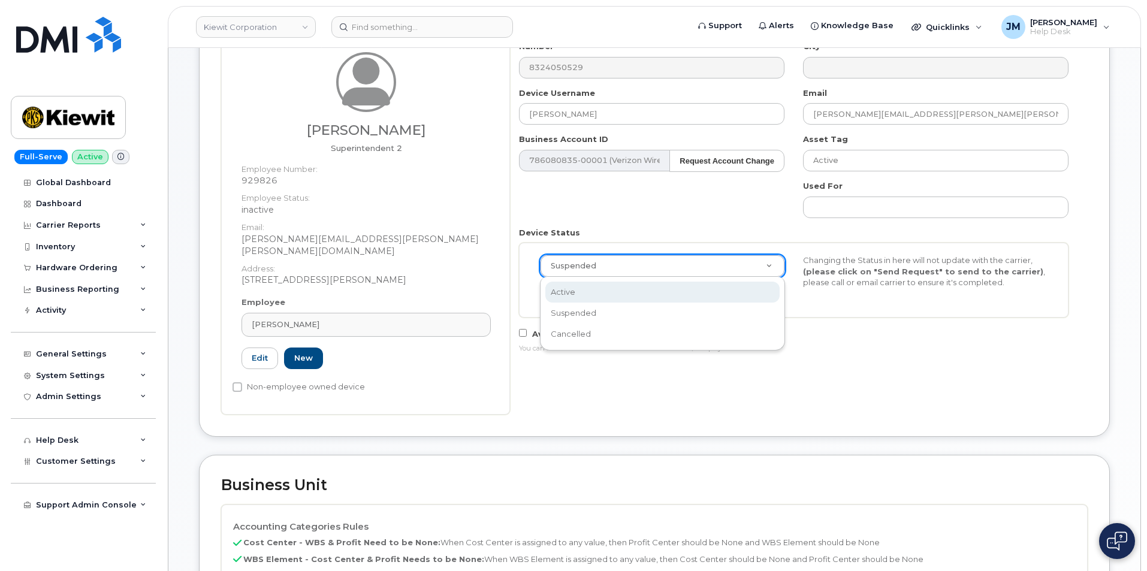
select select "active"
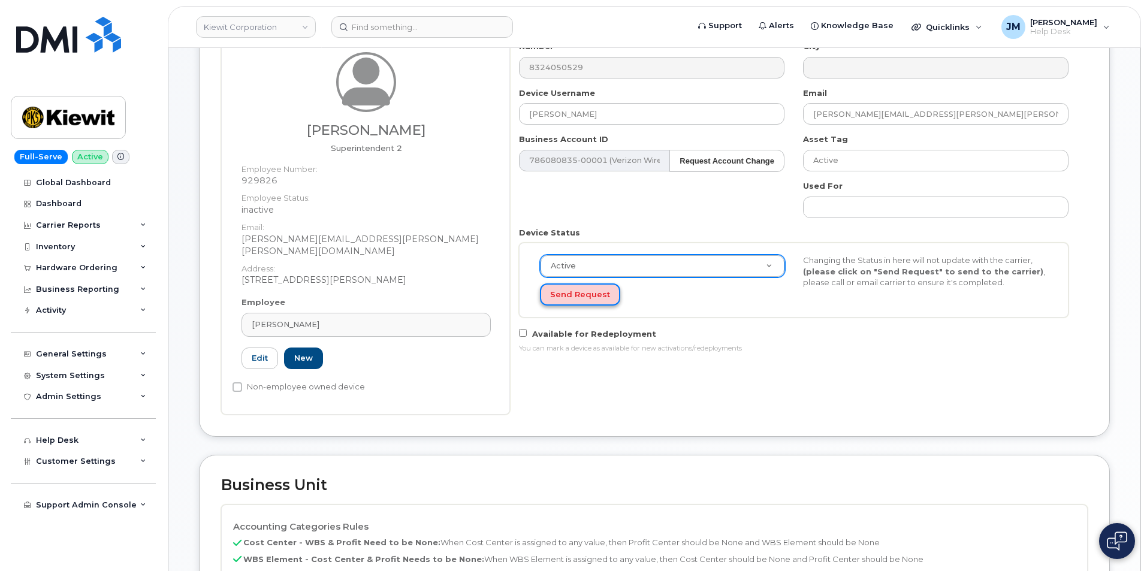
click at [572, 295] on button "Send Request" at bounding box center [580, 294] width 80 height 22
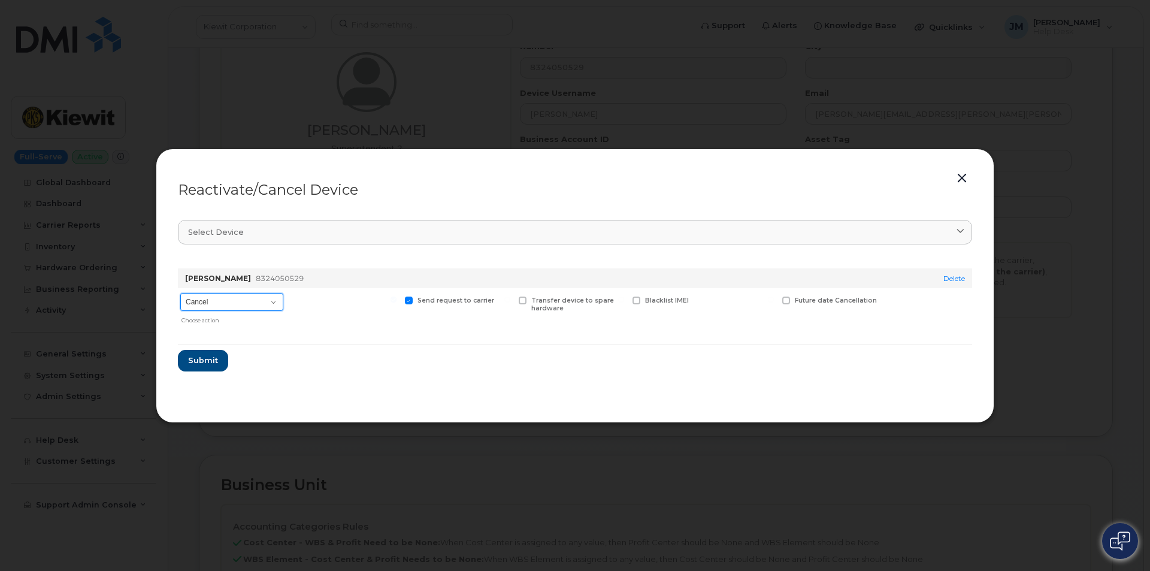
click at [250, 304] on select "Cancel Reactivate" at bounding box center [231, 302] width 103 height 18
select select "[object Object]"
click at [180, 293] on select "Cancel Reactivate" at bounding box center [231, 302] width 103 height 18
click at [715, 301] on span at bounding box center [711, 301] width 8 height 8
click at [699, 301] on input "New Username" at bounding box center [696, 300] width 6 height 6
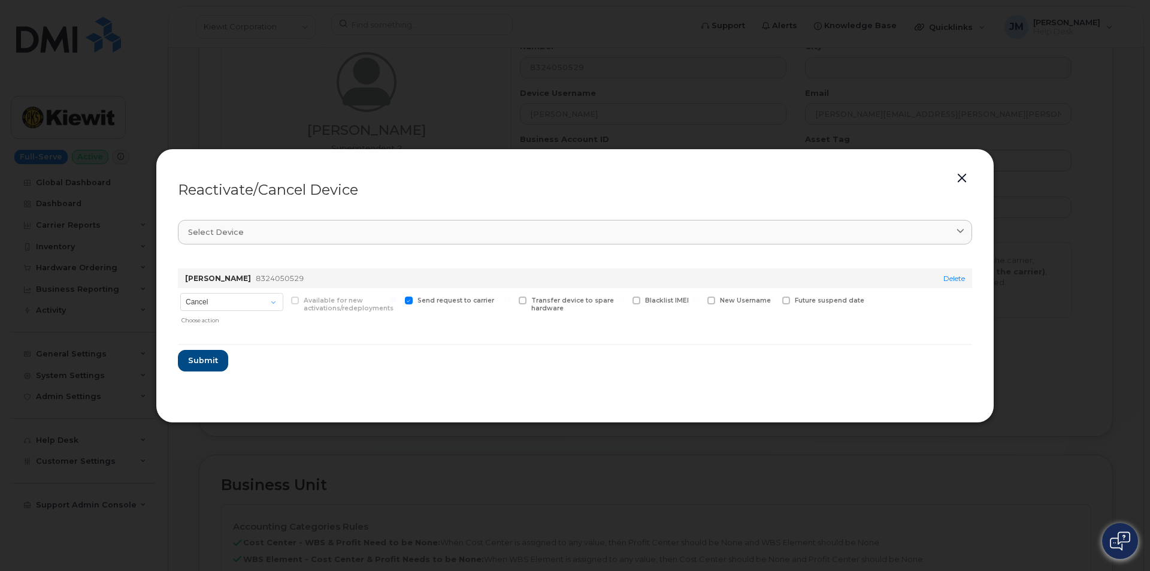
checkbox input "true"
click at [737, 324] on input "text" at bounding box center [740, 320] width 67 height 22
paste input "377327"
drag, startPoint x: 759, startPoint y: 323, endPoint x: 652, endPoint y: 315, distance: 107.5
click at [652, 315] on div "Cancel Reactivate Choose action Available for new activations/redeployments Sen…" at bounding box center [575, 311] width 794 height 47
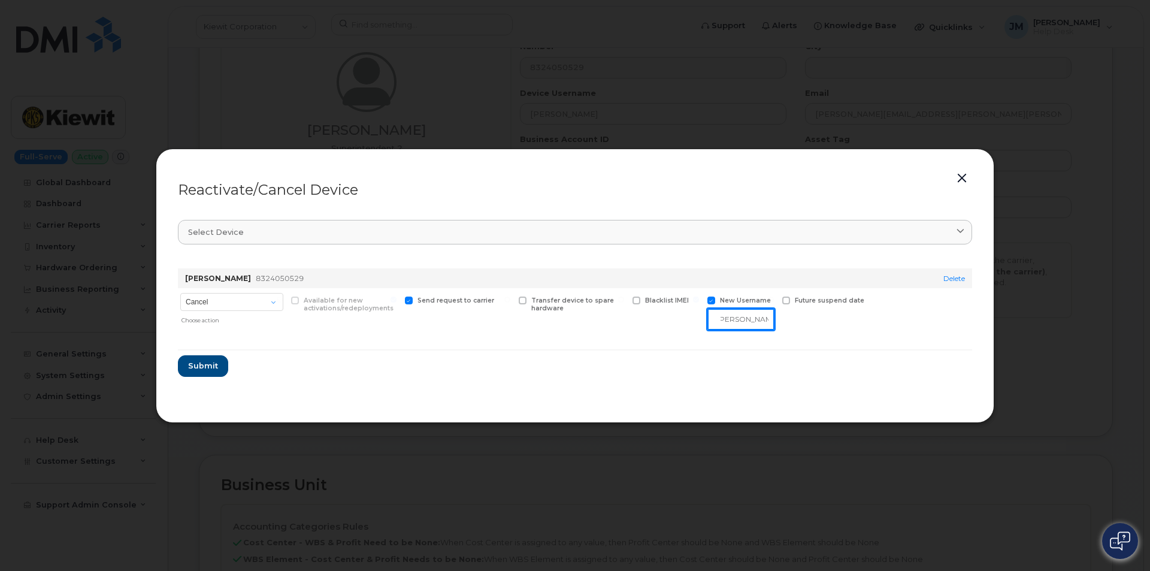
scroll to position [0, 8]
type input "Jonas Moncada"
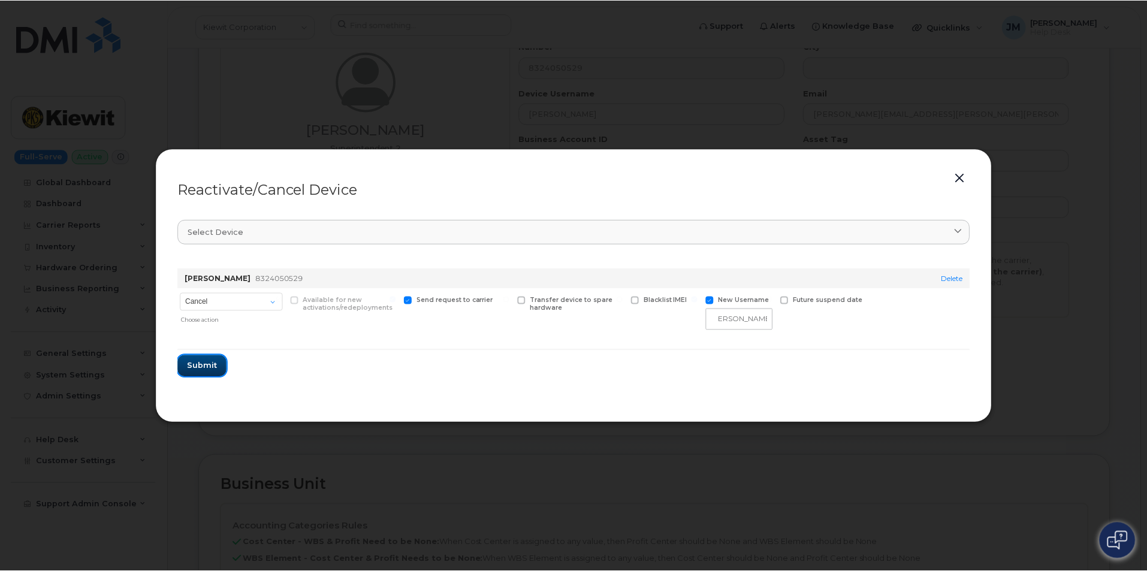
scroll to position [0, 0]
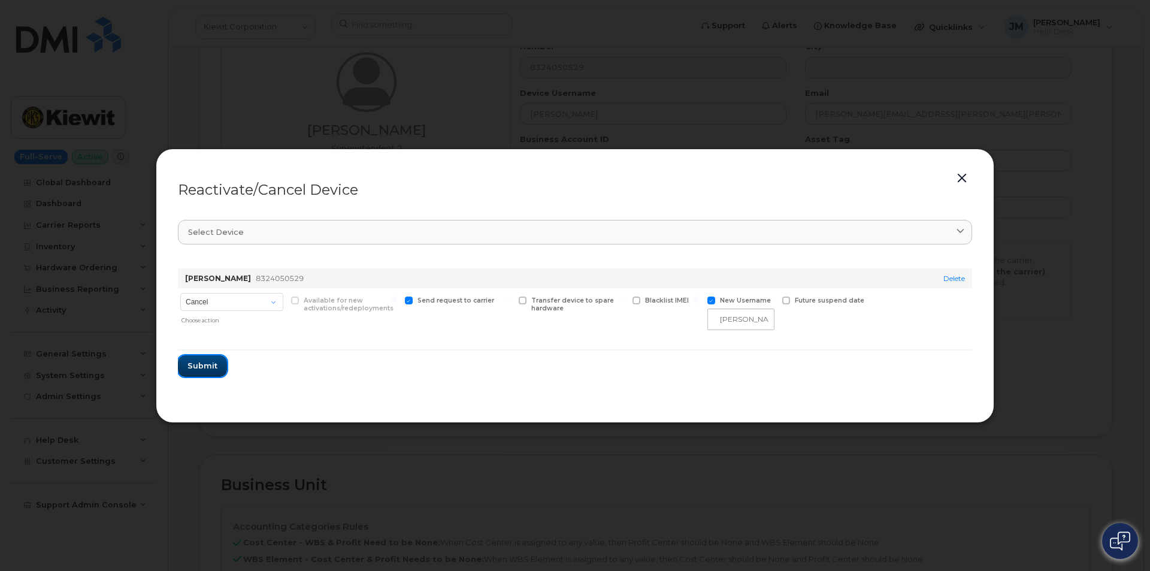
click at [198, 364] on span "Submit" at bounding box center [203, 365] width 30 height 11
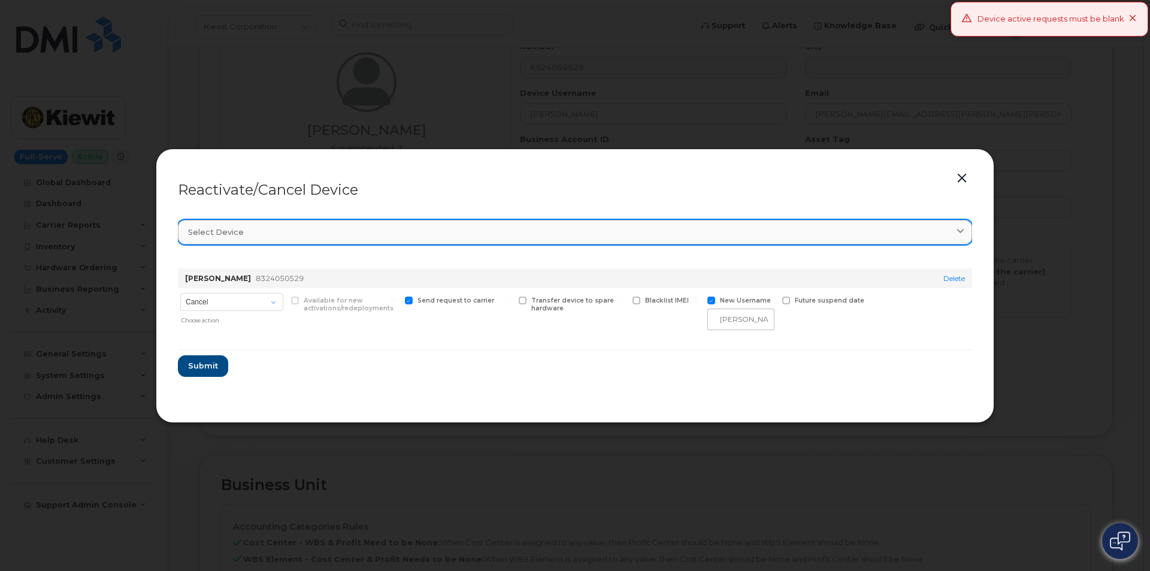
click at [297, 228] on div "Select device" at bounding box center [575, 231] width 774 height 11
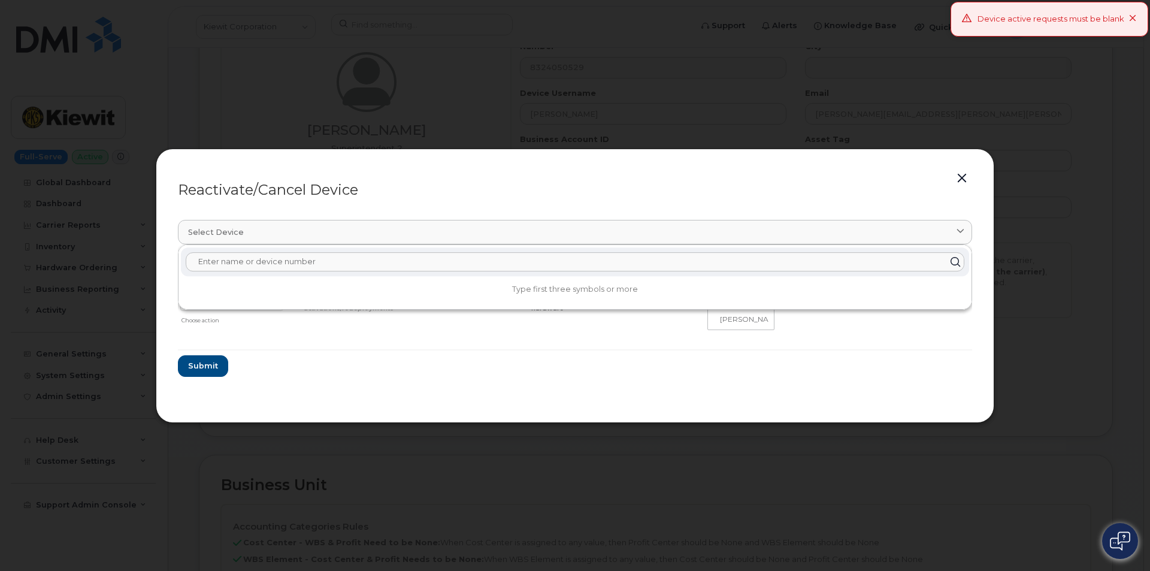
click at [259, 264] on input "text" at bounding box center [575, 261] width 779 height 19
drag, startPoint x: 534, startPoint y: 167, endPoint x: 540, endPoint y: 205, distance: 38.3
click at [541, 207] on div "Reactivate/Cancel Device Select device Type first three symbols or more CRESCEN…" at bounding box center [575, 286] width 839 height 274
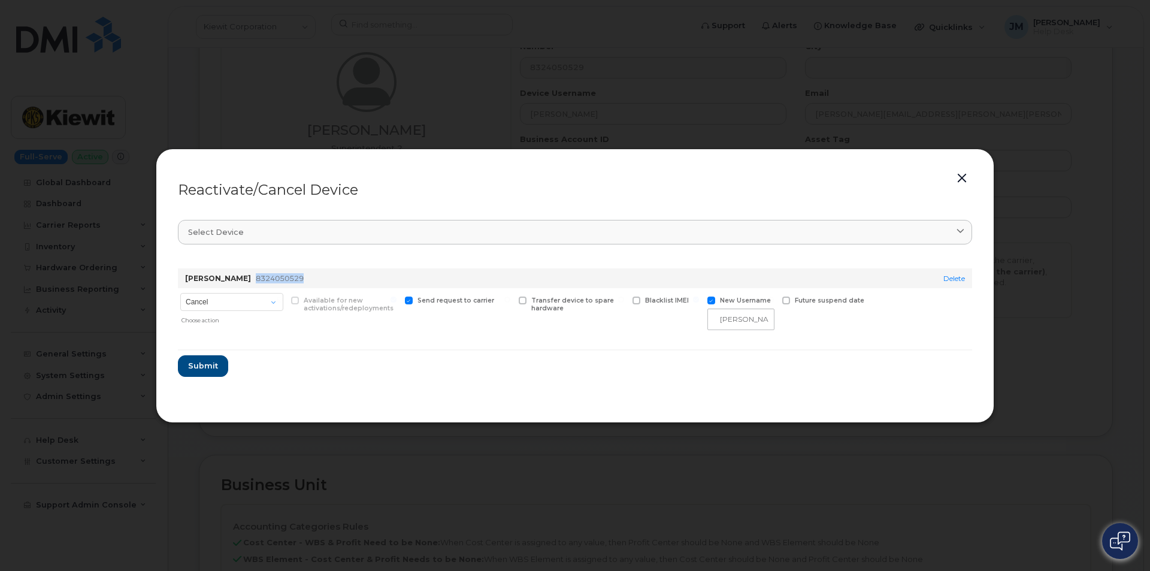
drag, startPoint x: 338, startPoint y: 282, endPoint x: 283, endPoint y: 278, distance: 55.2
click at [283, 278] on div "CRESCENCIO CARDONA 8324050529" at bounding box center [544, 278] width 722 height 20
copy span "8324050529"
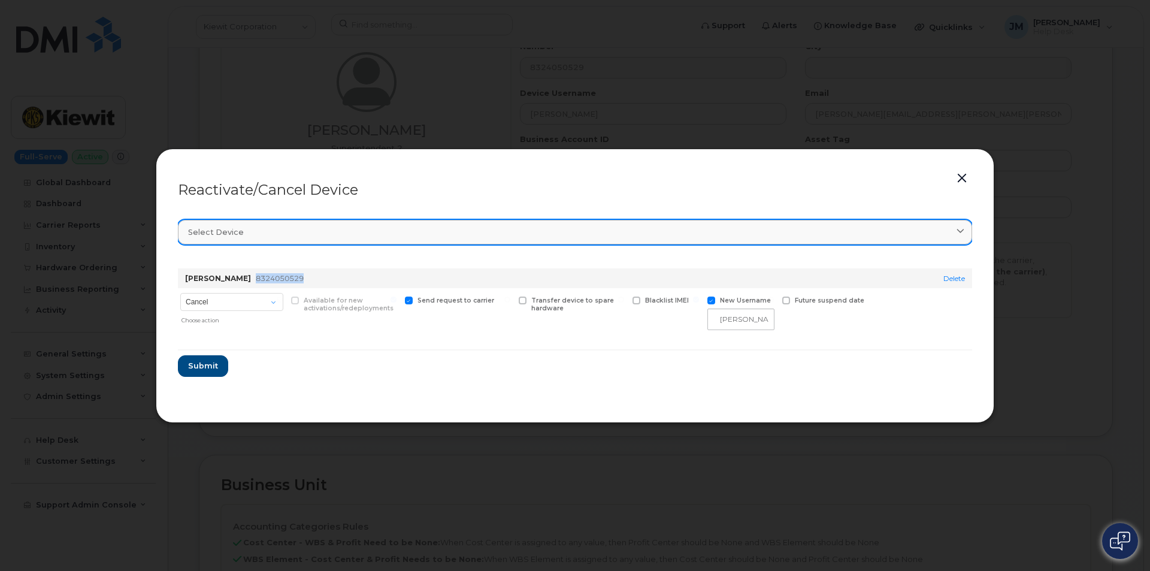
click at [251, 231] on div "Select device" at bounding box center [575, 231] width 774 height 11
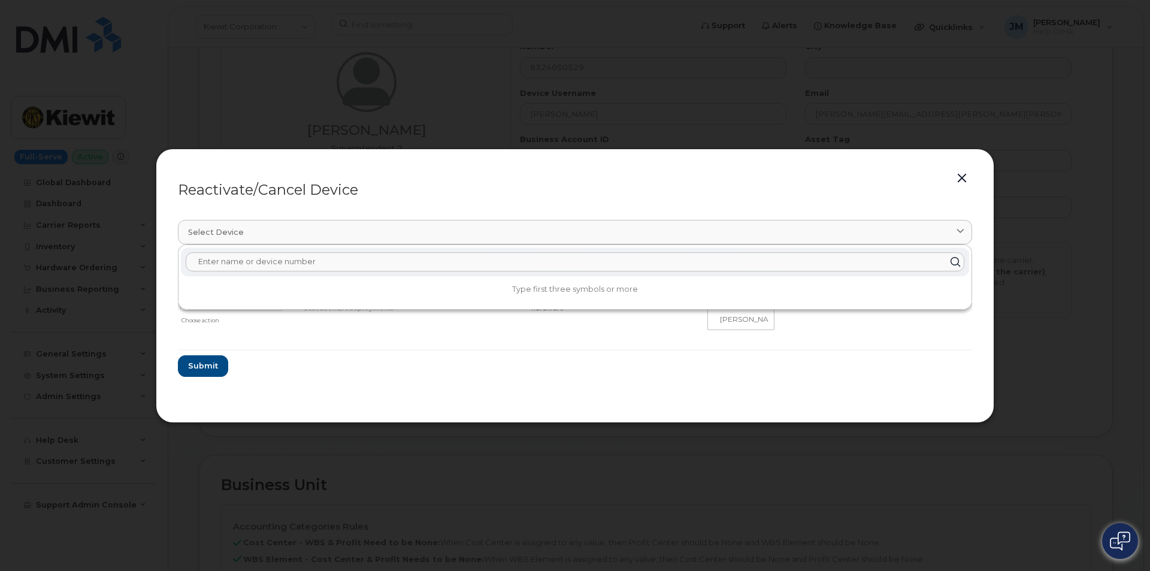
paste input "8324050529"
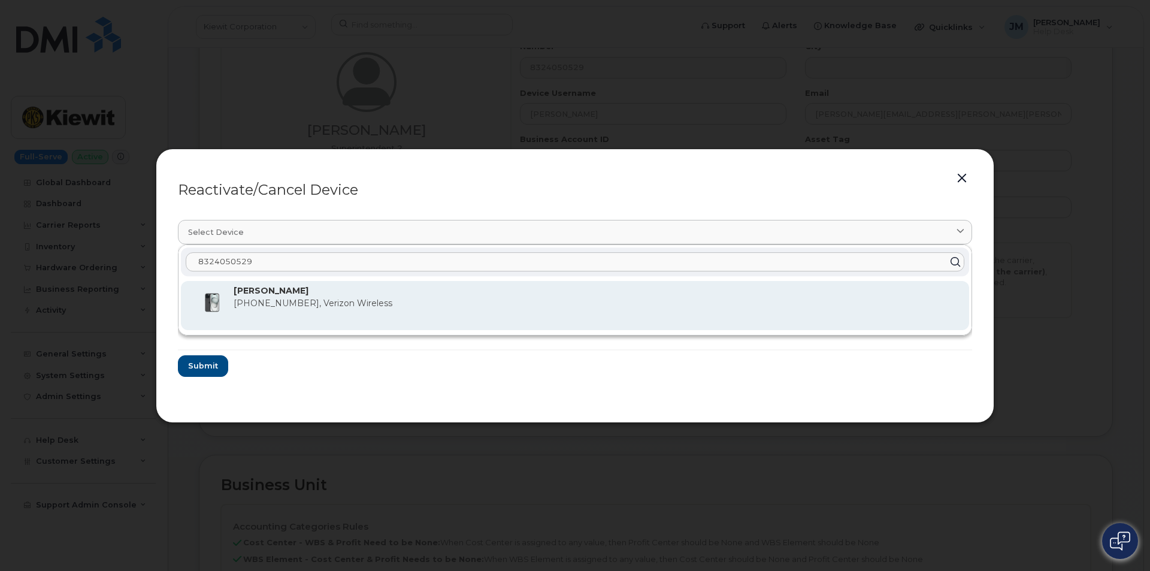
type input "8324050529"
click at [295, 294] on strong "[PERSON_NAME]" at bounding box center [271, 290] width 75 height 11
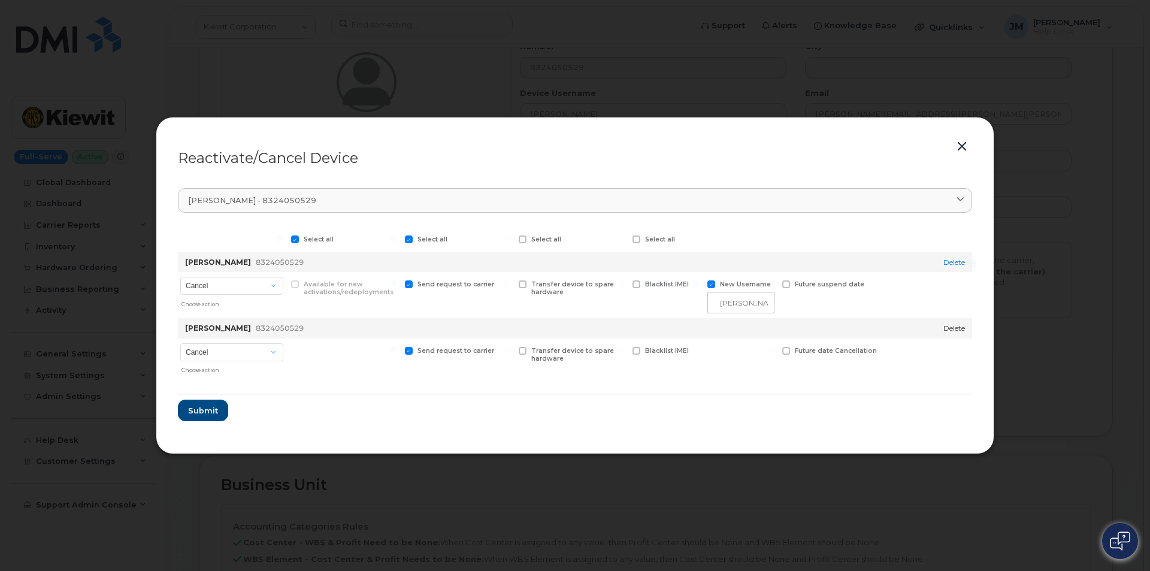
click at [963, 327] on link "Delete" at bounding box center [955, 327] width 22 height 9
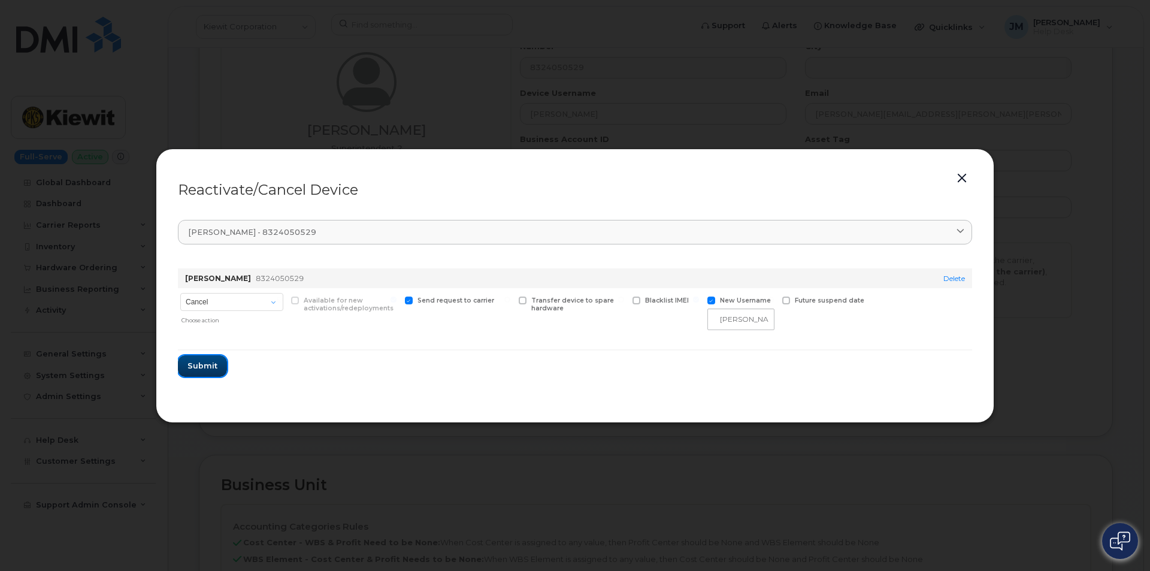
click at [198, 370] on span "Submit" at bounding box center [203, 365] width 30 height 11
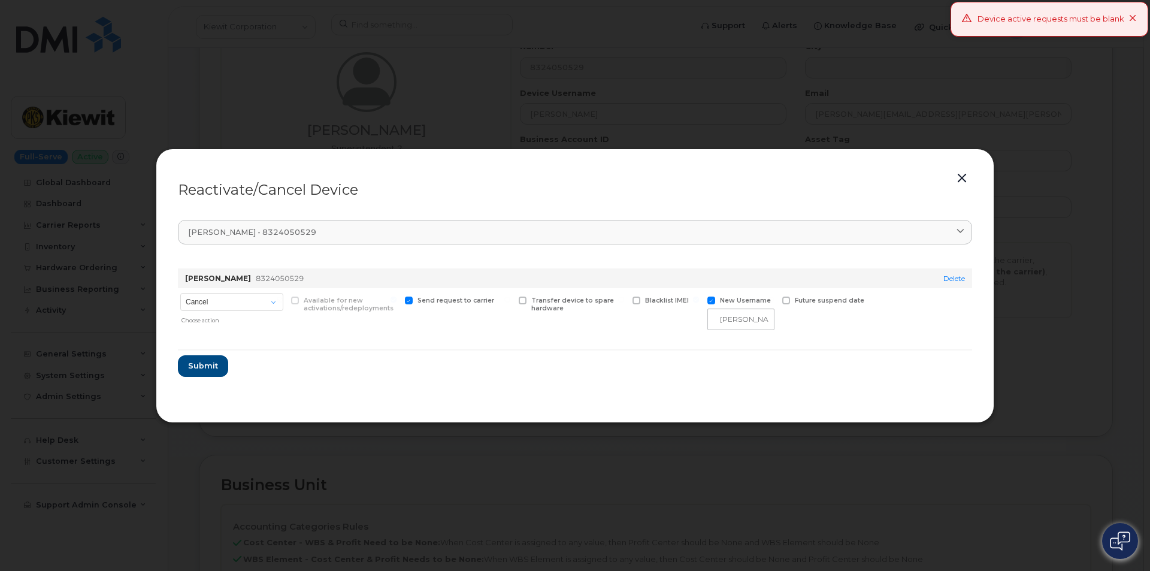
click at [799, 338] on form "CRESCENCIO CARDONA 8324050529 Delete Cancel Reactivate Choose action Available …" at bounding box center [575, 318] width 794 height 118
click at [634, 331] on div "Blacklist IMEI" at bounding box center [666, 311] width 72 height 47
click at [580, 328] on div "Transfer device to spare hardware" at bounding box center [571, 311] width 111 height 47
click at [960, 173] on button "button" at bounding box center [962, 178] width 18 height 17
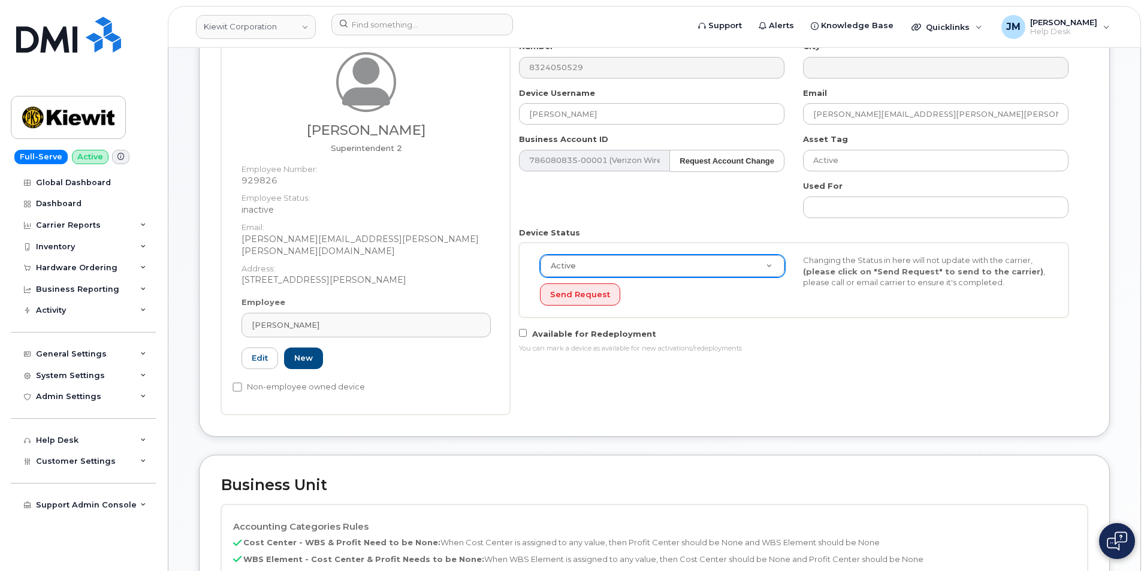
click at [725, 304] on div "Send Request" at bounding box center [662, 294] width 245 height 22
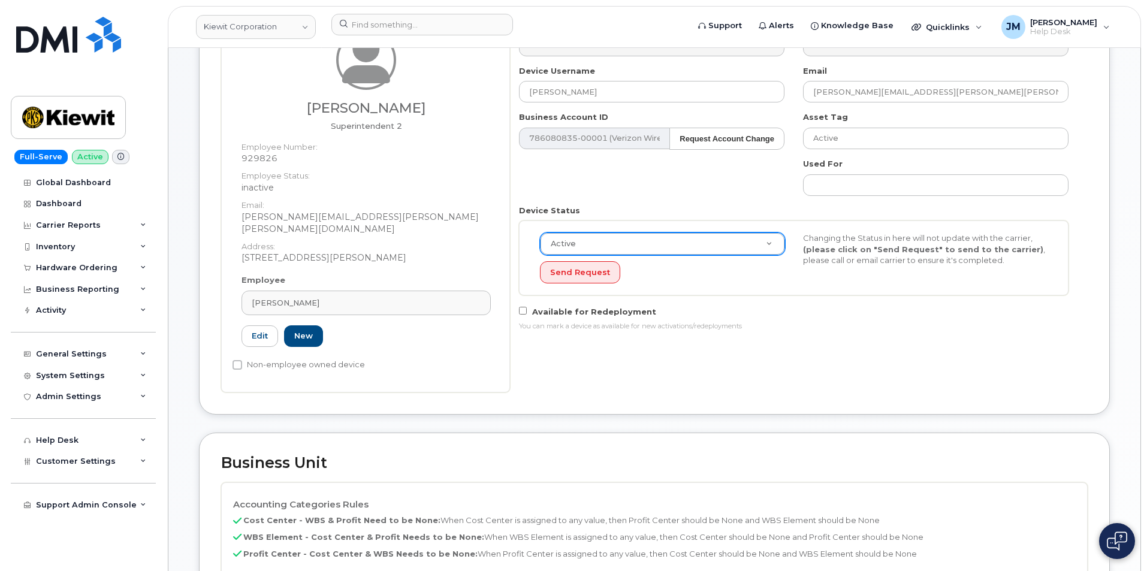
scroll to position [183, 0]
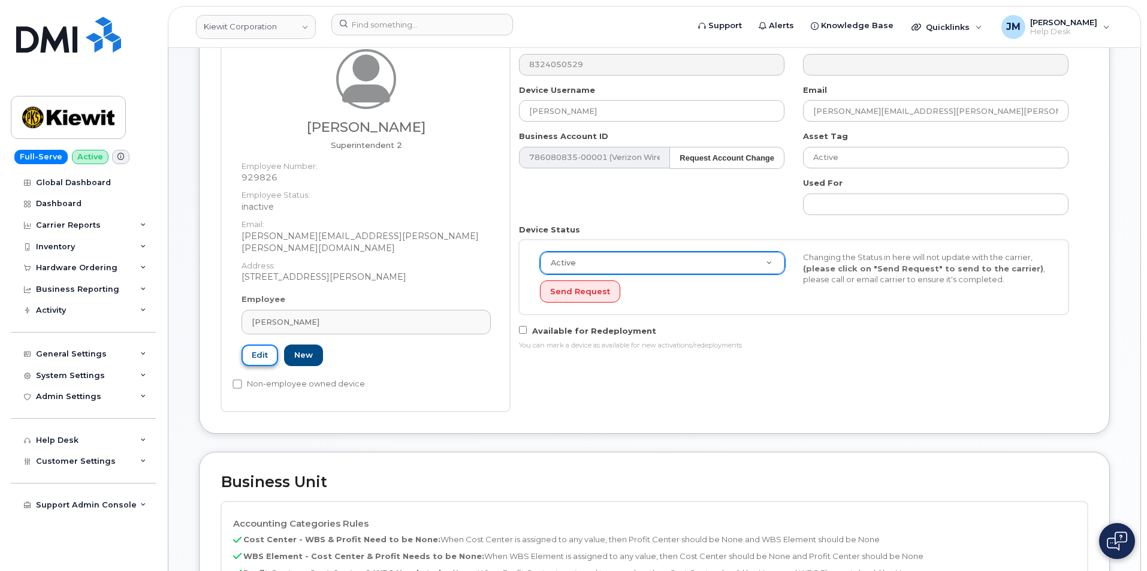
click at [258, 344] on link "Edit" at bounding box center [259, 355] width 37 height 22
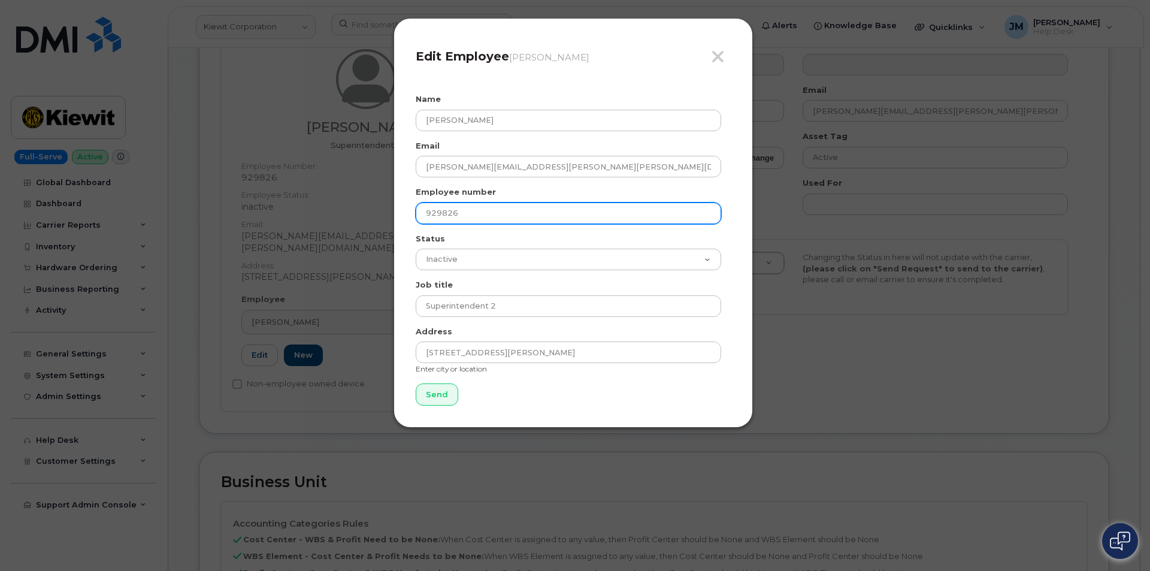
click at [470, 214] on input "929826" at bounding box center [569, 213] width 306 height 22
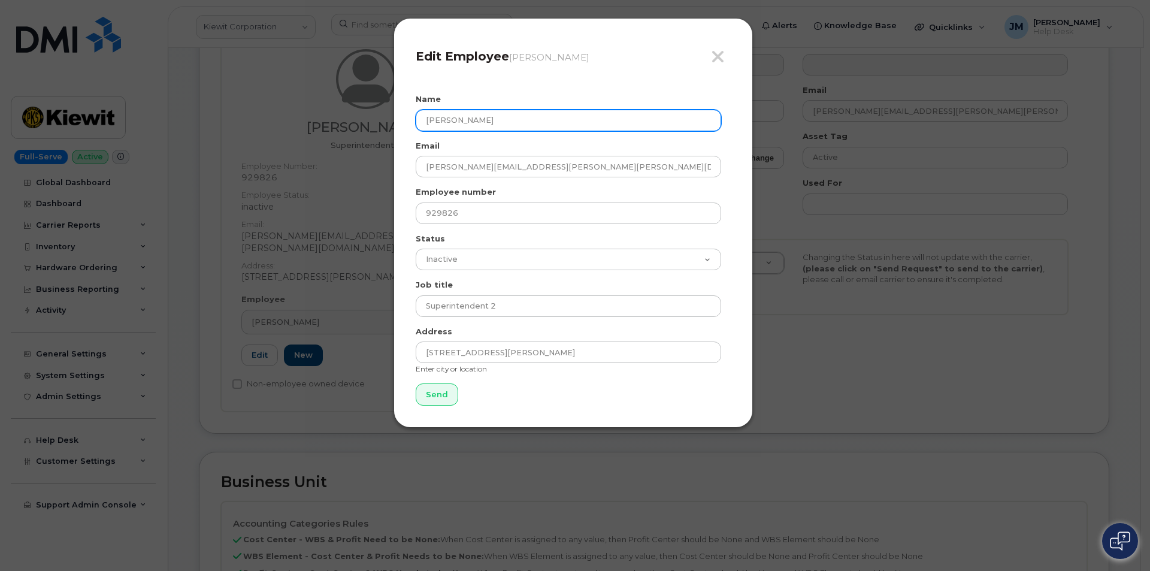
drag, startPoint x: 509, startPoint y: 120, endPoint x: 389, endPoint y: 131, distance: 120.2
click at [389, 131] on div "Close Edit Employee Crescencio Cardona Name Crescencio Cardona Email CRESCENCIO…" at bounding box center [575, 285] width 1150 height 571
type input "Jonathan Moncada"
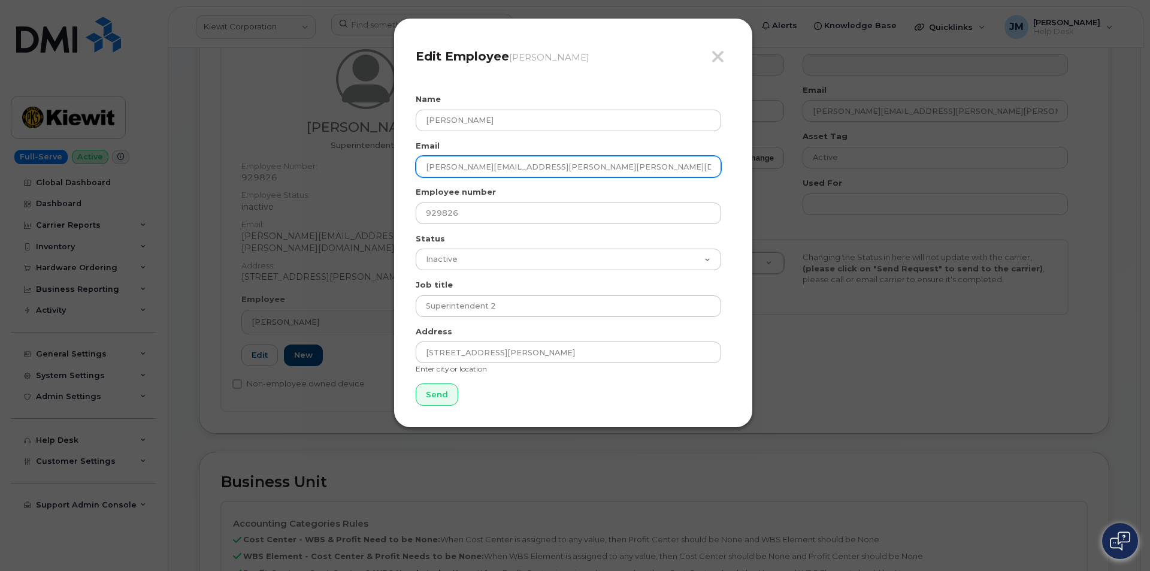
click at [505, 171] on input "[PERSON_NAME][EMAIL_ADDRESS][PERSON_NAME][PERSON_NAME][DOMAIN_NAME]" at bounding box center [569, 167] width 306 height 22
click at [524, 165] on input "[PERSON_NAME][EMAIL_ADDRESS][PERSON_NAME][PERSON_NAME][DOMAIN_NAME]" at bounding box center [569, 167] width 306 height 22
drag, startPoint x: 521, startPoint y: 165, endPoint x: 386, endPoint y: 165, distance: 135.4
click at [386, 165] on div "Close Edit Employee Crescencio Cardona Name Jonathan Moncada Email CRESCENCIO.C…" at bounding box center [575, 285] width 1150 height 571
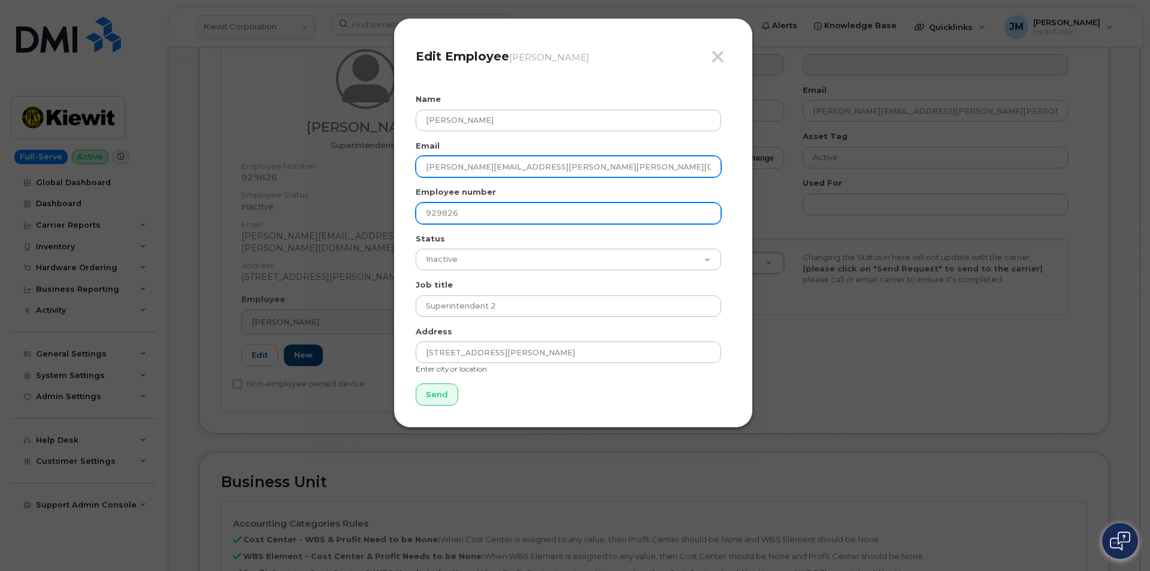
type input "JONATHAN.MONCADA@KIEWIT.COM"
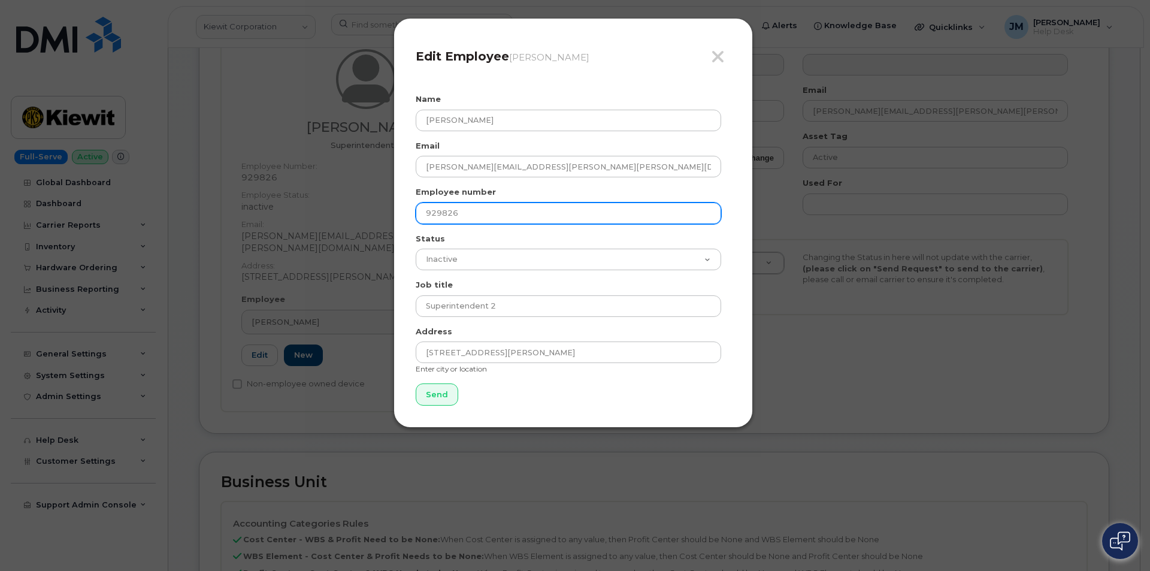
click at [455, 208] on input "929826" at bounding box center [569, 213] width 306 height 22
drag, startPoint x: 471, startPoint y: 214, endPoint x: 381, endPoint y: 211, distance: 90.5
click at [381, 211] on div "Close Edit Employee Crescencio Cardona Name Jonathan Moncada Email JONATHAN.MON…" at bounding box center [575, 285] width 1150 height 571
click at [442, 207] on input "text" at bounding box center [569, 213] width 306 height 22
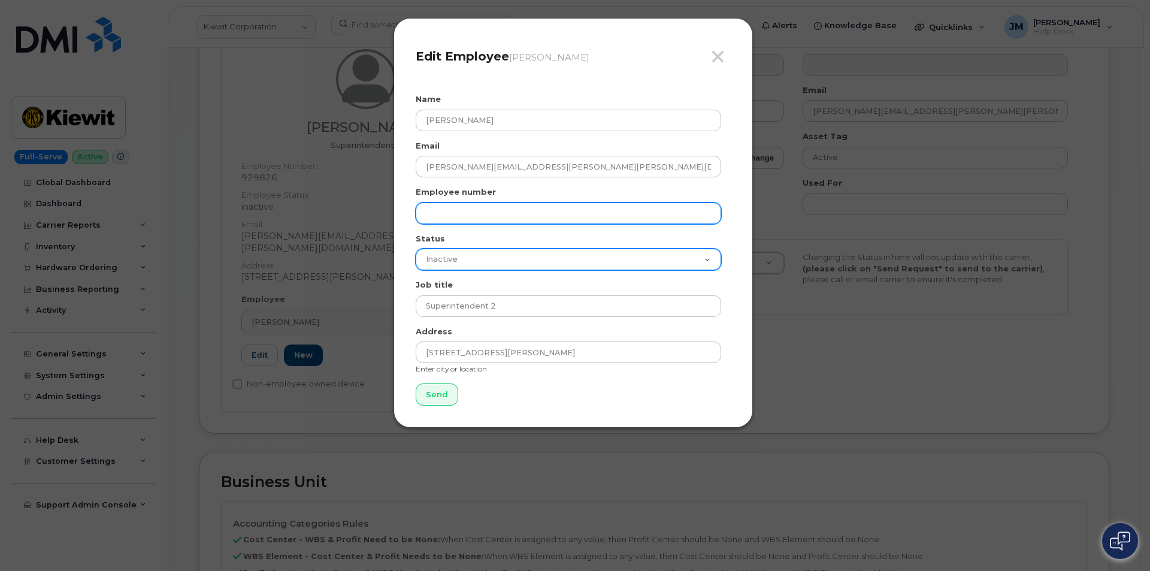
type input "377327"
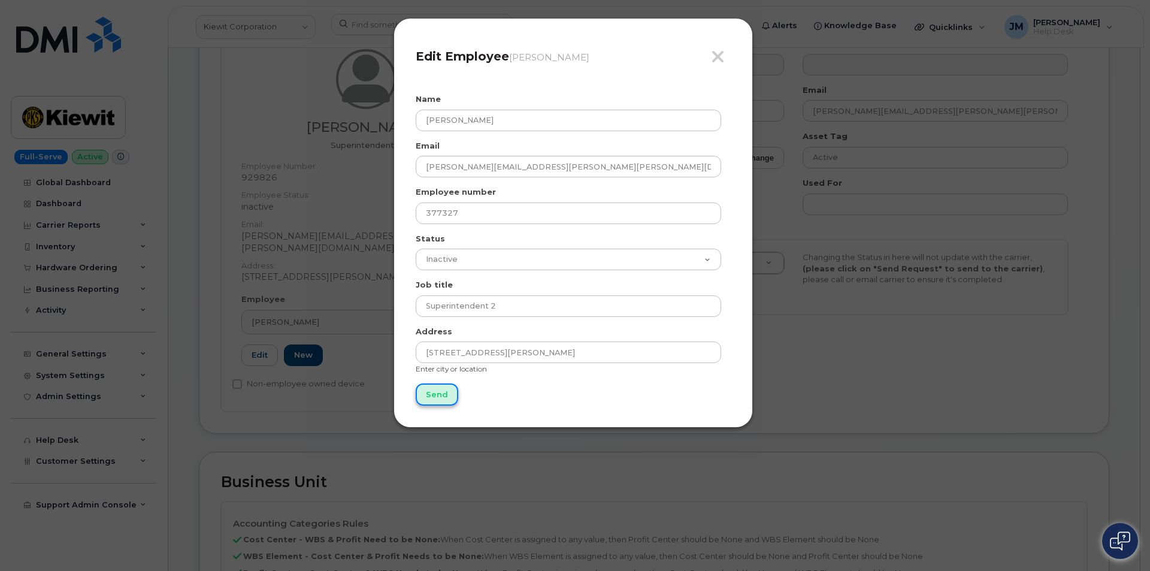
click at [438, 393] on input "Send" at bounding box center [437, 394] width 43 height 22
type input "Send"
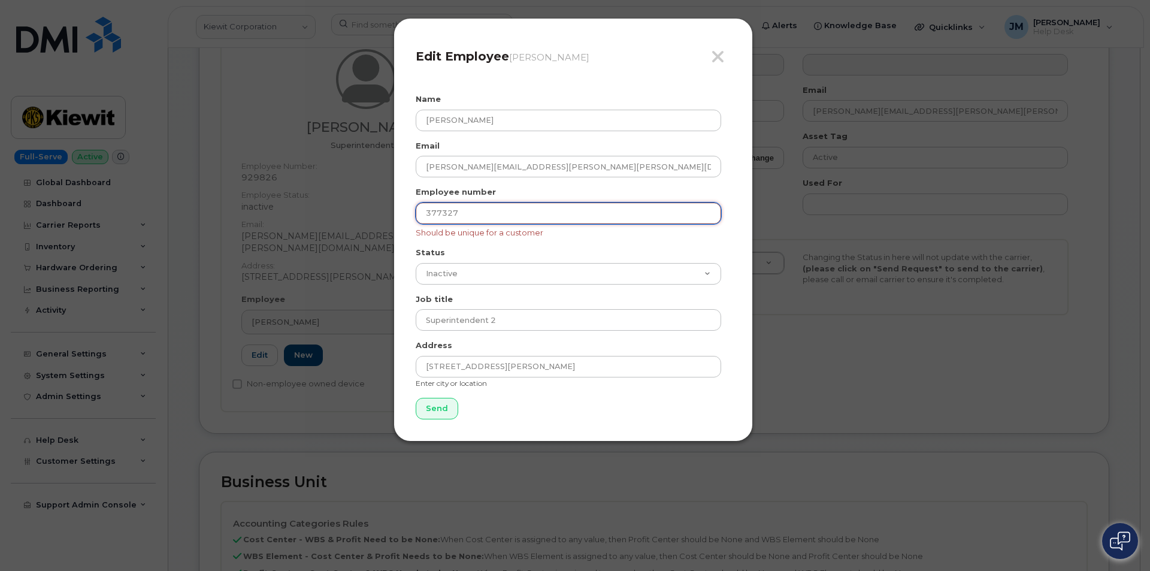
drag, startPoint x: 459, startPoint y: 211, endPoint x: 403, endPoint y: 209, distance: 56.3
click at [403, 209] on div "Close Edit Employee Crescencio Cardona Name Jonathan Moncada Email JONATHAN.MON…" at bounding box center [573, 230] width 359 height 424
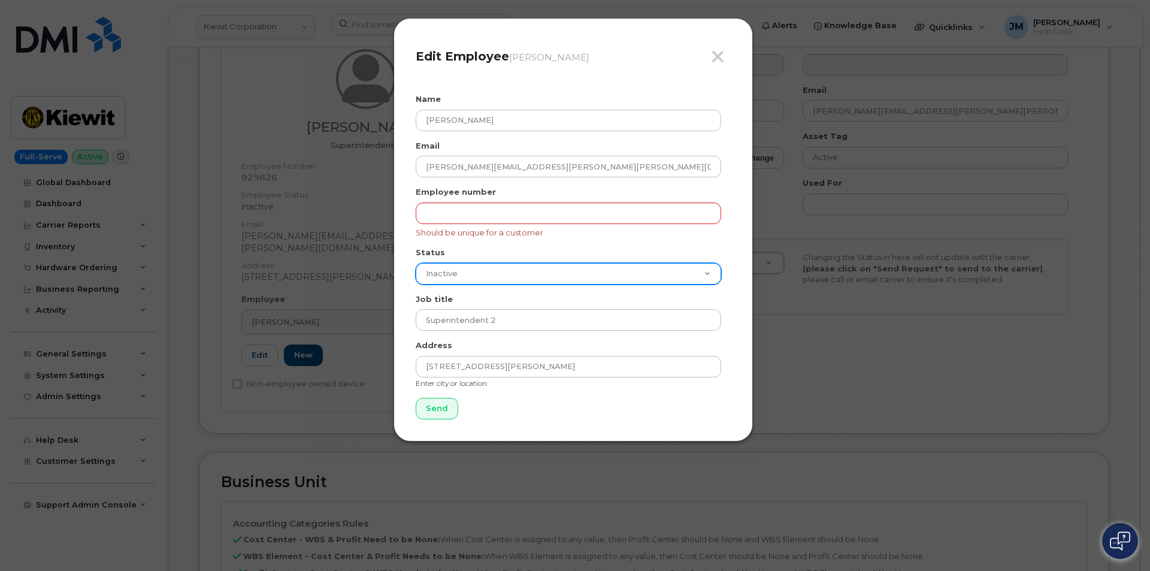
click at [440, 274] on select "Active On-Leave Long Term Short Term Maternity Leave Temp Layoff Inactive" at bounding box center [569, 274] width 306 height 22
select select "active"
click at [416, 263] on select "Active On-Leave Long Term Short Term Maternity Leave Temp Layoff Inactive" at bounding box center [569, 274] width 306 height 22
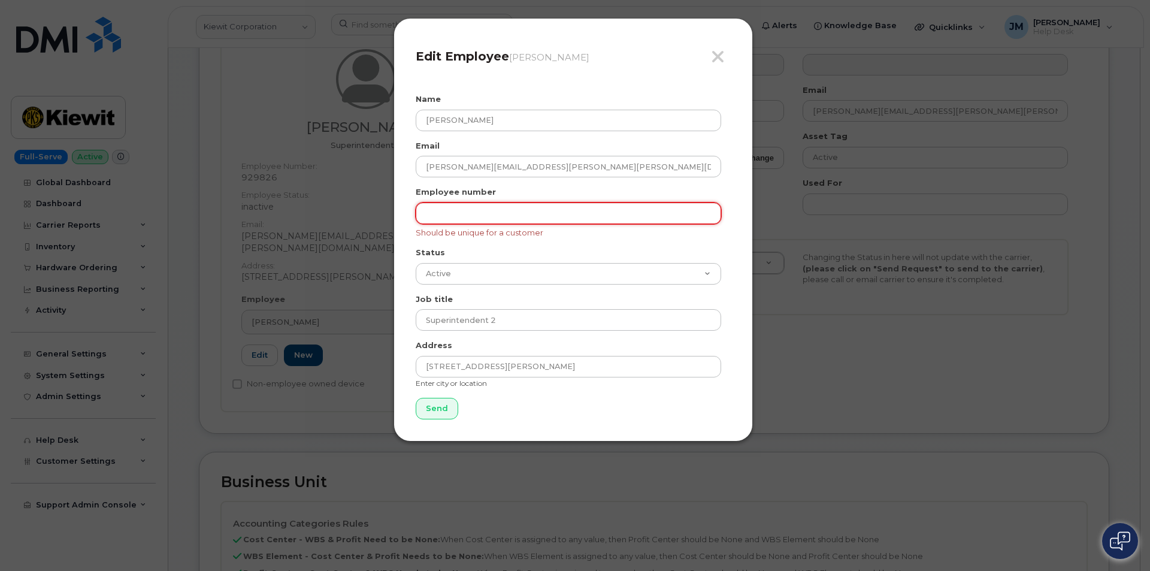
click at [455, 210] on input "text" at bounding box center [569, 213] width 306 height 22
type input "377327"
click at [443, 406] on input "Send" at bounding box center [437, 409] width 43 height 22
click at [427, 210] on input "377327" at bounding box center [569, 213] width 306 height 22
click at [431, 406] on input "Send" at bounding box center [437, 409] width 43 height 22
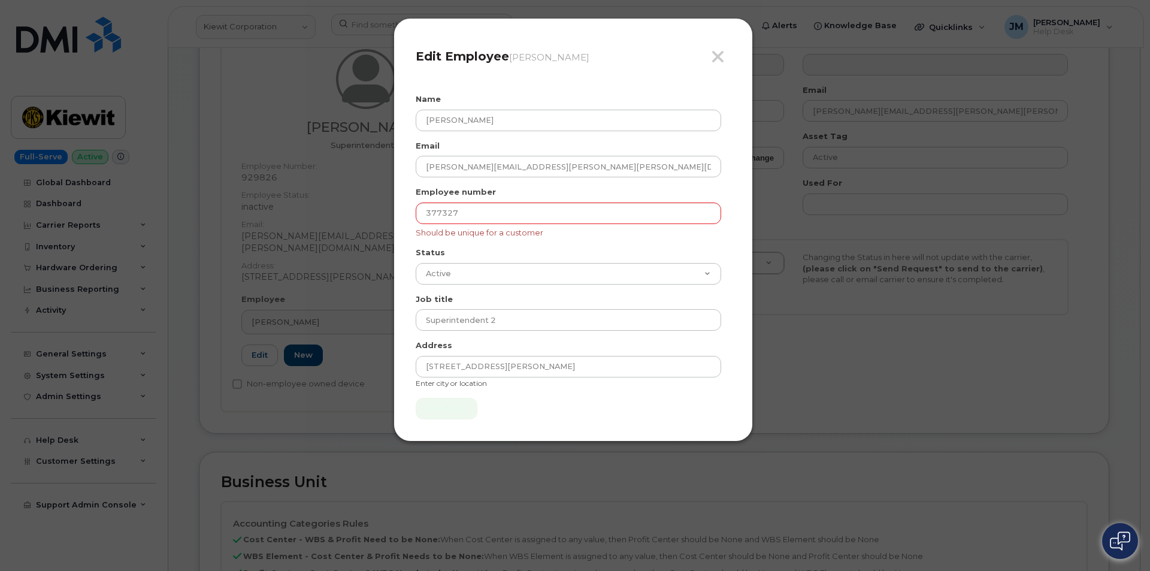
click at [431, 406] on form "Name Jonathan Moncada Email JONATHAN.MONCADA@KIEWIT.COM Employee number 377327 …" at bounding box center [573, 256] width 315 height 326
click at [435, 405] on input "Send" at bounding box center [437, 409] width 43 height 22
click at [436, 405] on form "Name Jonathan Moncada Email JONATHAN.MONCADA@KIEWIT.COM Employee number 377327 …" at bounding box center [573, 256] width 315 height 326
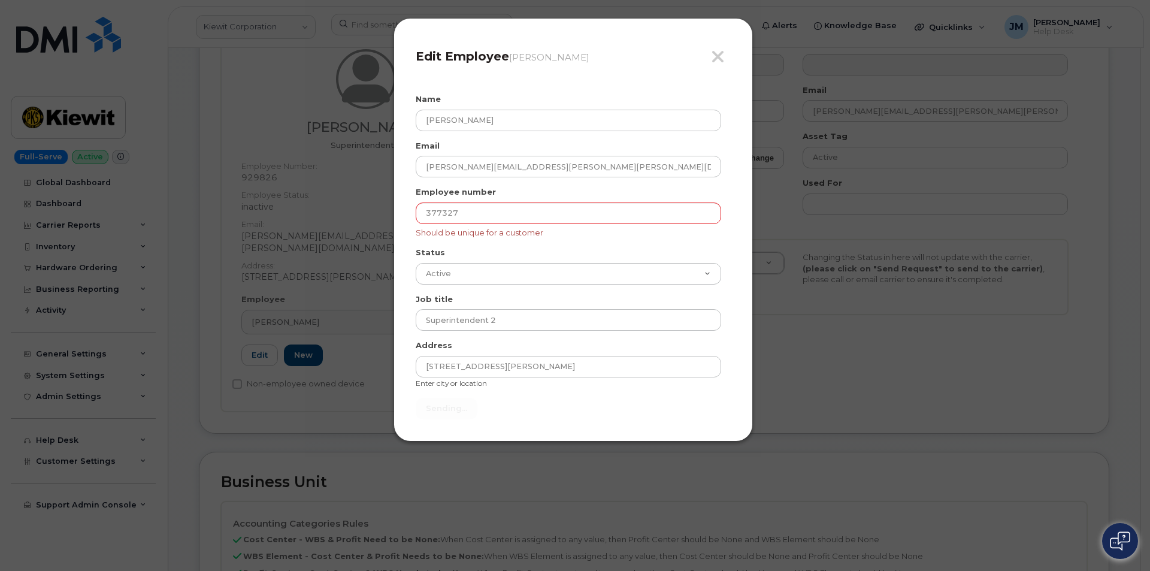
click at [436, 405] on form "Name Jonathan Moncada Email JONATHAN.MONCADA@KIEWIT.COM Employee number 377327 …" at bounding box center [573, 256] width 315 height 326
type input "Send"
click at [716, 53] on icon "button" at bounding box center [718, 57] width 14 height 18
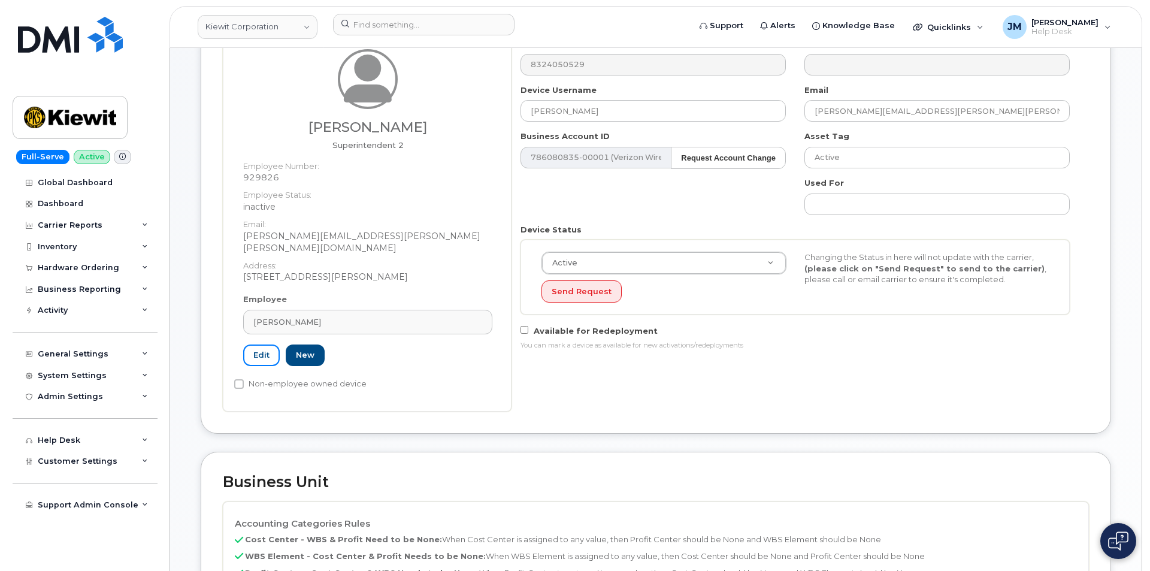
scroll to position [243, 0]
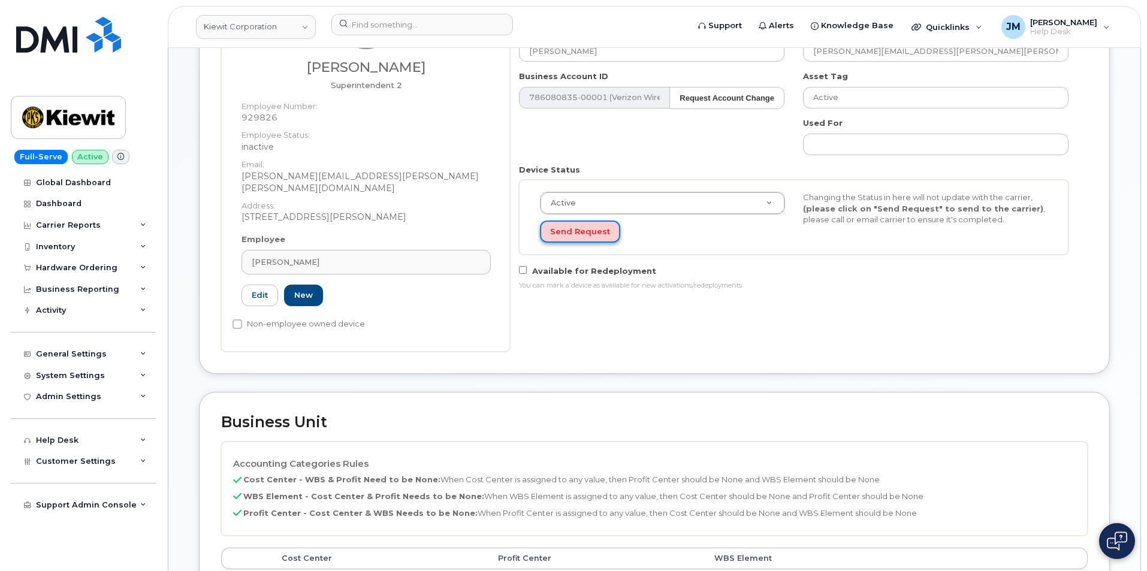
click at [570, 230] on button "Send Request" at bounding box center [580, 231] width 80 height 22
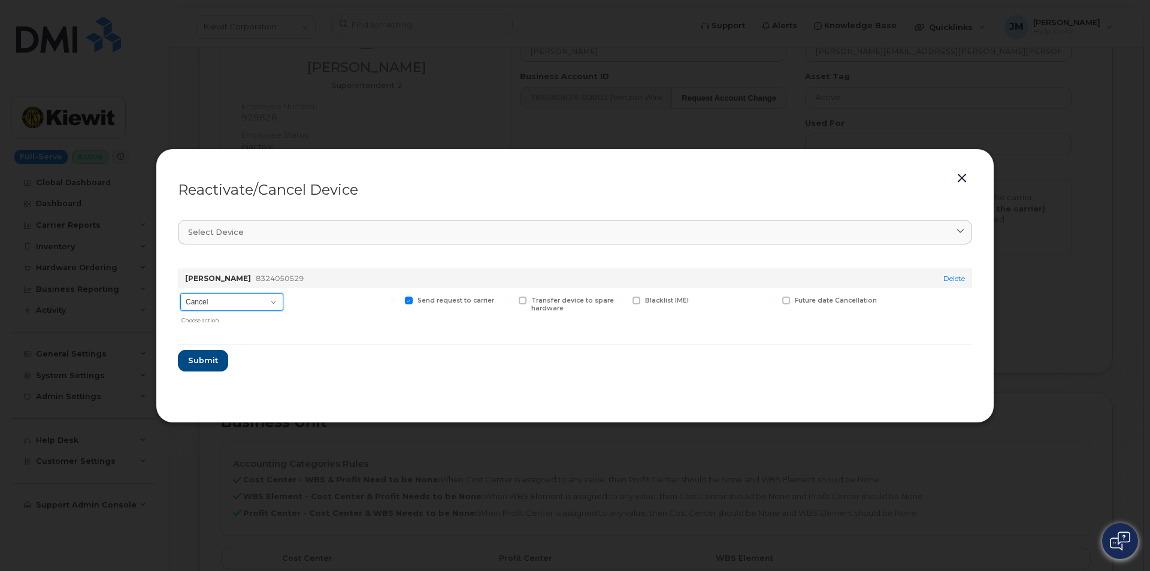
click at [282, 302] on select "Cancel Reactivate" at bounding box center [231, 302] width 103 height 18
select select "[object Object]"
click at [180, 293] on select "Cancel Reactivate" at bounding box center [231, 302] width 103 height 18
click at [714, 300] on span at bounding box center [711, 301] width 8 height 8
click at [699, 300] on input "New Username" at bounding box center [696, 300] width 6 height 6
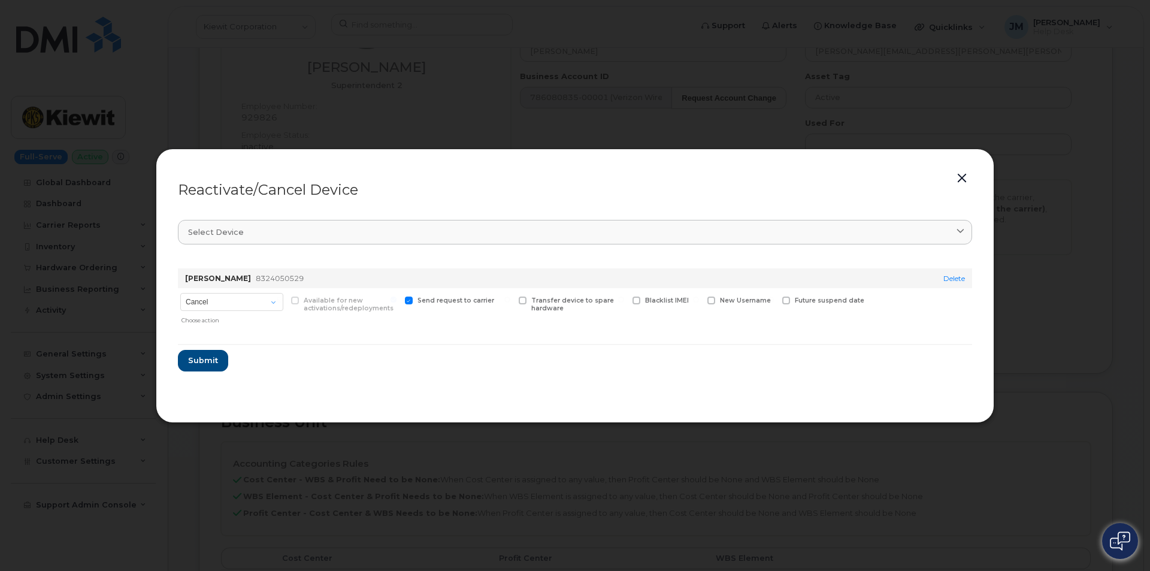
checkbox input "true"
click at [722, 320] on input "text" at bounding box center [740, 320] width 67 height 22
type input "Jonathan Moncada"
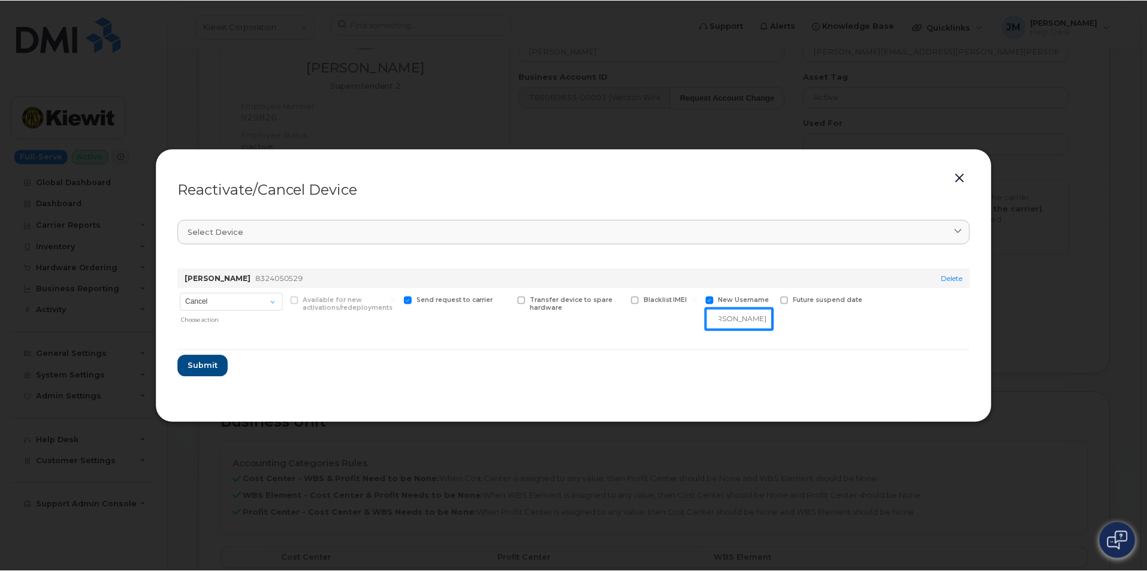
scroll to position [0, 0]
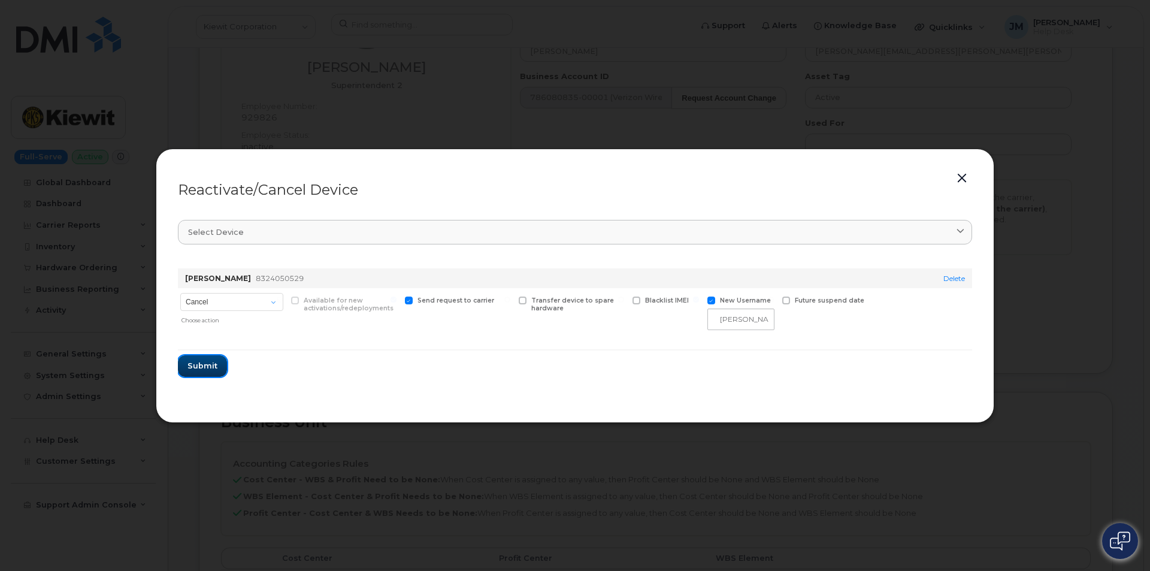
click at [204, 366] on span "Submit" at bounding box center [203, 365] width 30 height 11
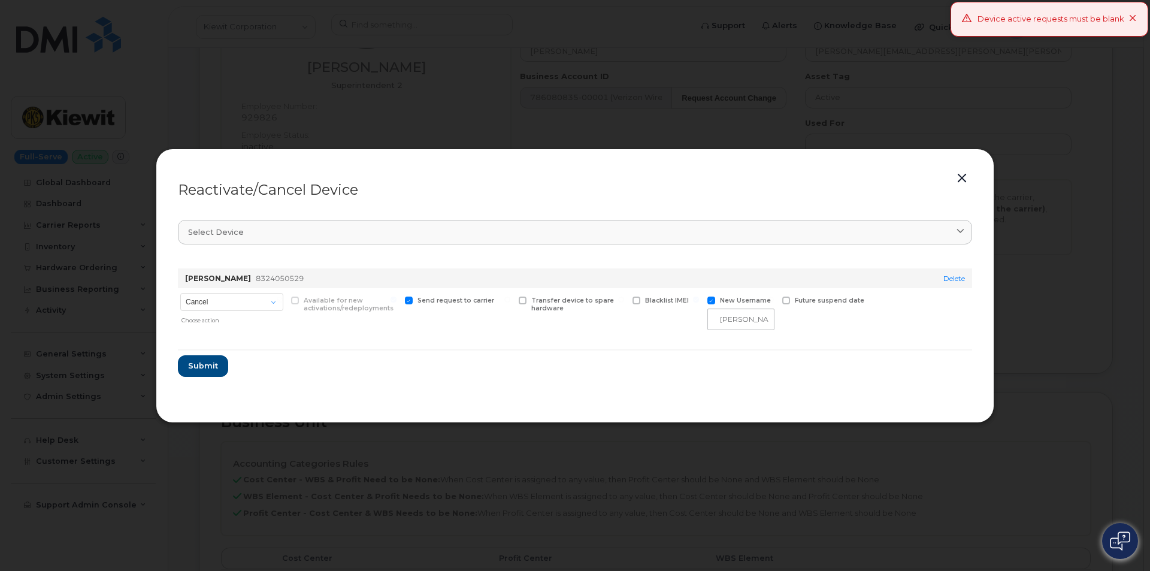
click at [962, 177] on button "button" at bounding box center [962, 178] width 18 height 17
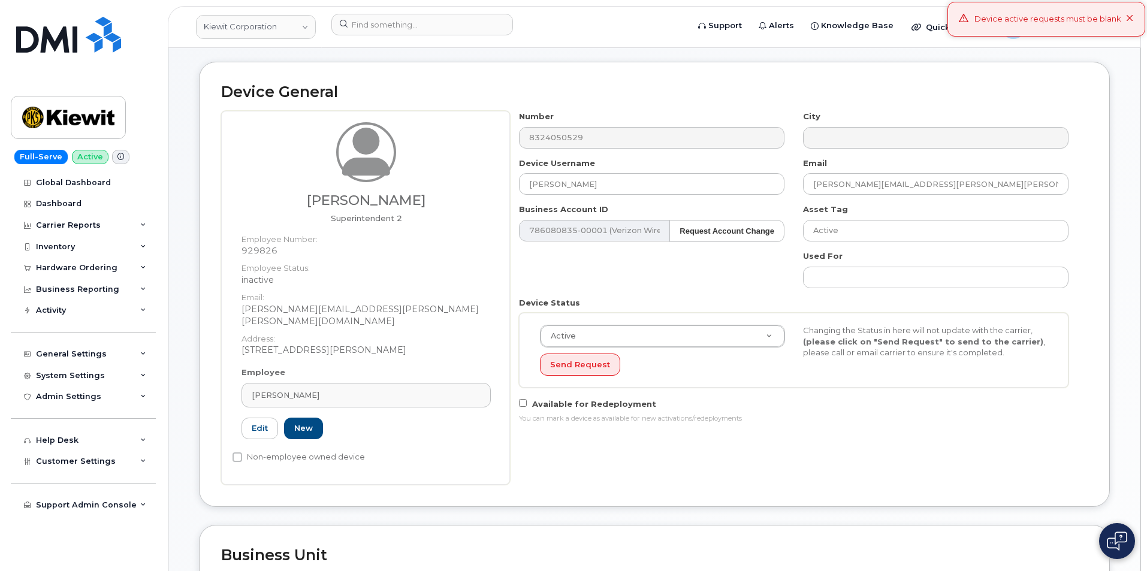
scroll to position [120, 0]
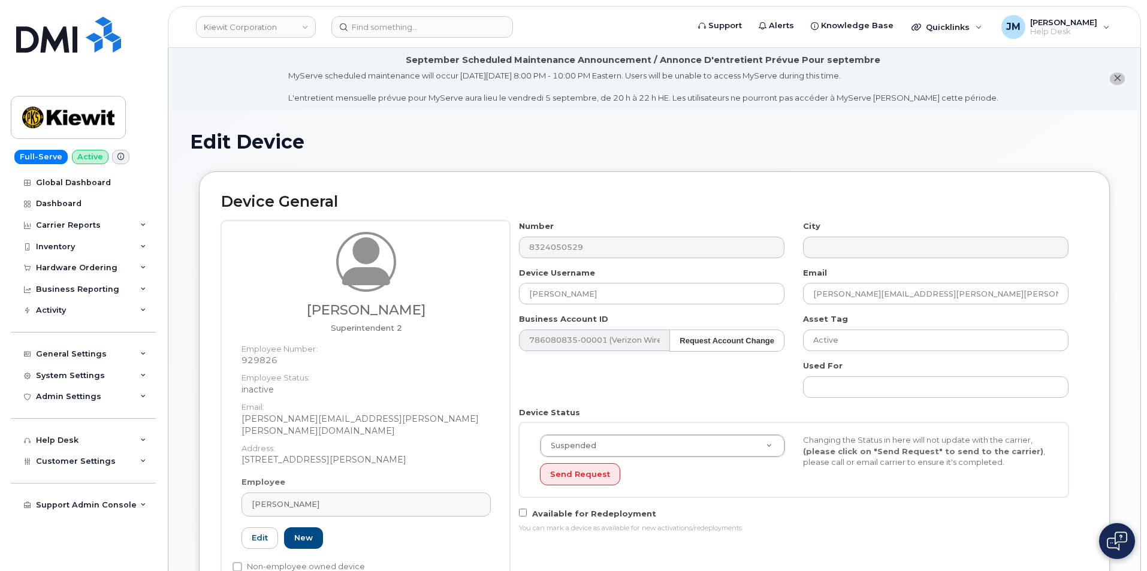
click at [478, 241] on div "[PERSON_NAME] Superintendent 2 Employee Number: 929826 Employee Status: inactiv…" at bounding box center [654, 407] width 866 height 374
